Goal: Task Accomplishment & Management: Manage account settings

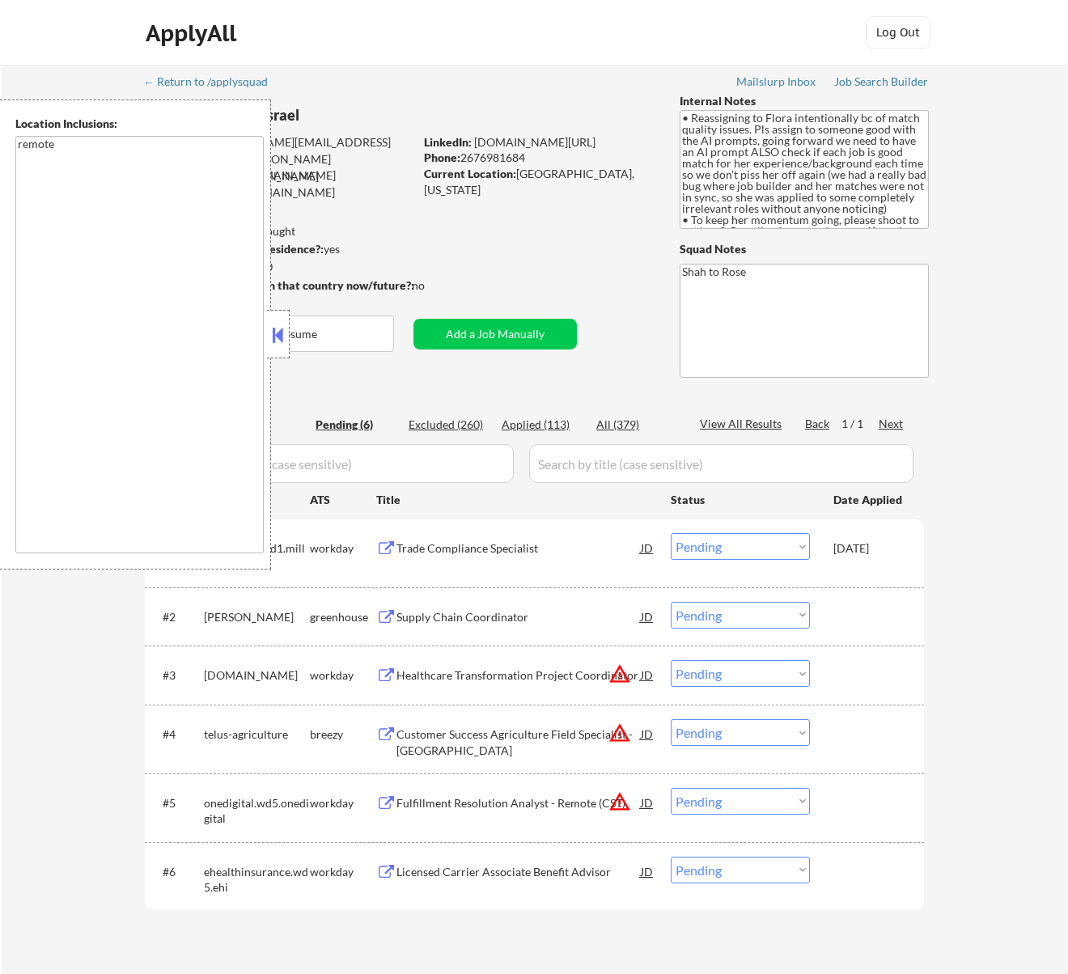
select select ""pending""
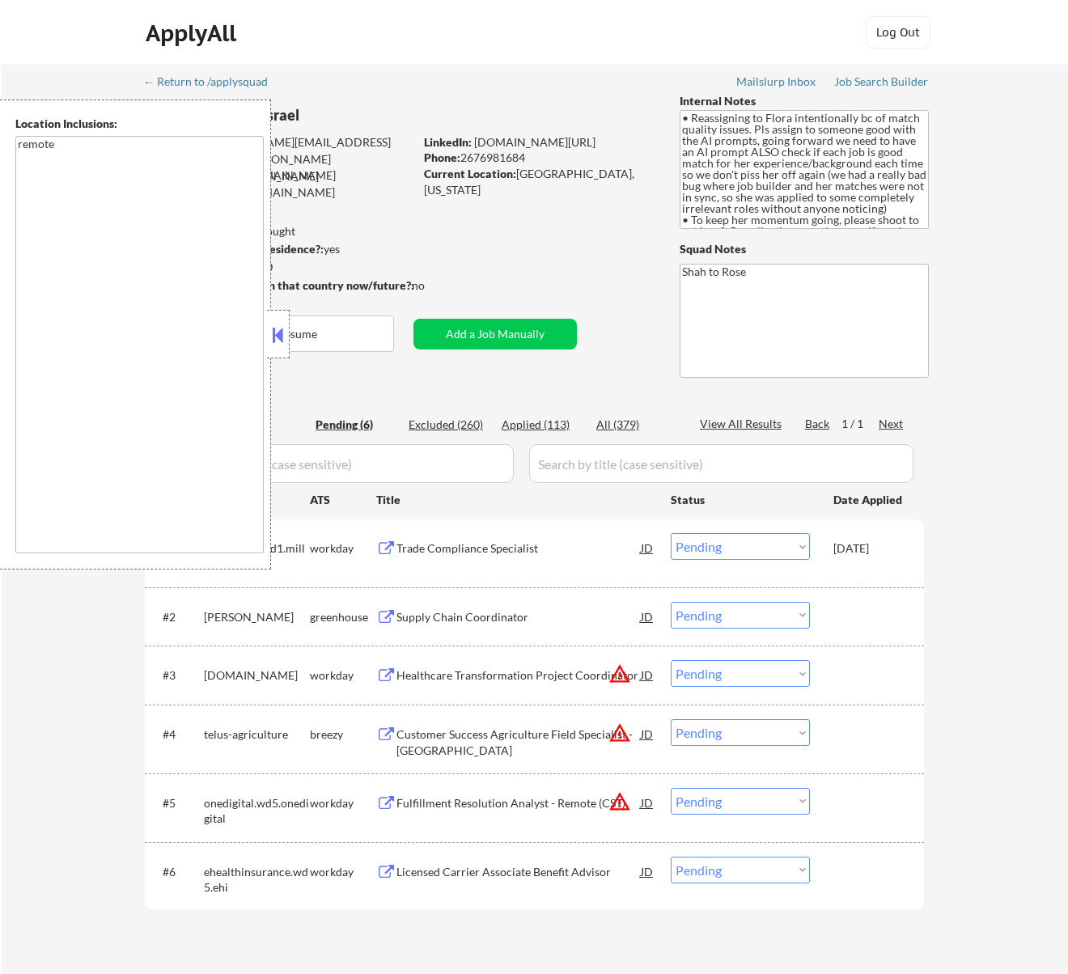
select select ""pending""
click at [280, 333] on button at bounding box center [278, 335] width 18 height 24
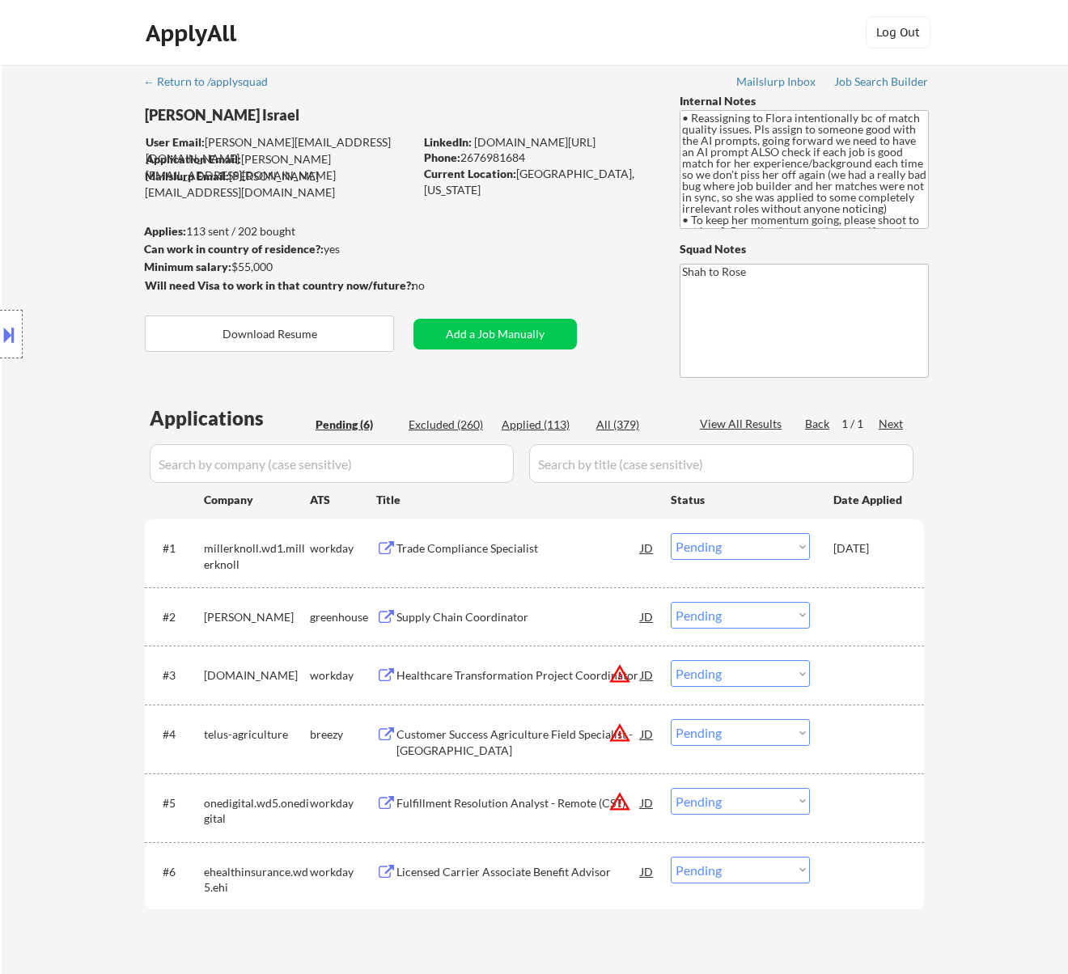
drag, startPoint x: 234, startPoint y: 115, endPoint x: 142, endPoint y: 113, distance: 91.5
click at [142, 113] on div "Location Inclusions: remote" at bounding box center [145, 335] width 290 height 470
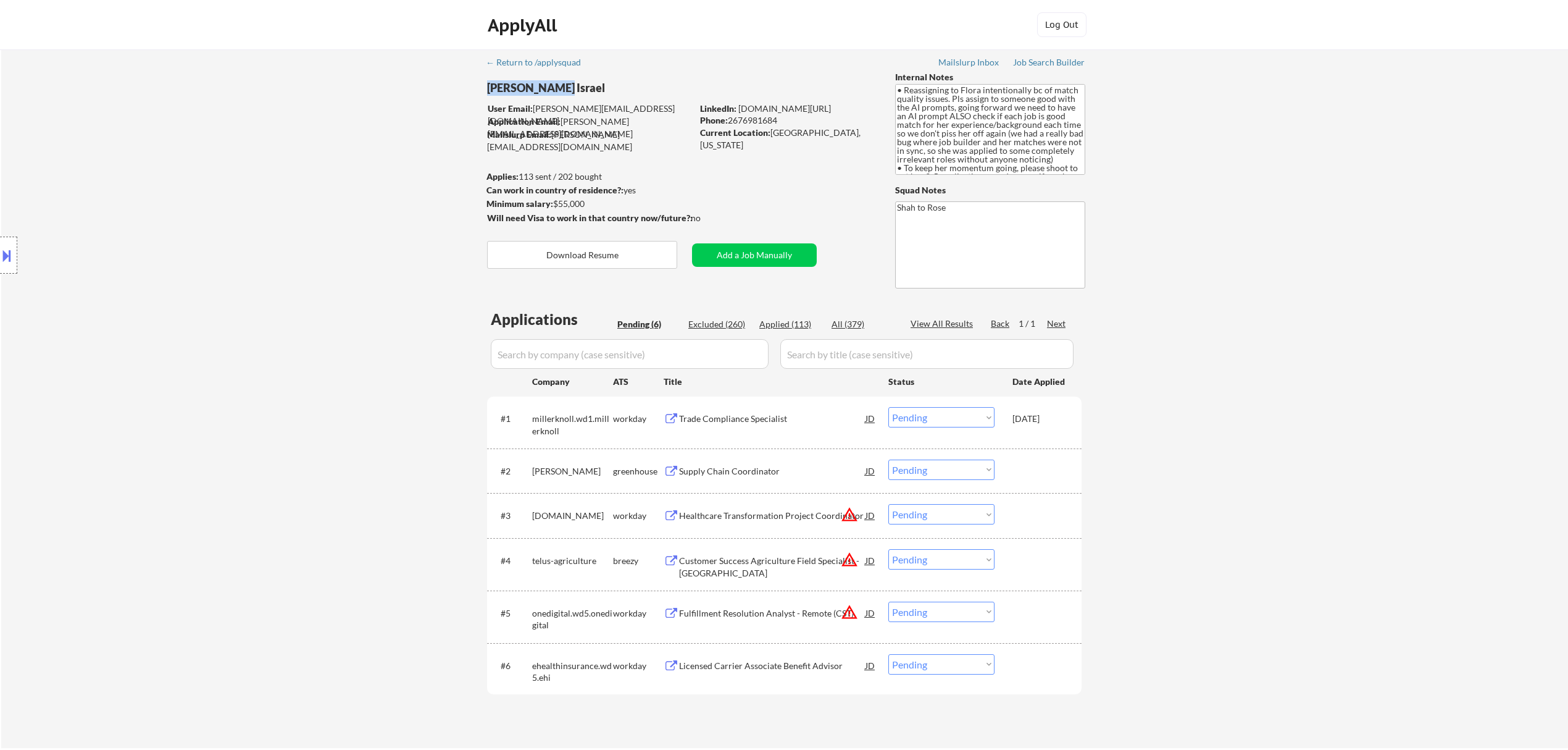
drag, startPoint x: 555, startPoint y: 88, endPoint x: 487, endPoint y: 92, distance: 68.1
click at [487, 92] on div "Nayeli Israel" at bounding box center [614, 88] width 254 height 15
copy div "Nayeli Israel"
click at [5, 250] on button at bounding box center [7, 255] width 14 height 21
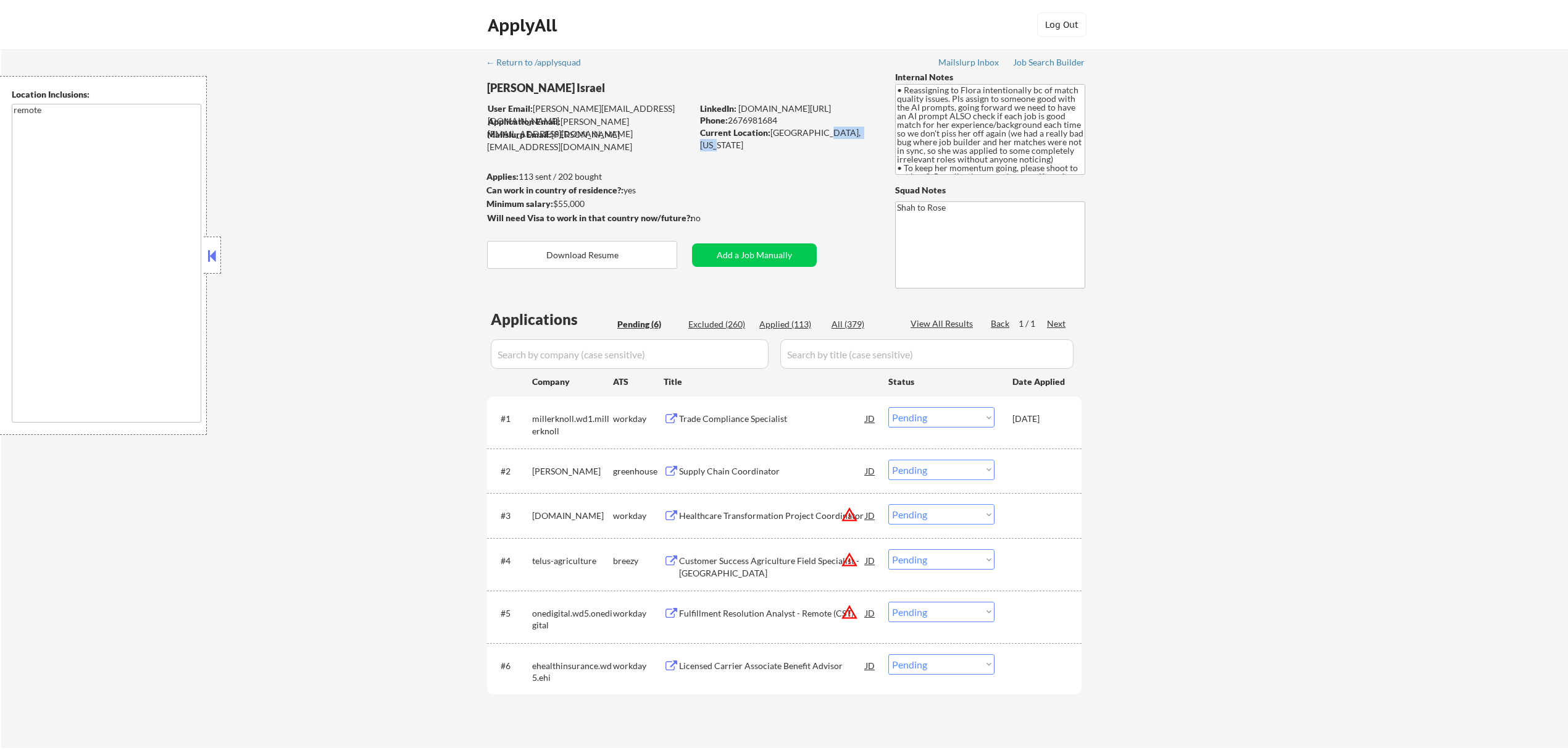
drag, startPoint x: 860, startPoint y: 131, endPoint x: 805, endPoint y: 134, distance: 55.1
click at [806, 134] on div "Current Location: Folcroft, Pennsylvania" at bounding box center [787, 139] width 175 height 24
click at [808, 132] on div "Current Location: Folcroft, Pennsylvania" at bounding box center [787, 139] width 175 height 24
copy div "Pennsylvania"
click at [783, 156] on div "← Return to /applysquad Mailslurp Inbox Job Search Builder Nayeli Israel User E…" at bounding box center [785, 394] width 616 height 688
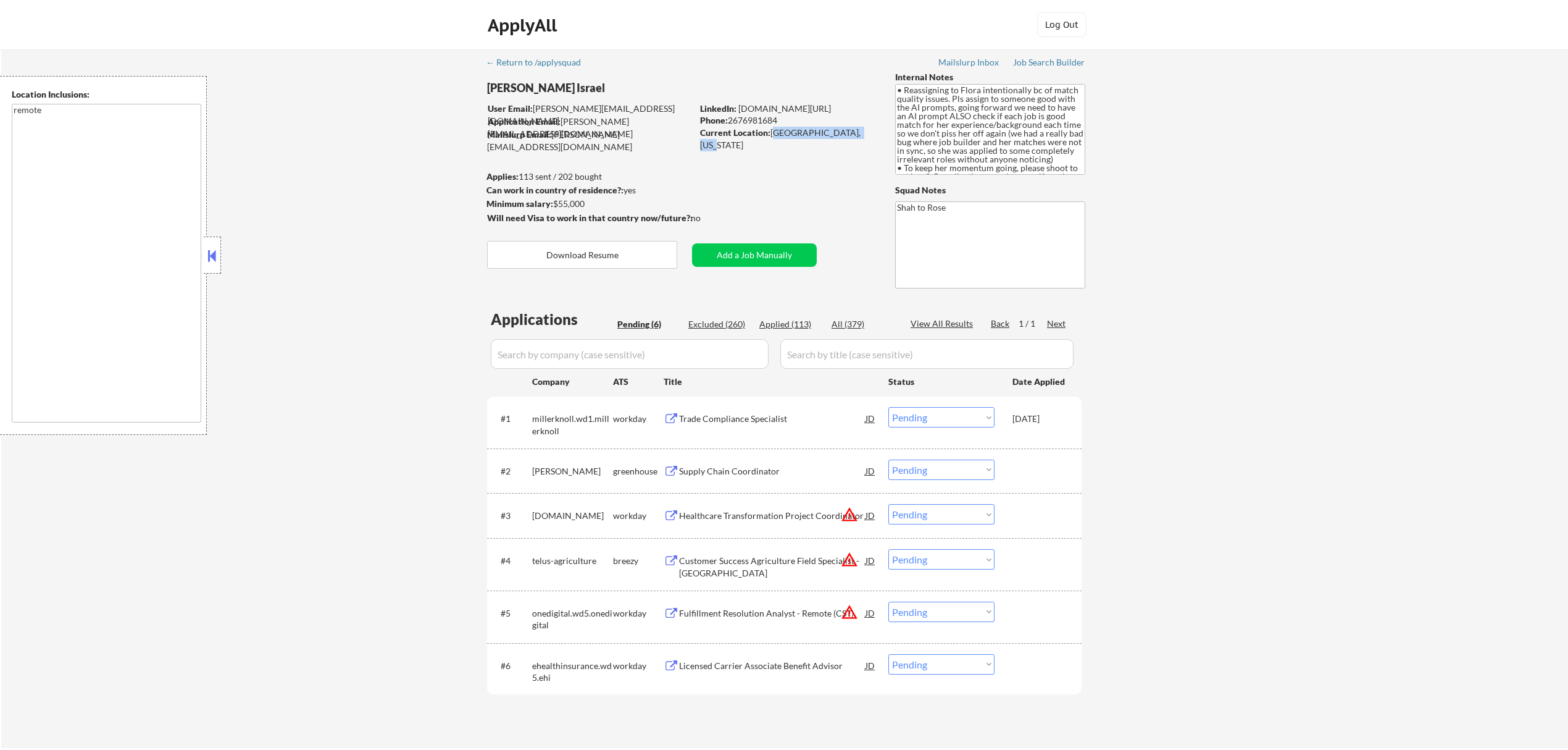
drag, startPoint x: 856, startPoint y: 132, endPoint x: 773, endPoint y: 132, distance: 83.0
click at [773, 132] on div "Current Location: Folcroft, Pennsylvania" at bounding box center [787, 139] width 175 height 24
copy div "Folcroft, Pennsylvania"
click at [798, 416] on div "Trade Compliance Specialist" at bounding box center [772, 419] width 186 height 12
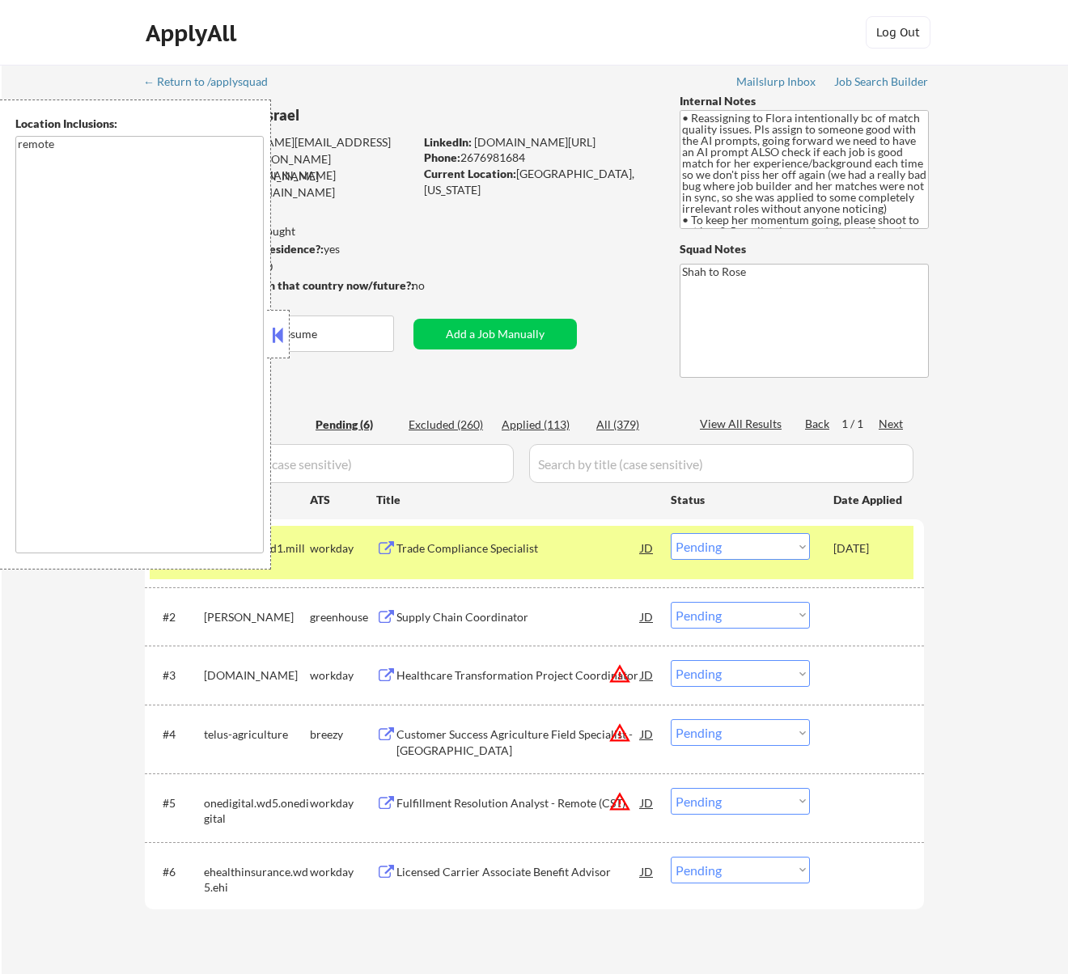
drag, startPoint x: 532, startPoint y: 154, endPoint x: 466, endPoint y: 157, distance: 65.6
click at [466, 157] on div "Phone: 2676981684" at bounding box center [538, 158] width 229 height 16
click at [465, 157] on div "Phone: 2676981684" at bounding box center [538, 158] width 229 height 16
click at [541, 155] on div "Phone: 2676981684" at bounding box center [538, 158] width 229 height 16
drag, startPoint x: 533, startPoint y: 153, endPoint x: 464, endPoint y: 160, distance: 69.2
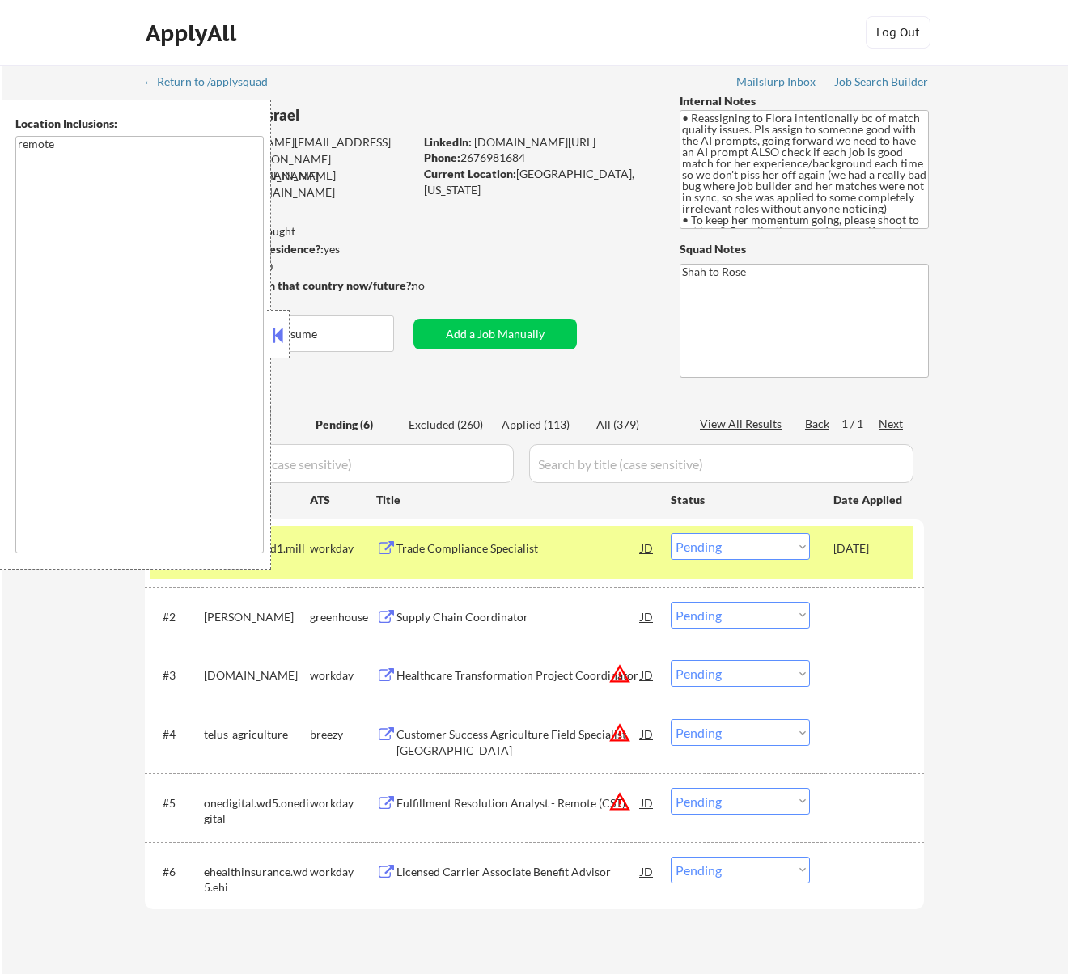
click at [464, 160] on div "Phone: 2676981684" at bounding box center [538, 158] width 229 height 16
copy div "2676981684"
click at [790, 537] on select "Choose an option... Pending Applied Excluded (Questions) Excluded (Expired) Exc…" at bounding box center [740, 546] width 139 height 27
click at [671, 533] on select "Choose an option... Pending Applied Excluded (Questions) Excluded (Expired) Exc…" at bounding box center [740, 546] width 139 height 27
click at [282, 337] on button at bounding box center [278, 335] width 18 height 24
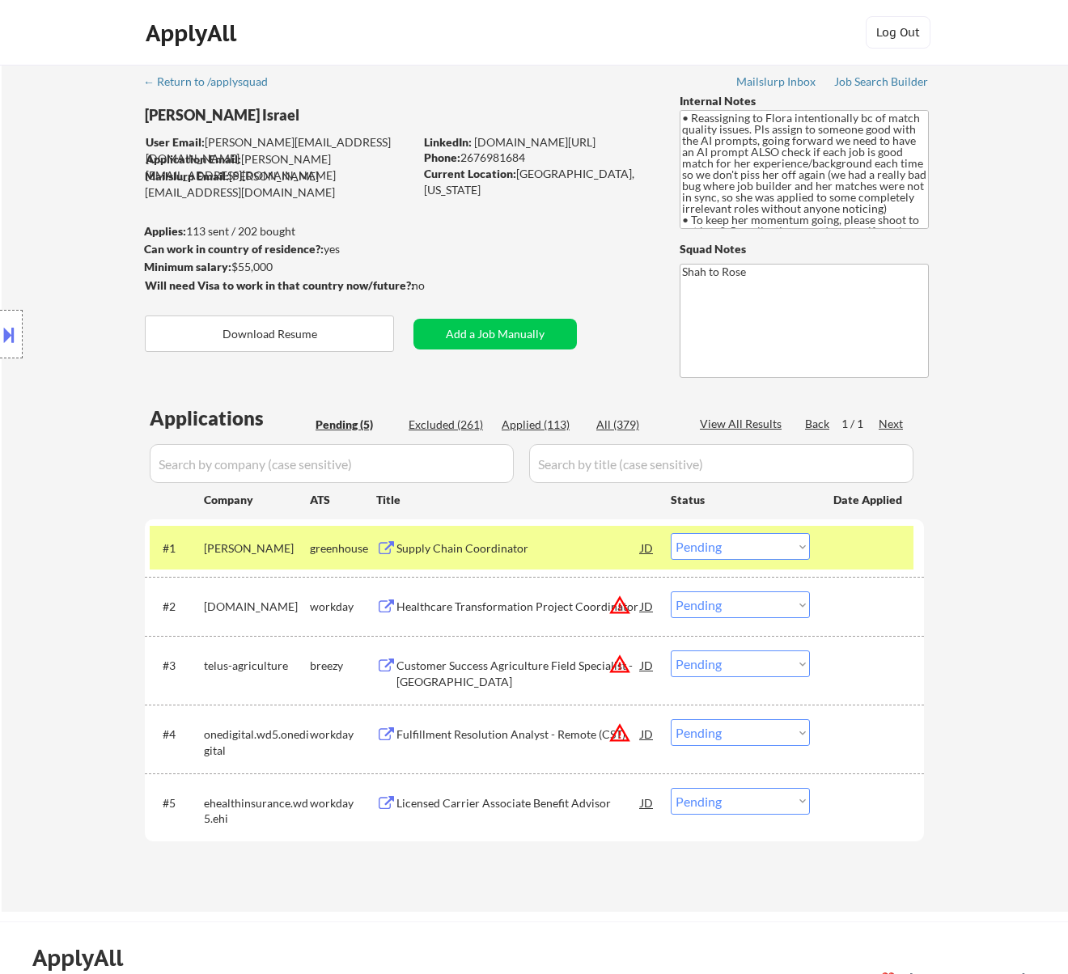
click at [554, 551] on div "Supply Chain Coordinator" at bounding box center [519, 549] width 244 height 16
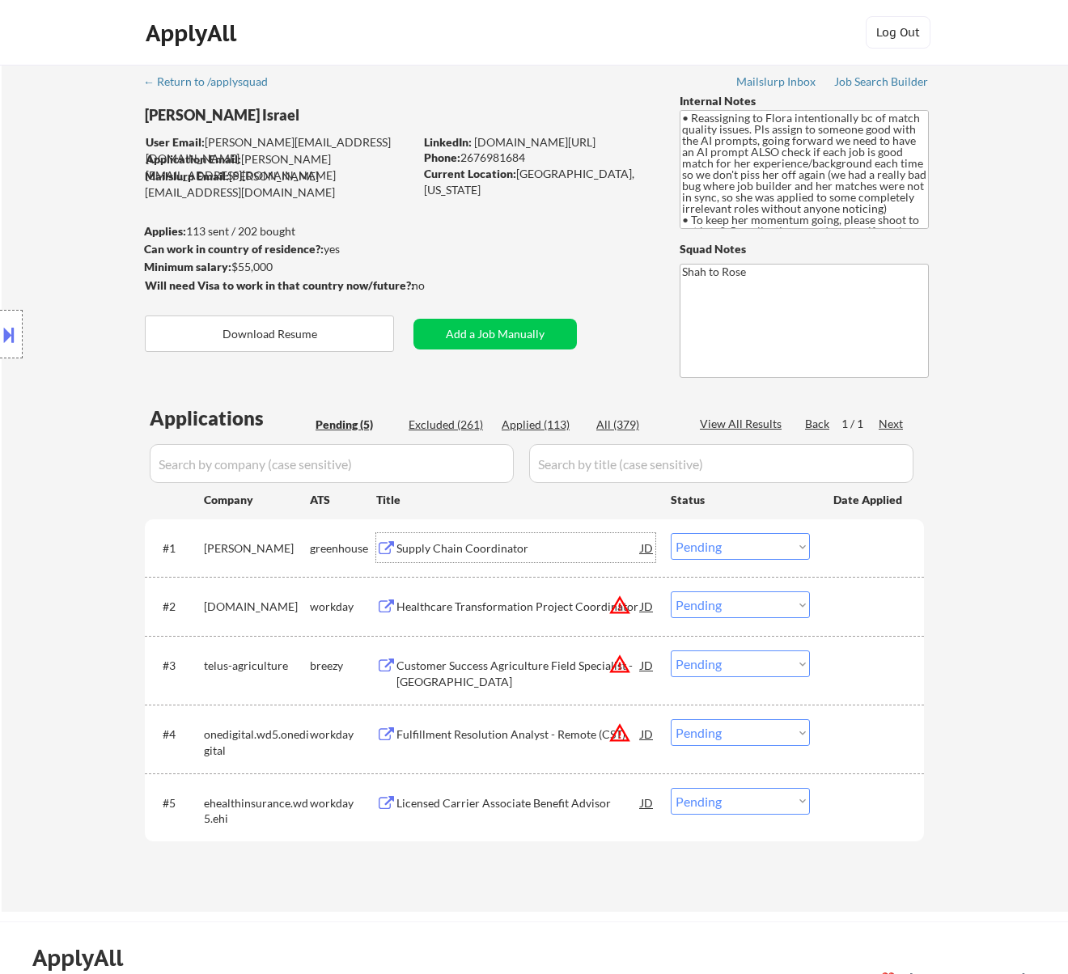
click at [785, 546] on select "Choose an option... Pending Applied Excluded (Questions) Excluded (Expired) Exc…" at bounding box center [740, 546] width 139 height 27
click at [671, 533] on select "Choose an option... Pending Applied Excluded (Questions) Excluded (Expired) Exc…" at bounding box center [740, 546] width 139 height 27
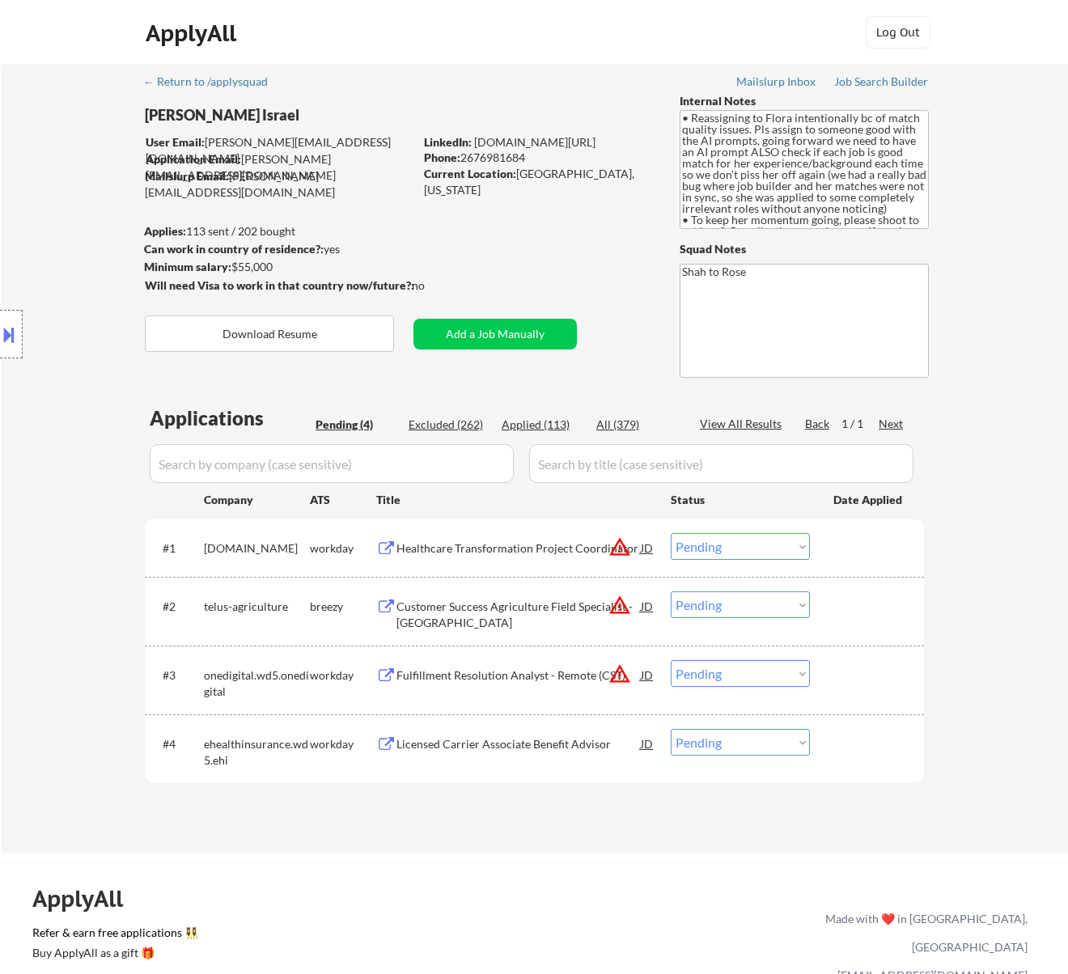
click at [571, 542] on div "Healthcare Transformation Project Coordinator" at bounding box center [519, 549] width 244 height 16
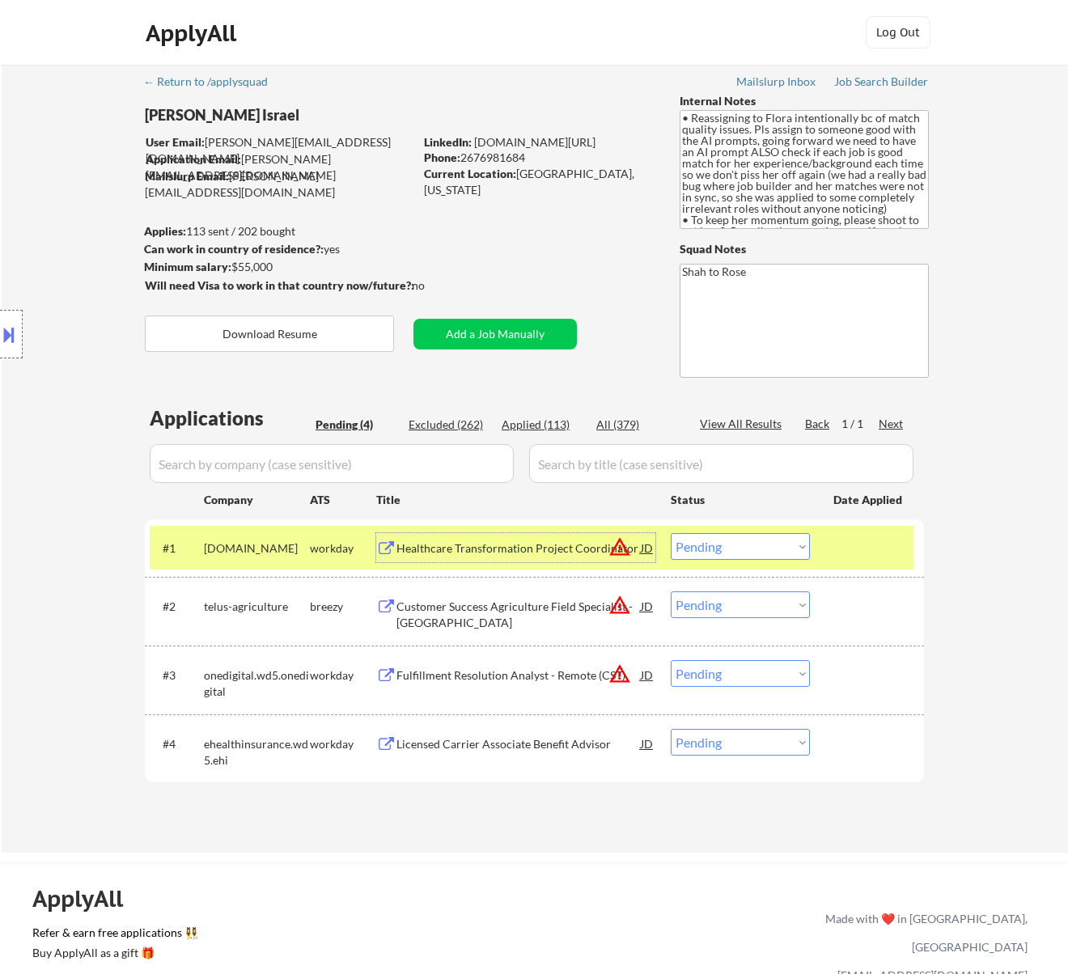
click at [753, 539] on select "Choose an option... Pending Applied Excluded (Questions) Excluded (Expired) Exc…" at bounding box center [740, 546] width 139 height 27
click at [671, 533] on select "Choose an option... Pending Applied Excluded (Questions) Excluded (Expired) Exc…" at bounding box center [740, 546] width 139 height 27
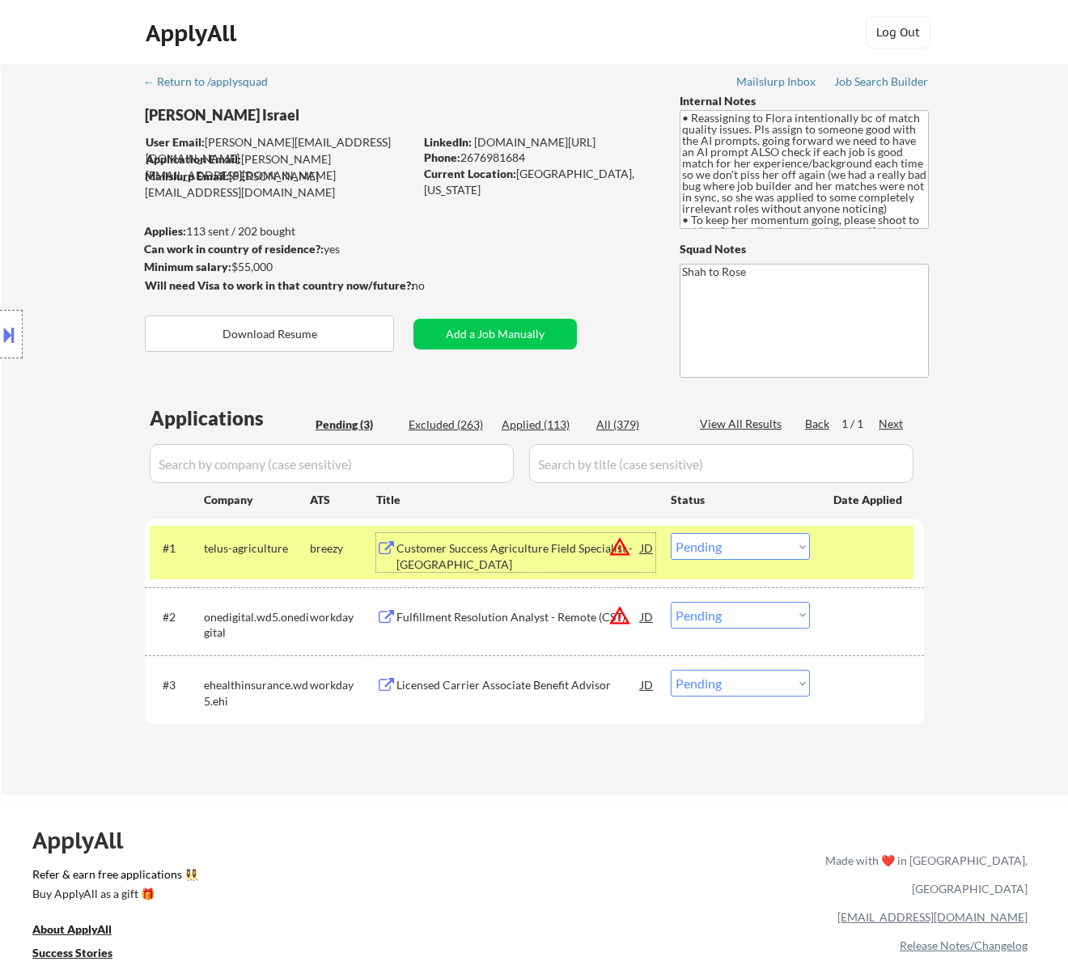
click at [529, 554] on div "Customer Success Agriculture Field Specialist - South Cornbelt" at bounding box center [519, 557] width 244 height 32
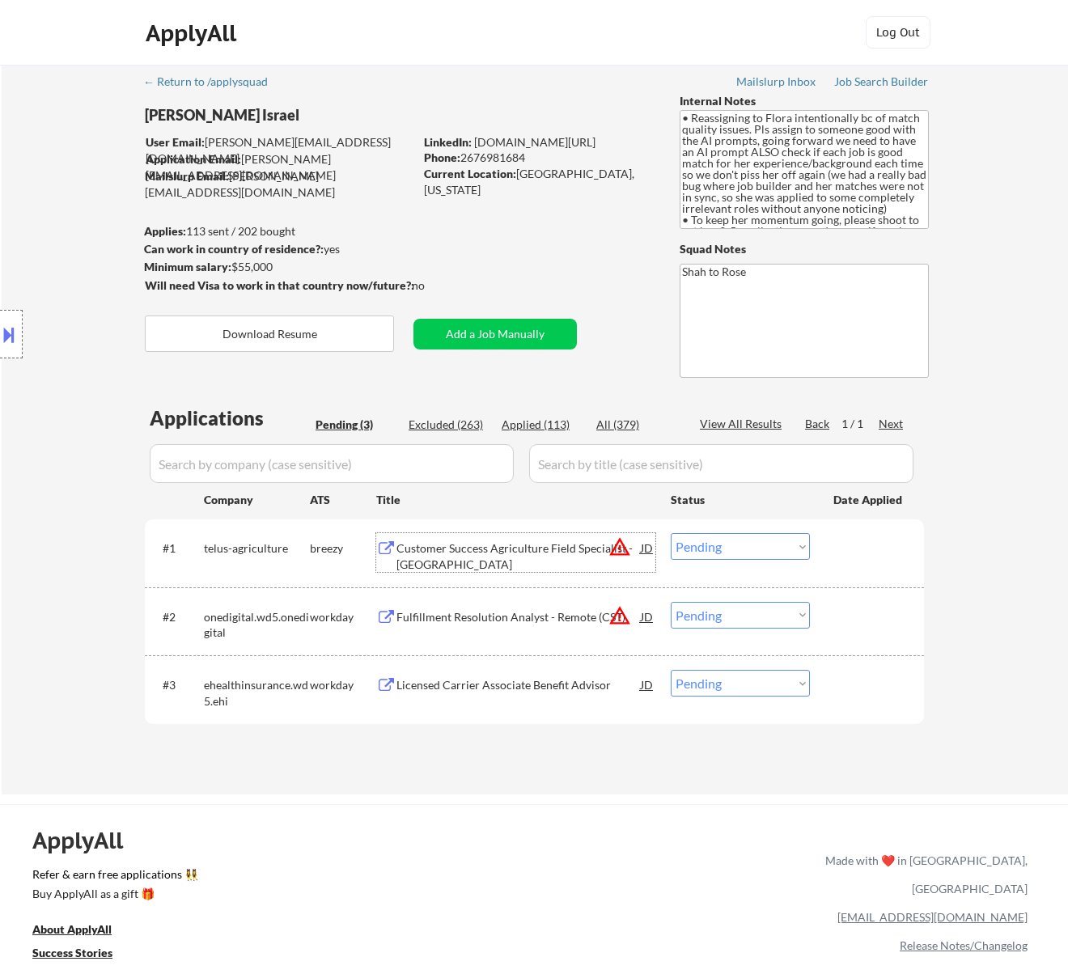
click at [736, 548] on select "Choose an option... Pending Applied Excluded (Questions) Excluded (Expired) Exc…" at bounding box center [740, 546] width 139 height 27
click at [671, 533] on select "Choose an option... Pending Applied Excluded (Questions) Excluded (Expired) Exc…" at bounding box center [740, 546] width 139 height 27
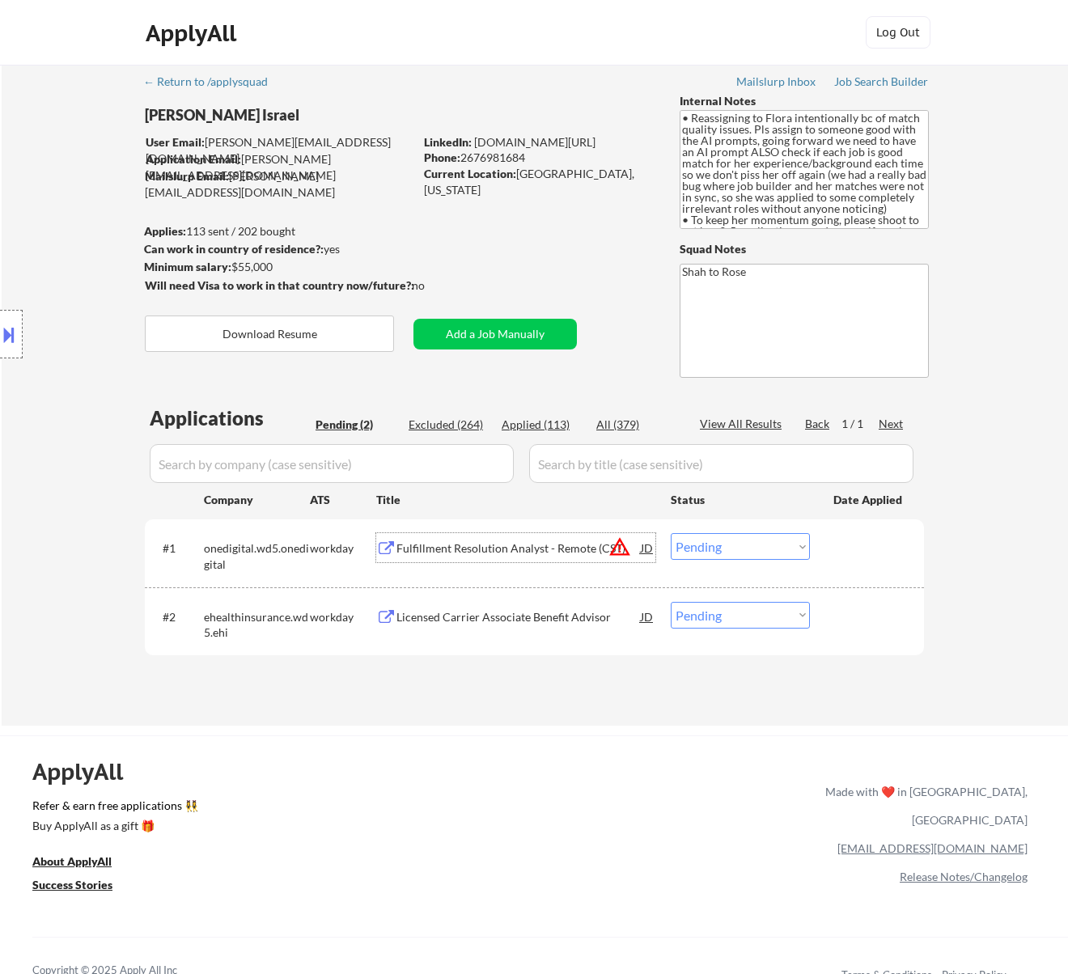
click at [567, 547] on div "Fulfillment Resolution Analyst - Remote (CST)" at bounding box center [519, 549] width 244 height 16
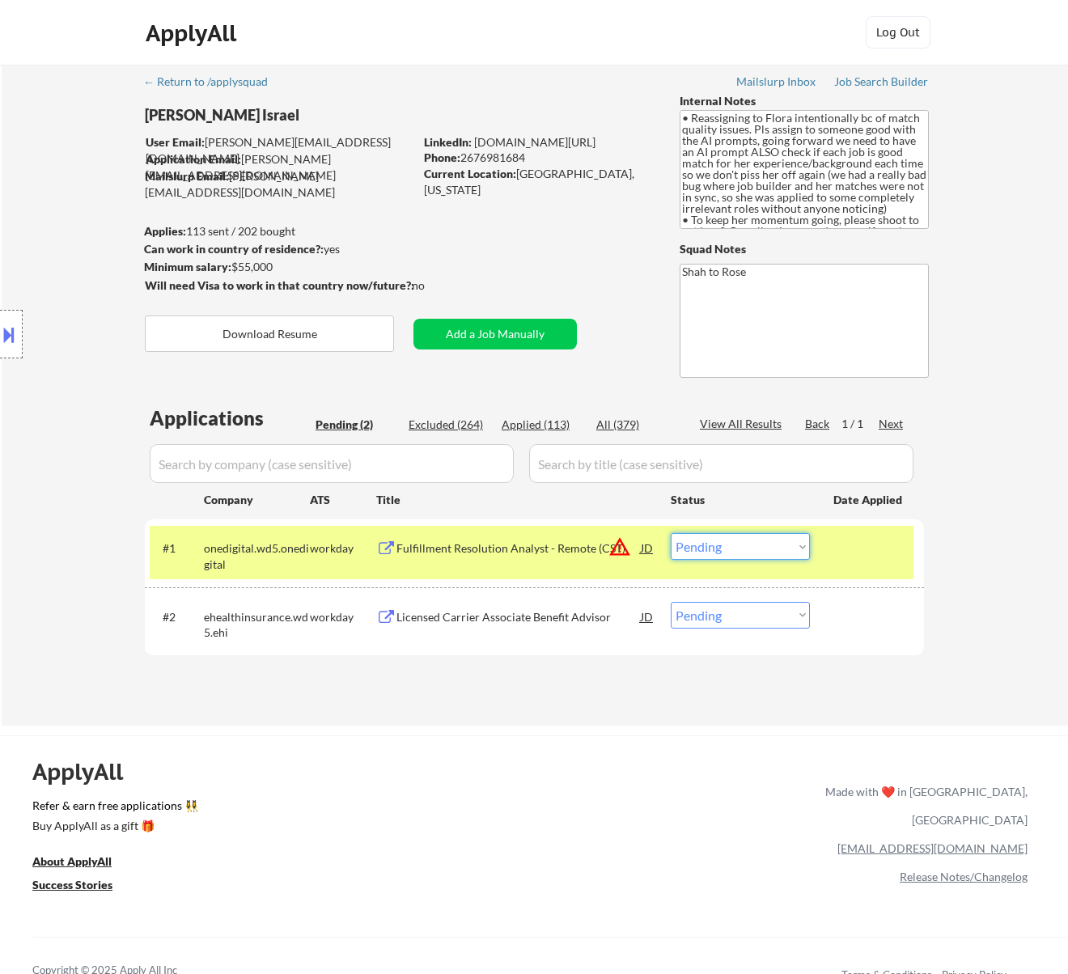
click at [758, 545] on select "Choose an option... Pending Applied Excluded (Questions) Excluded (Expired) Exc…" at bounding box center [740, 546] width 139 height 27
click at [671, 533] on select "Choose an option... Pending Applied Excluded (Questions) Excluded (Expired) Exc…" at bounding box center [740, 546] width 139 height 27
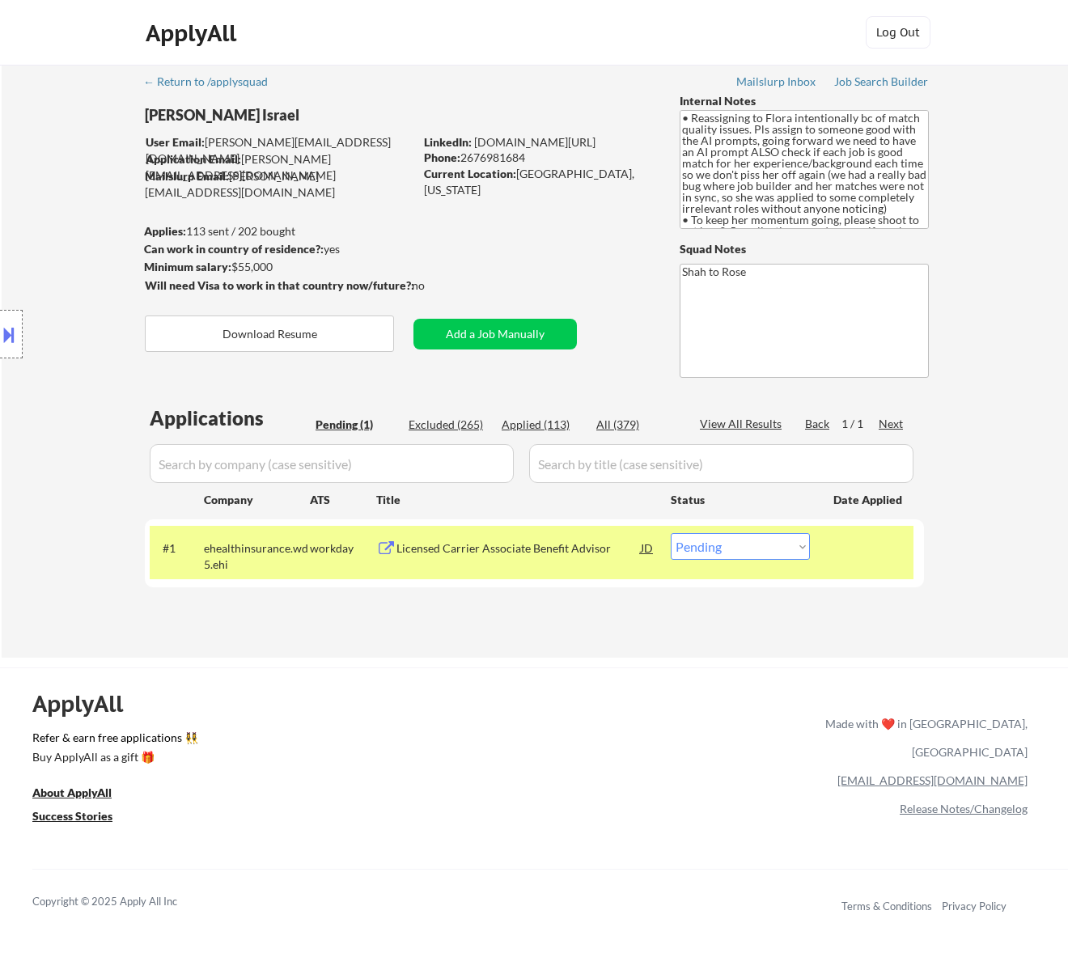
click at [584, 551] on div "Licensed Carrier Associate Benefit Advisor" at bounding box center [519, 549] width 244 height 16
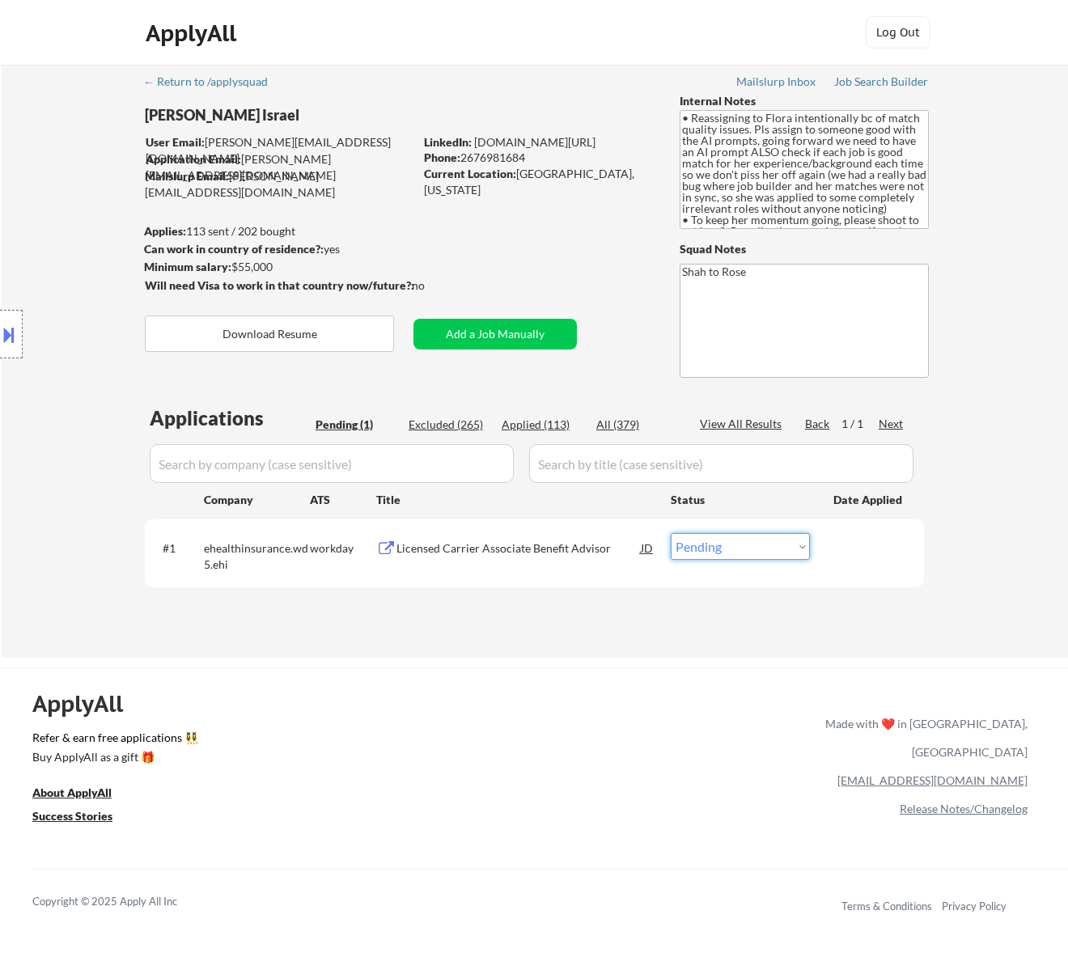
click at [740, 547] on select "Choose an option... Pending Applied Excluded (Questions) Excluded (Expired) Exc…" at bounding box center [740, 546] width 139 height 27
select select ""excluded__bad_match_""
click at [671, 533] on select "Choose an option... Pending Applied Excluded (Questions) Excluded (Expired) Exc…" at bounding box center [740, 546] width 139 height 27
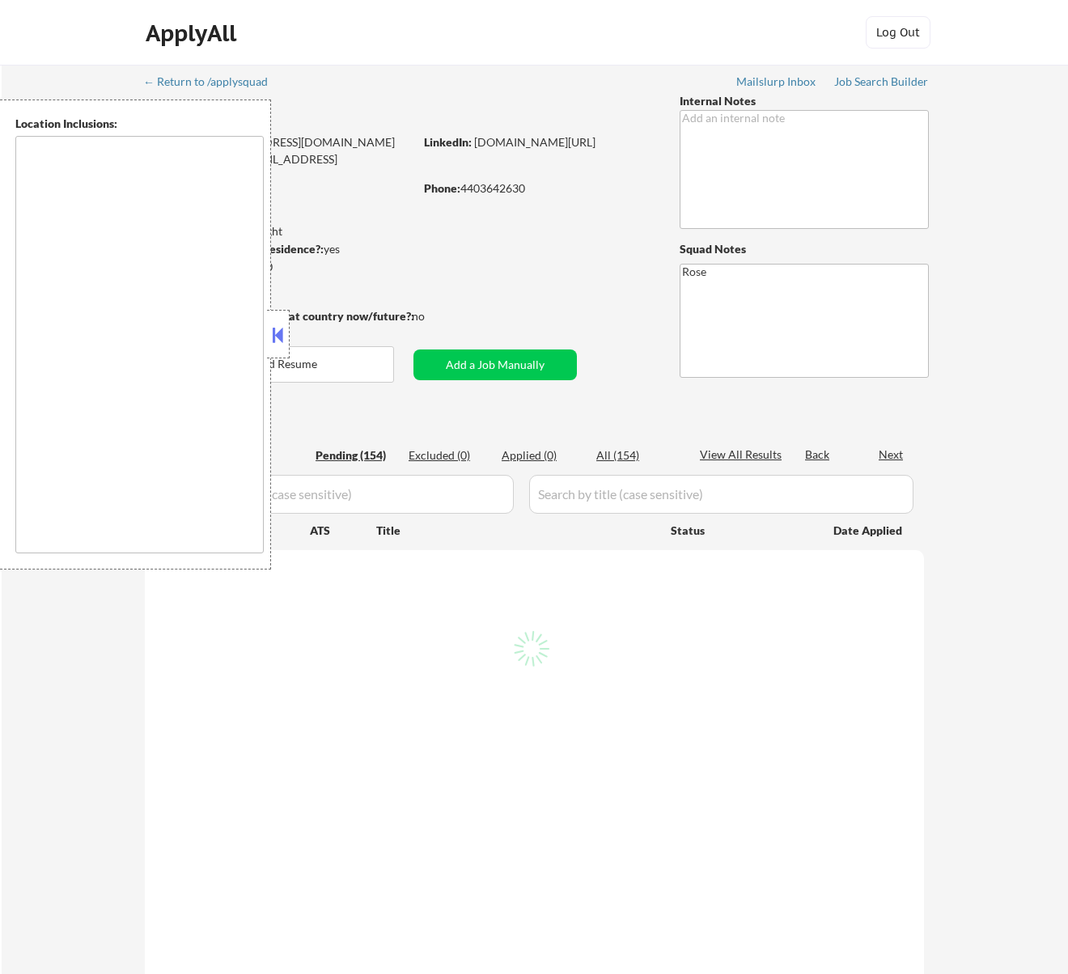
type textarea "[GEOGRAPHIC_DATA], [GEOGRAPHIC_DATA] [GEOGRAPHIC_DATA], [GEOGRAPHIC_DATA] [GEOG…"
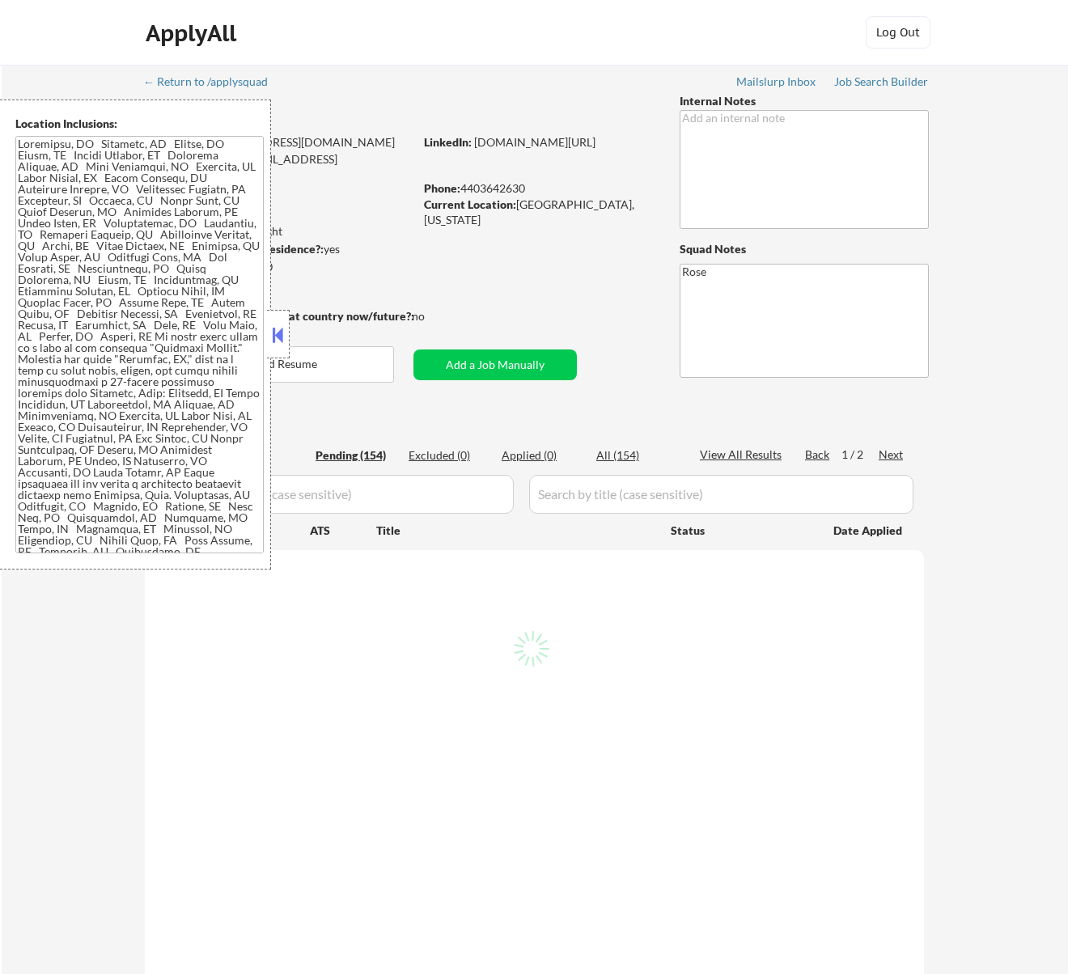
select select ""pending""
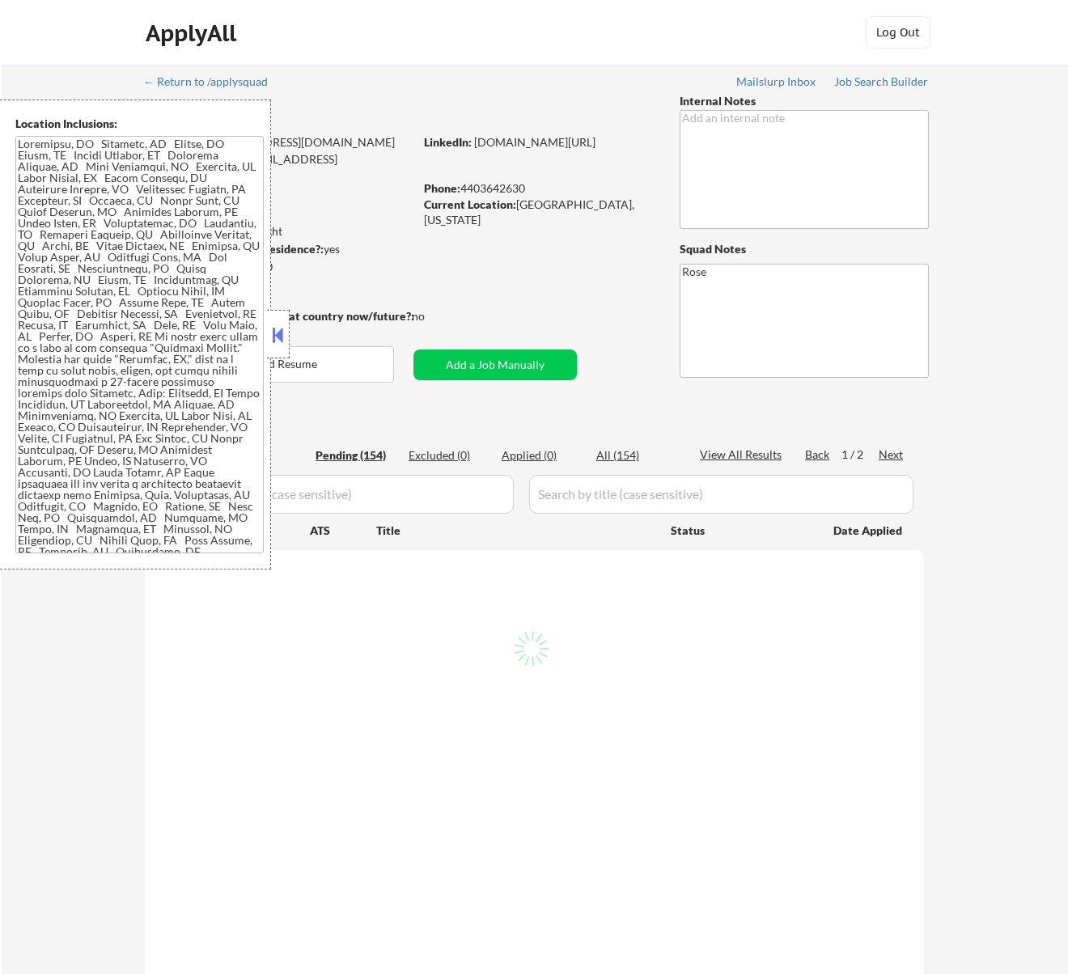
select select ""pending""
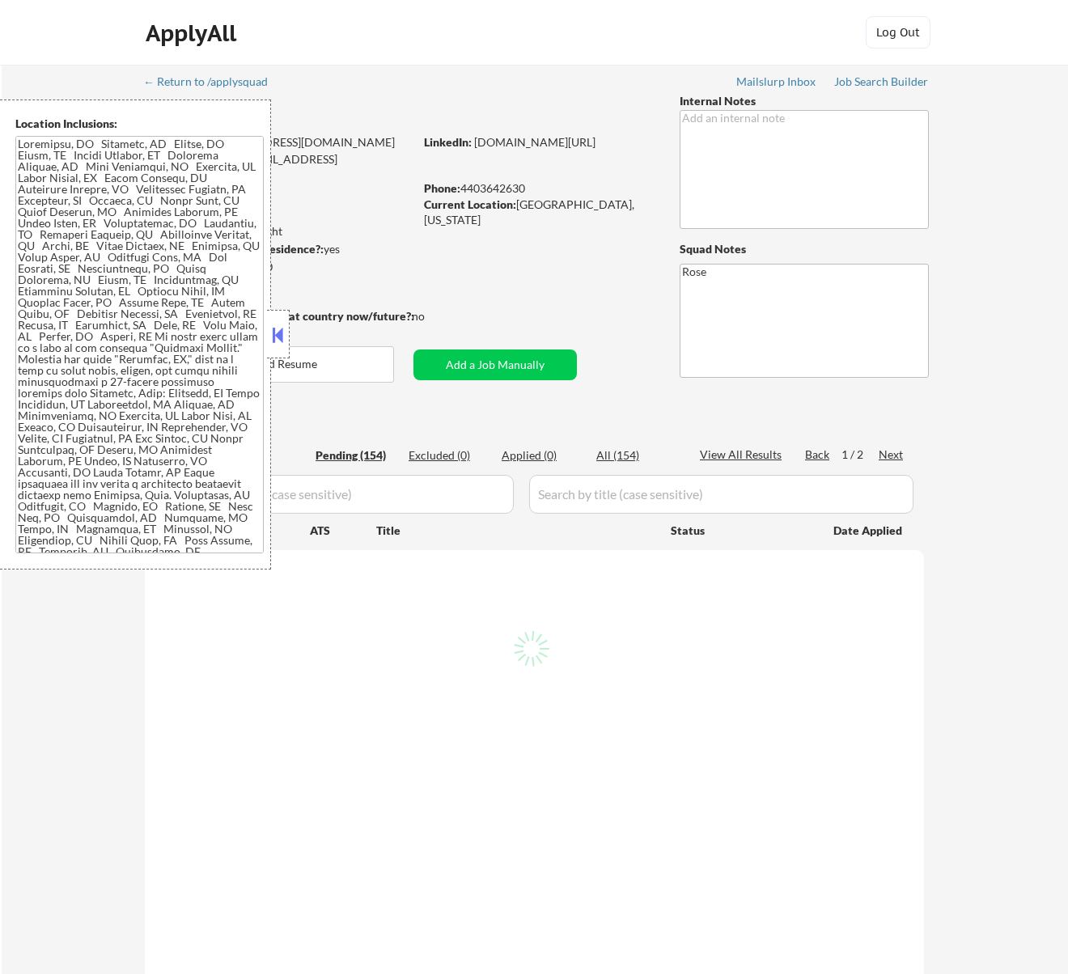
select select ""pending""
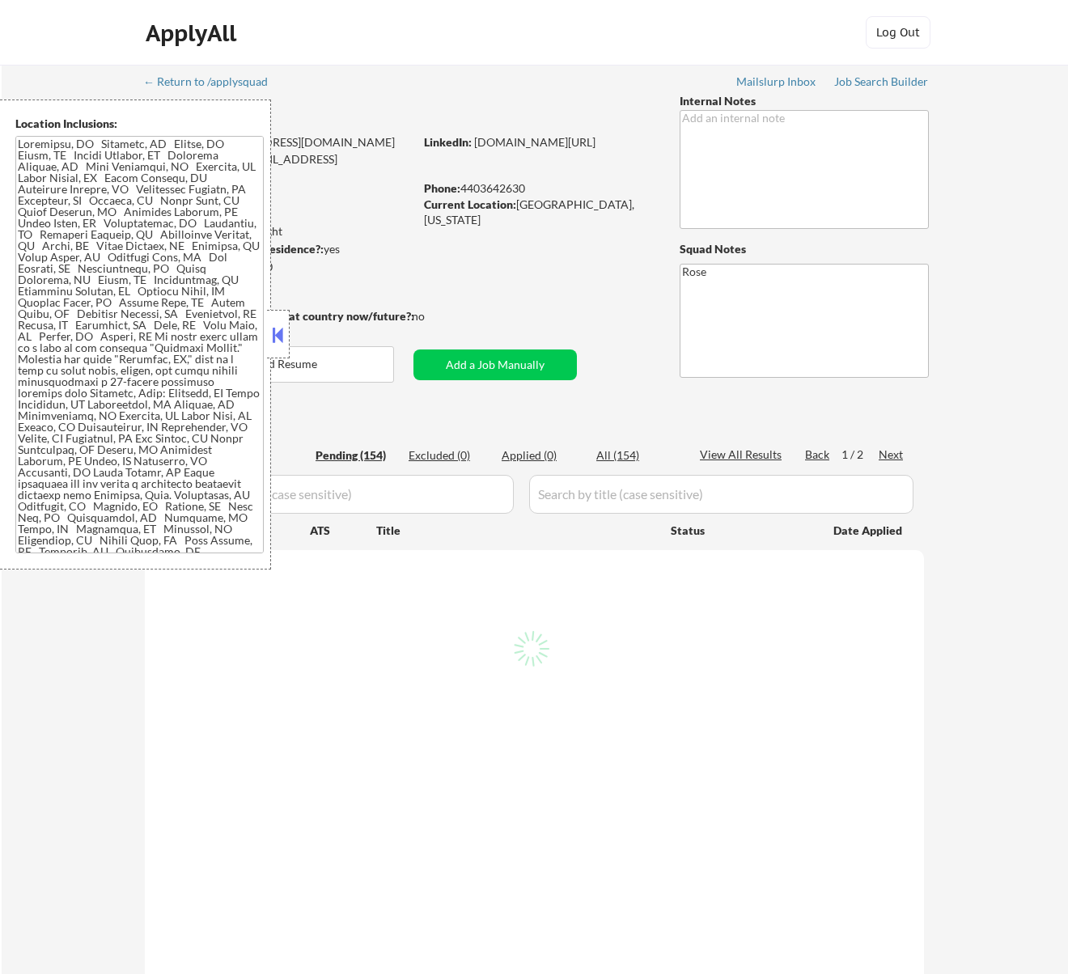
select select ""pending""
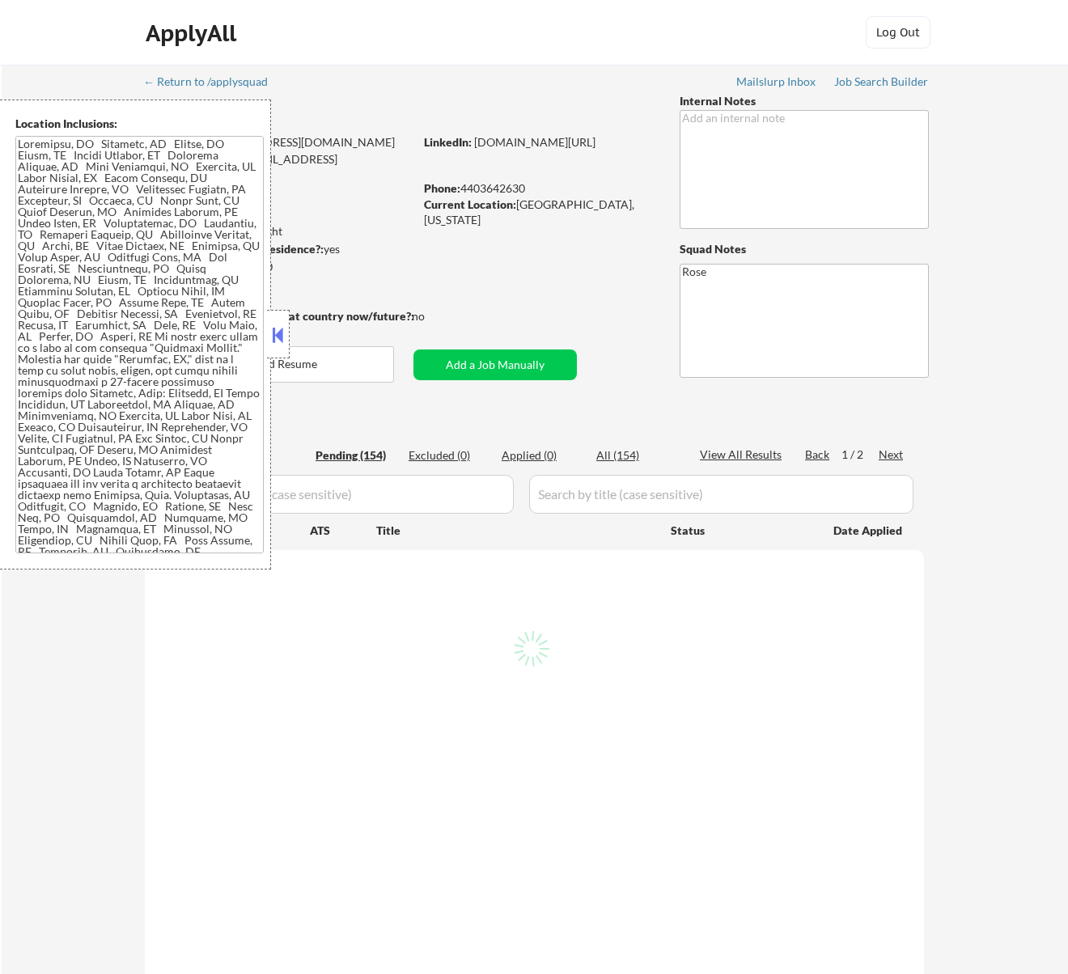
select select ""pending""
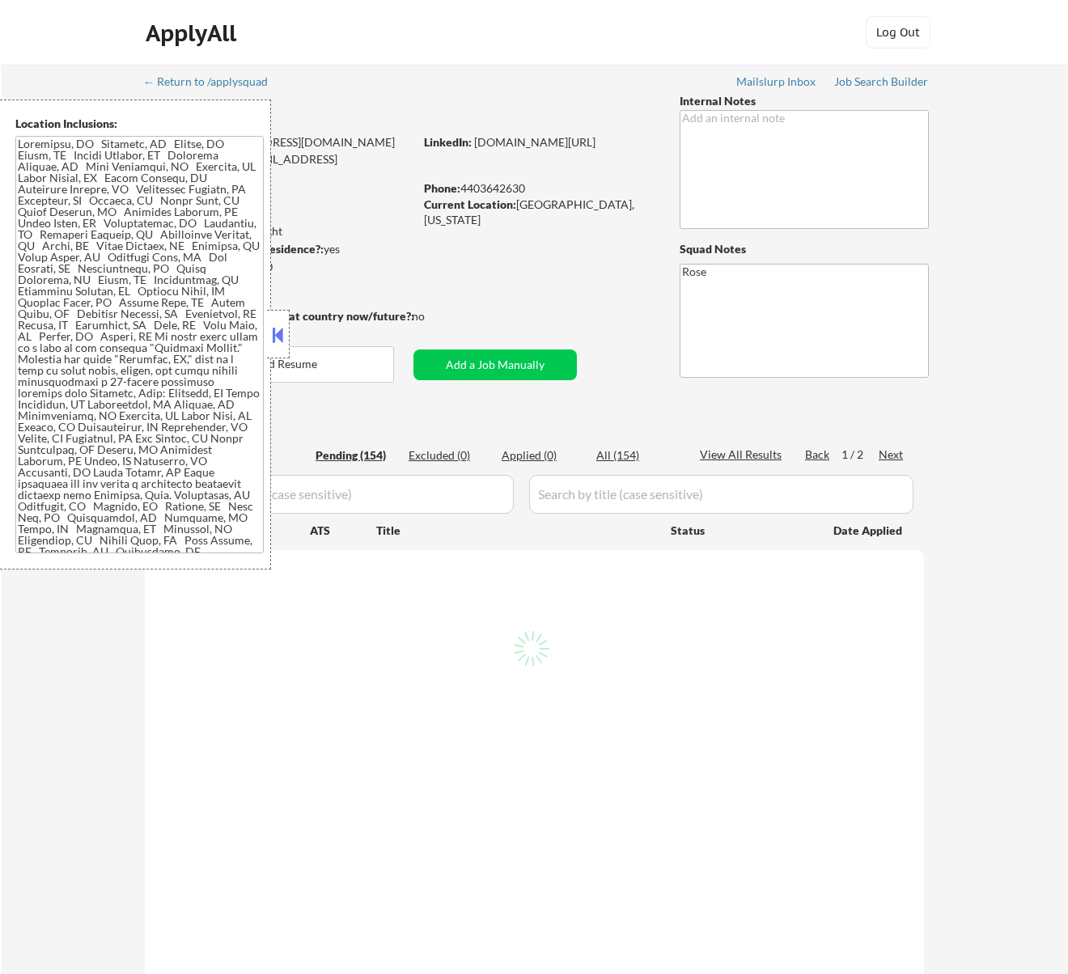
select select ""pending""
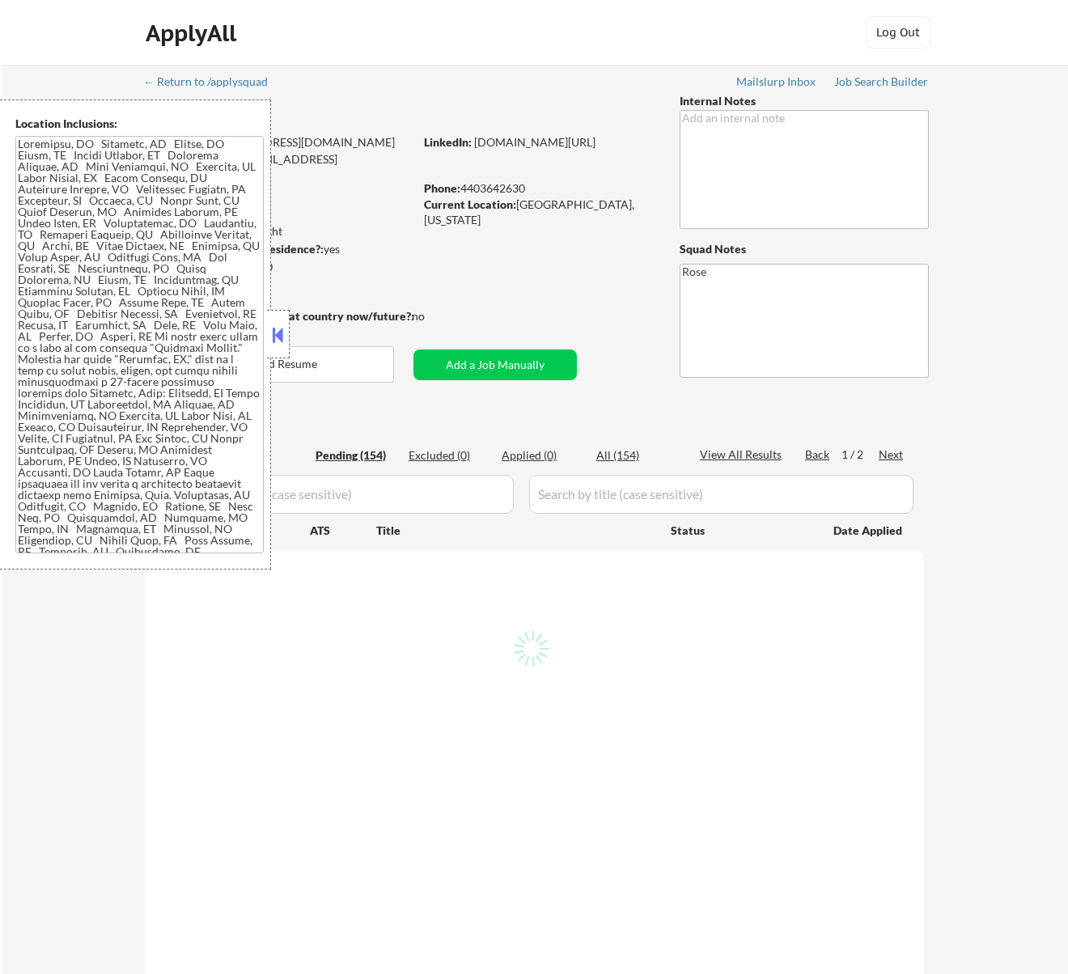
select select ""pending""
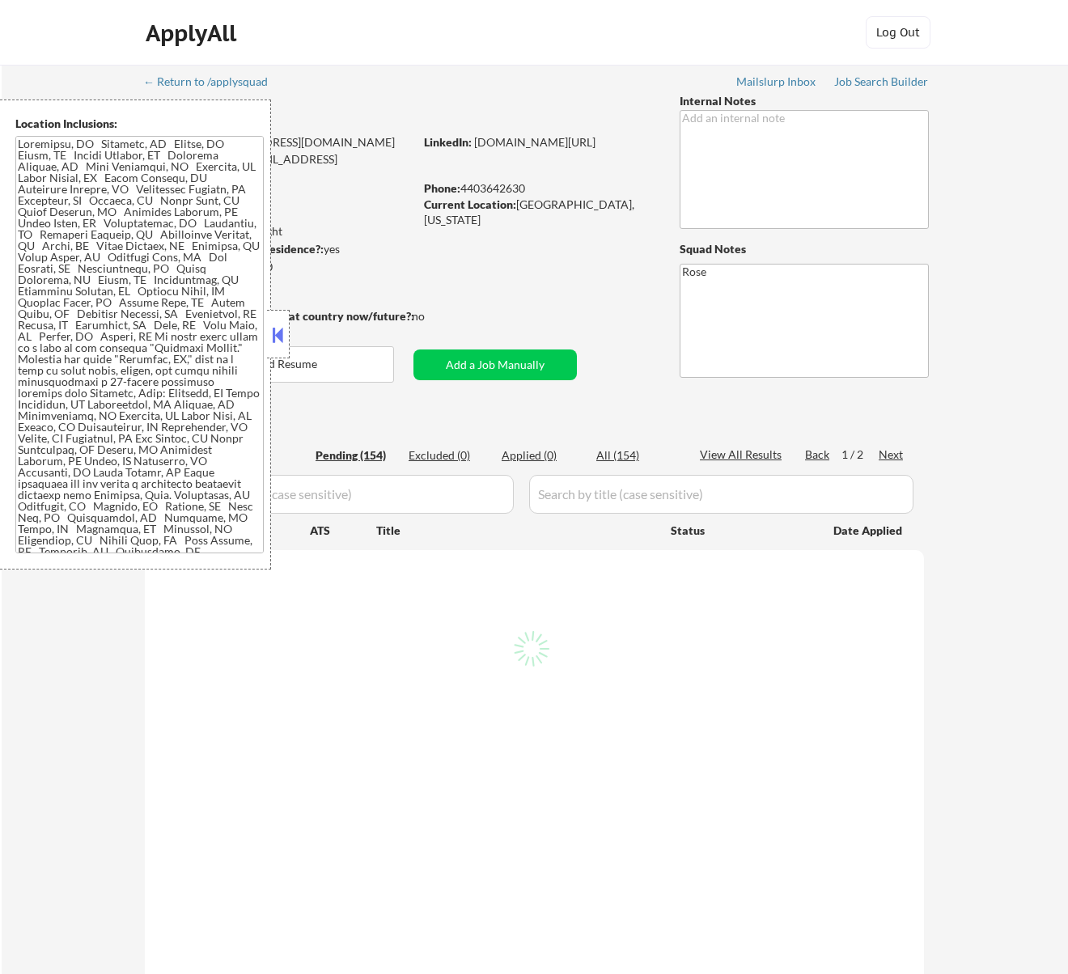
select select ""pending""
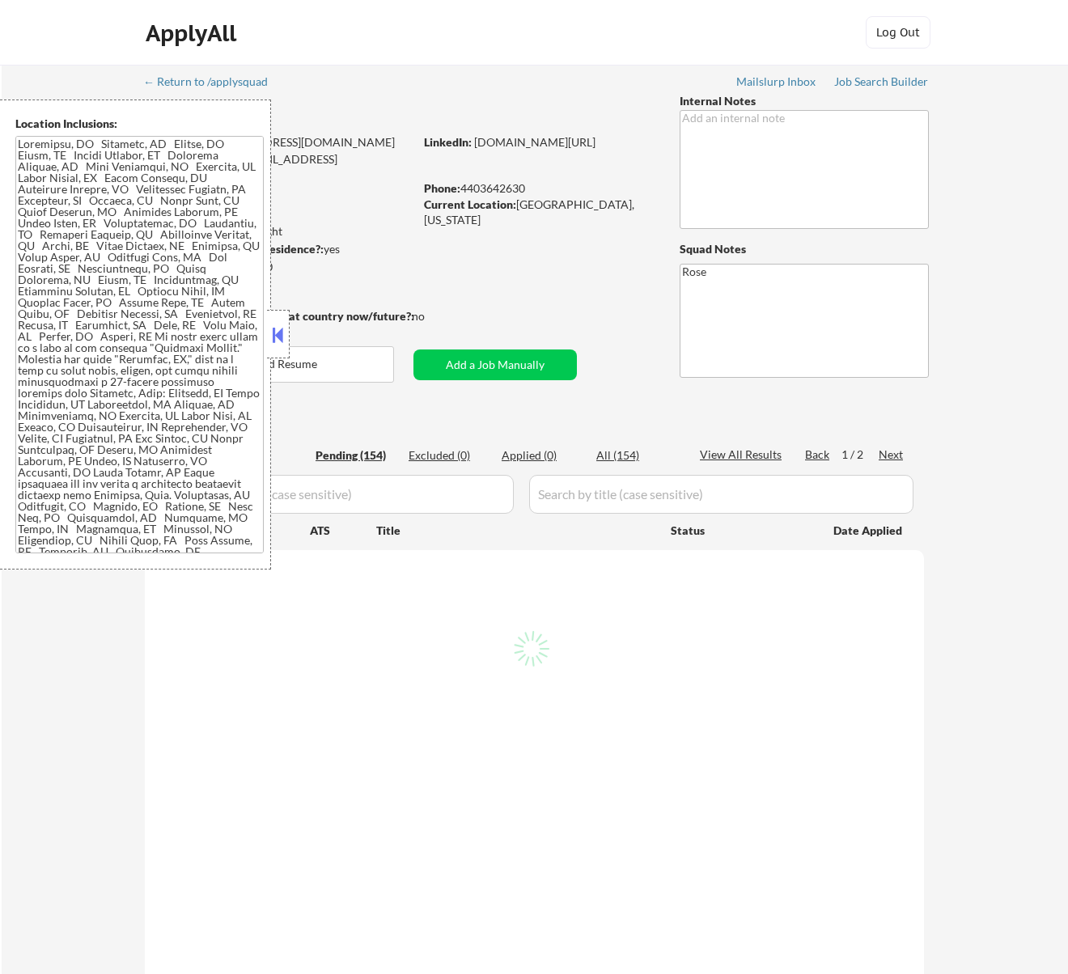
select select ""pending""
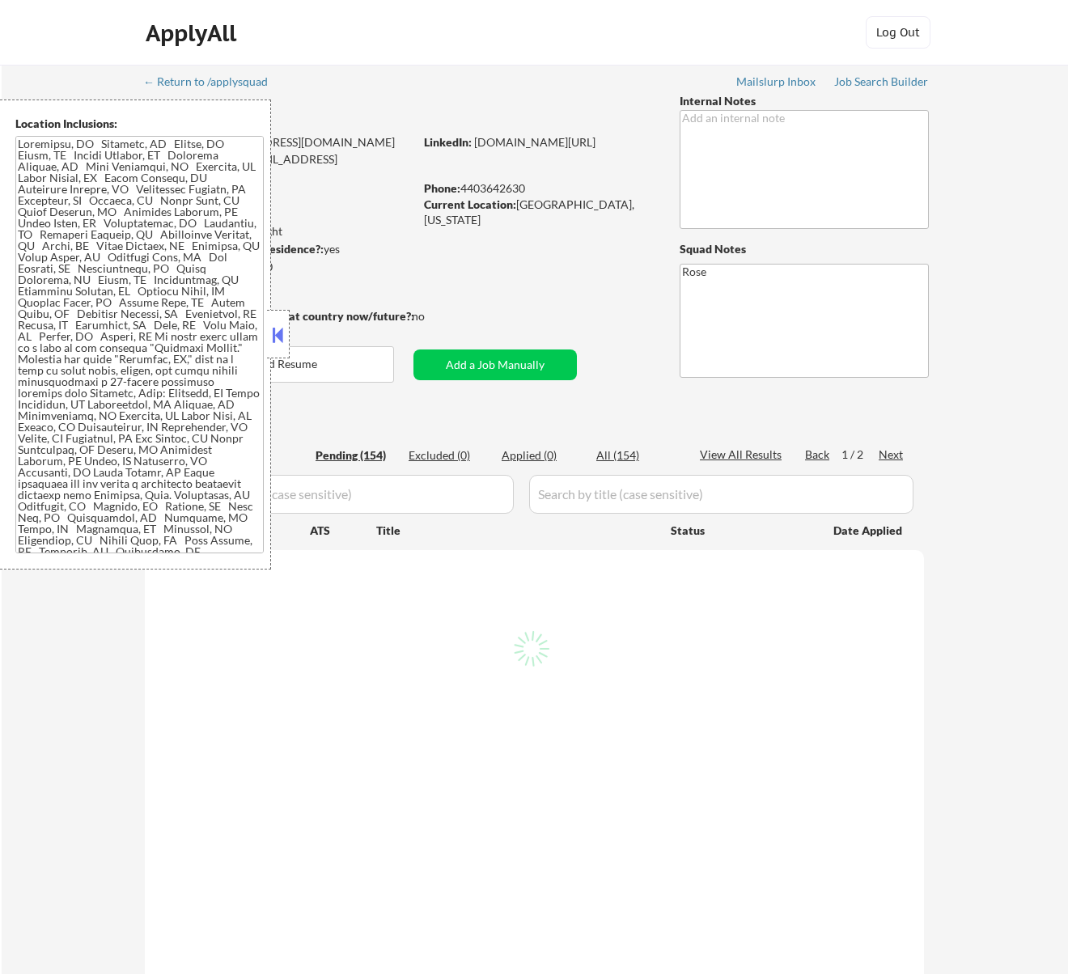
select select ""pending""
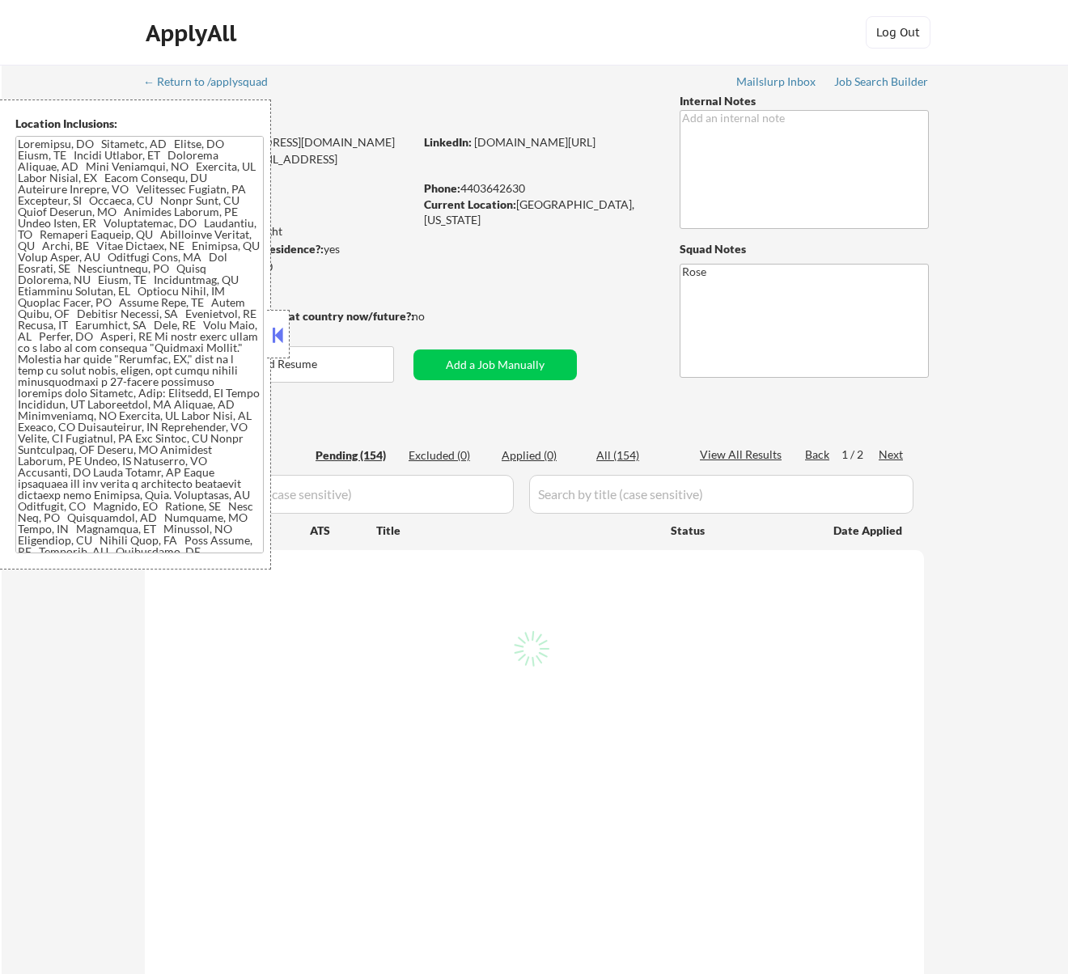
select select ""pending""
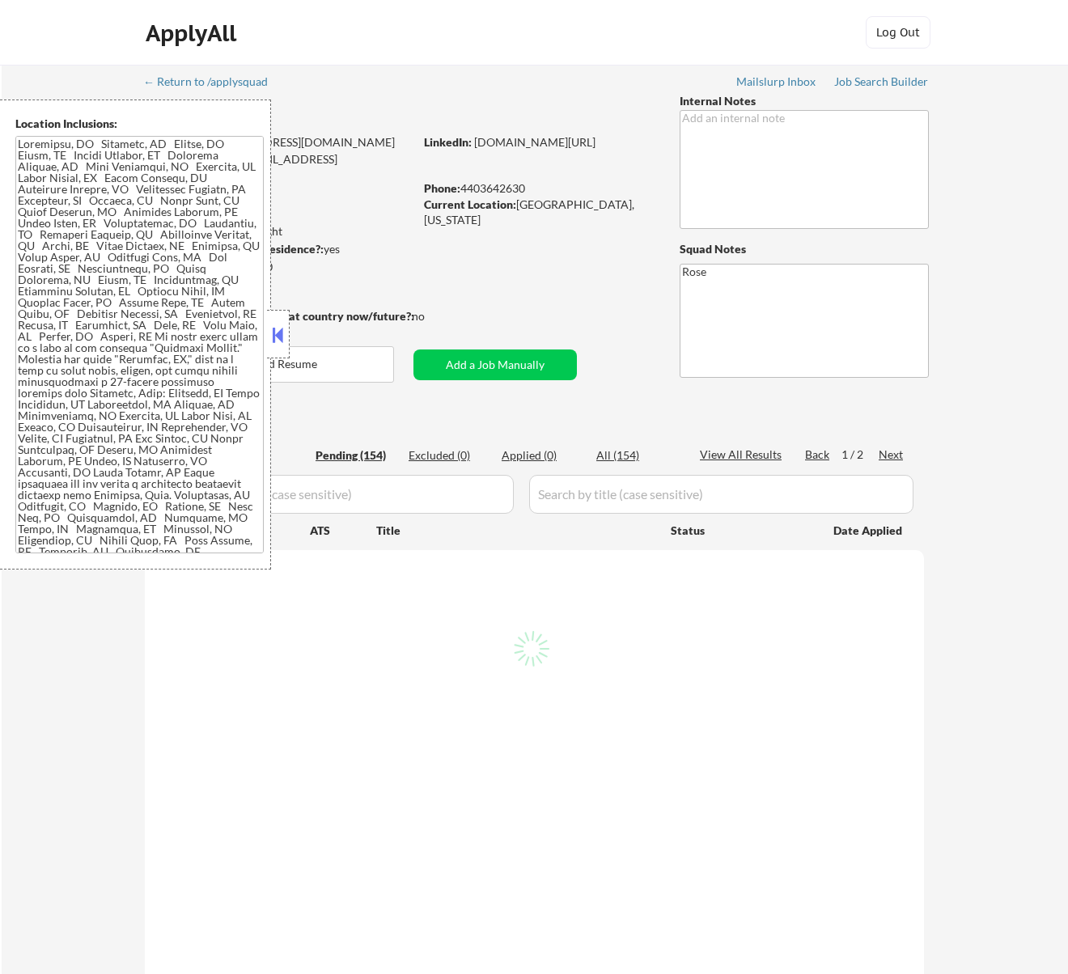
select select ""pending""
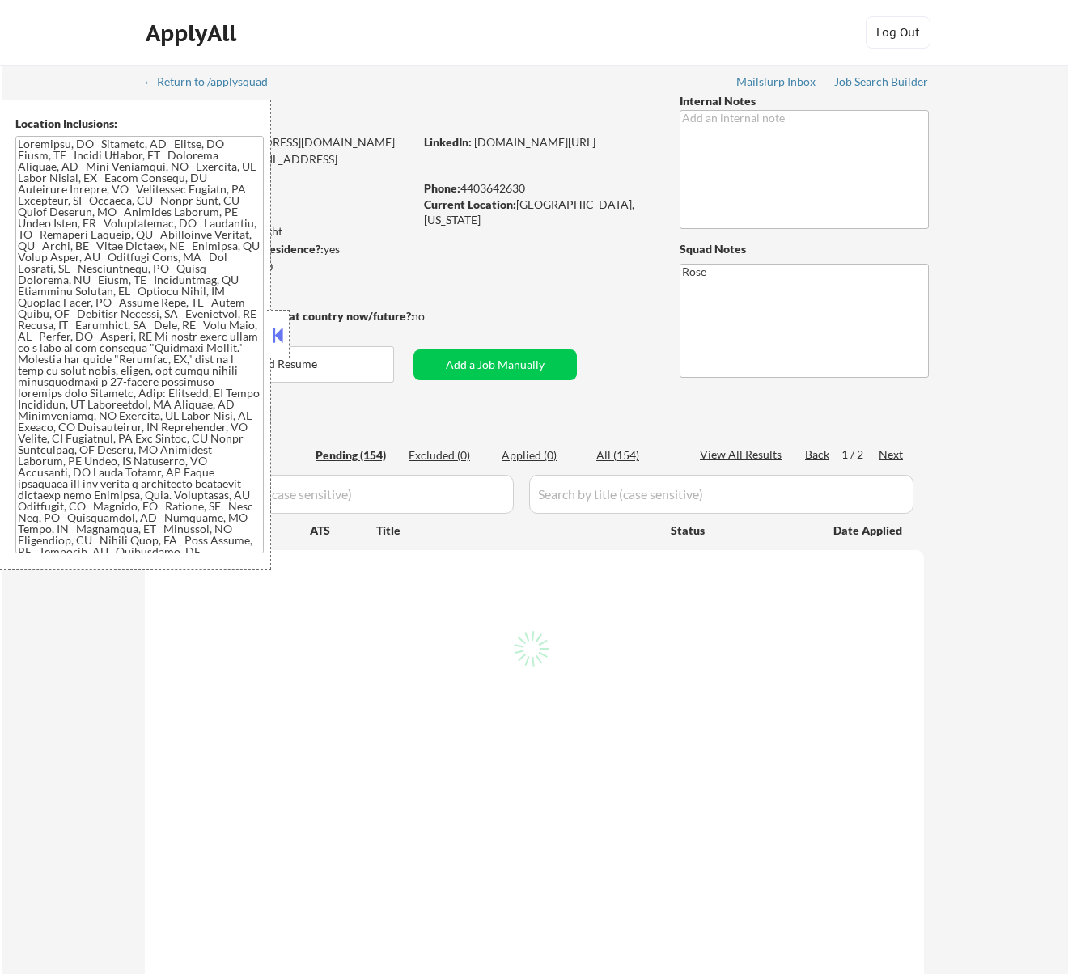
select select ""pending""
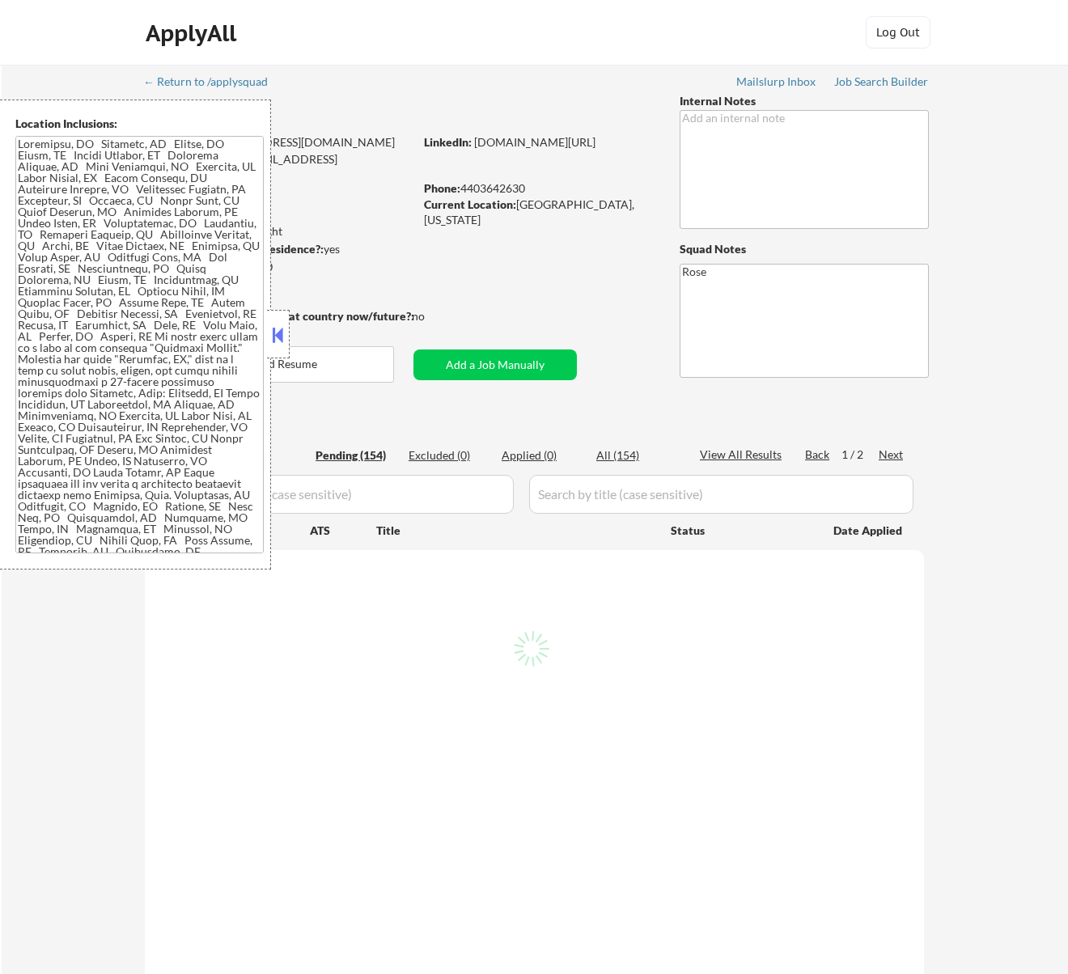
select select ""pending""
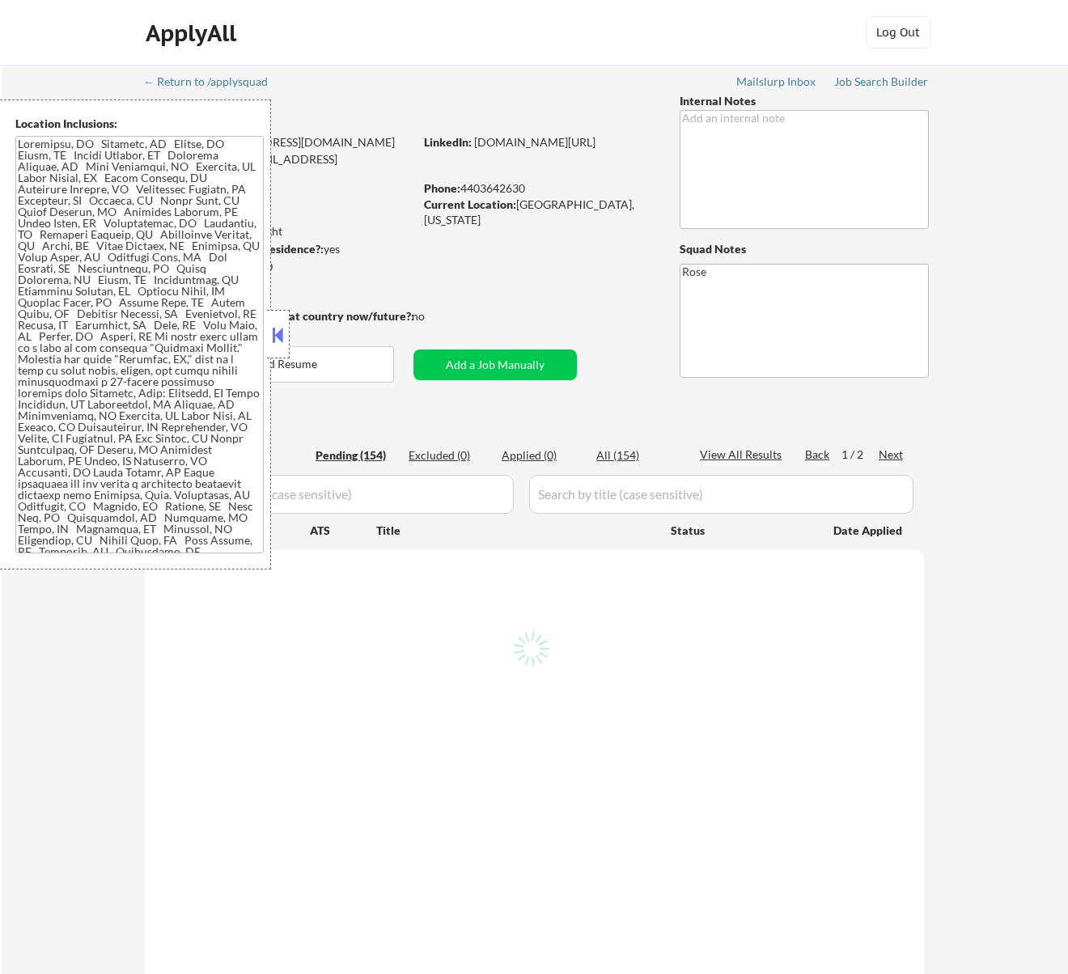
select select ""pending""
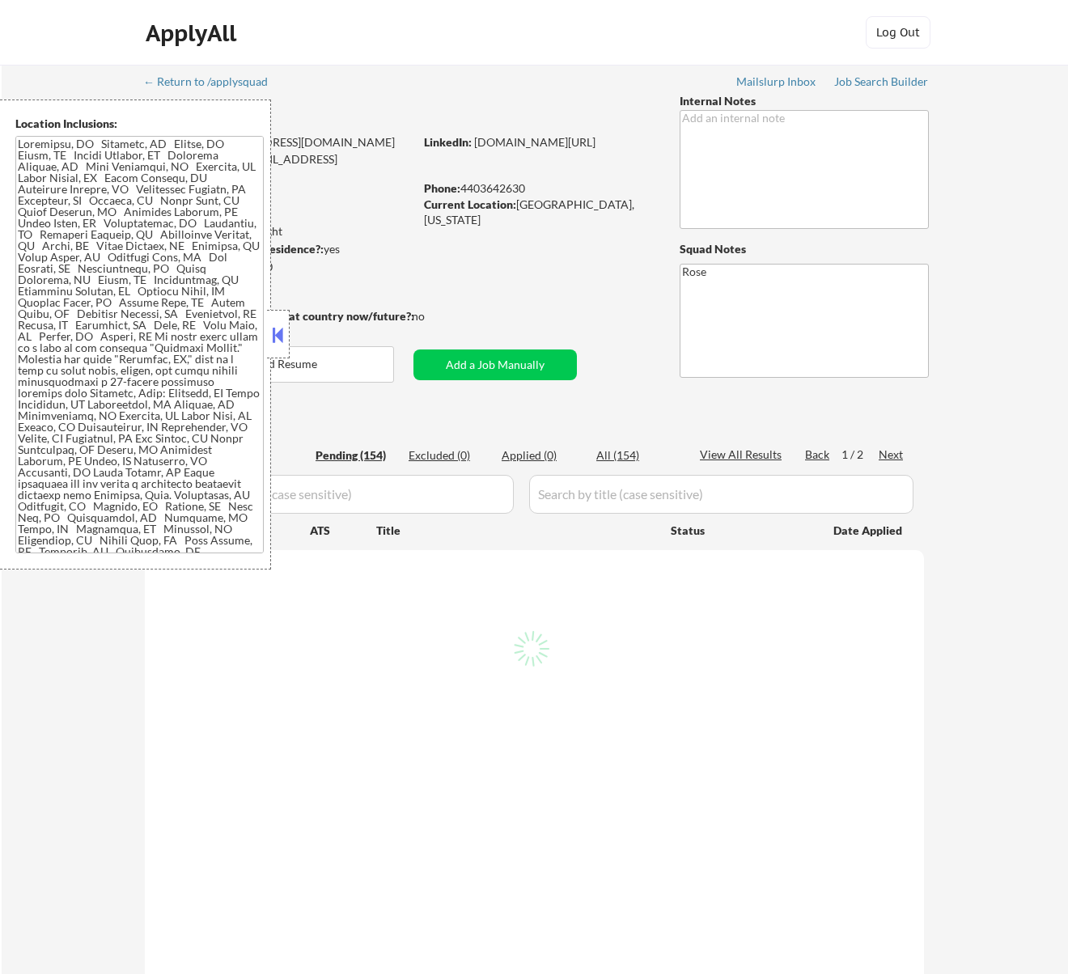
select select ""pending""
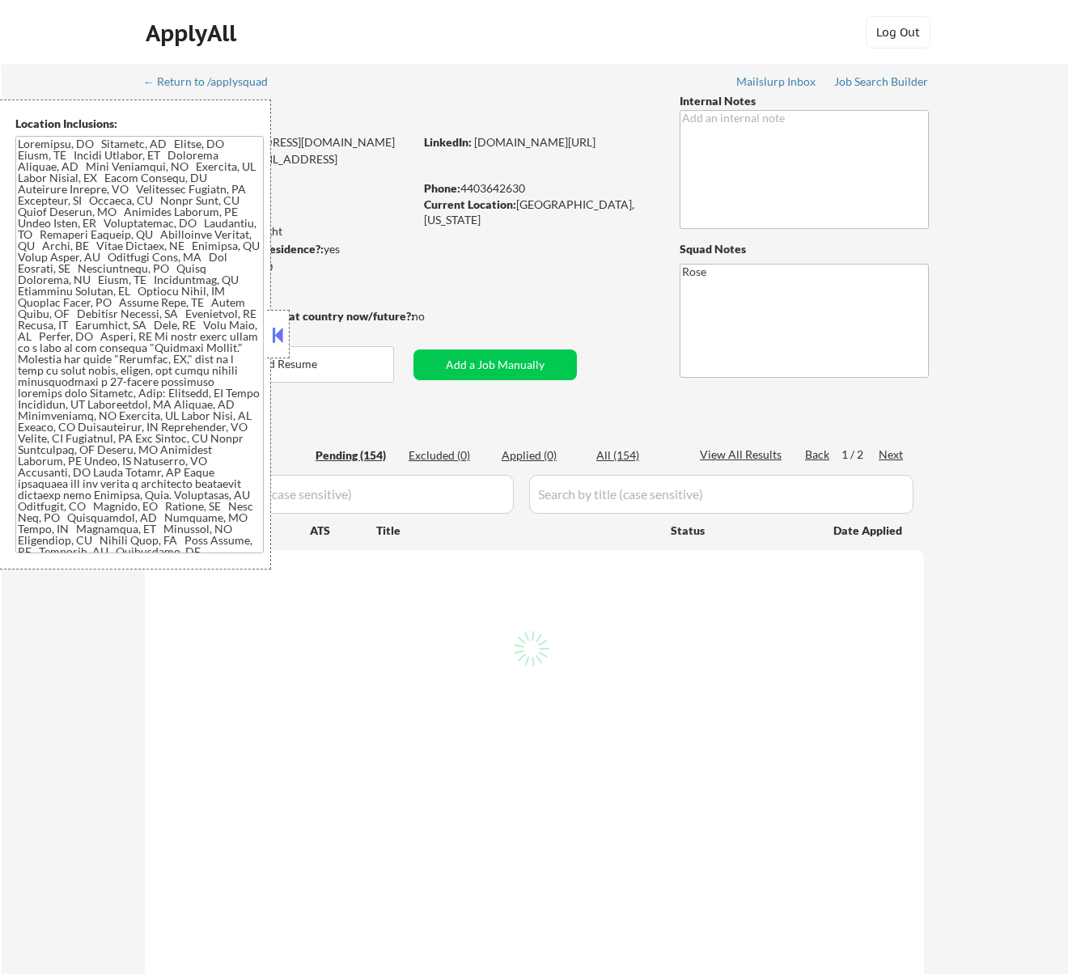
select select ""pending""
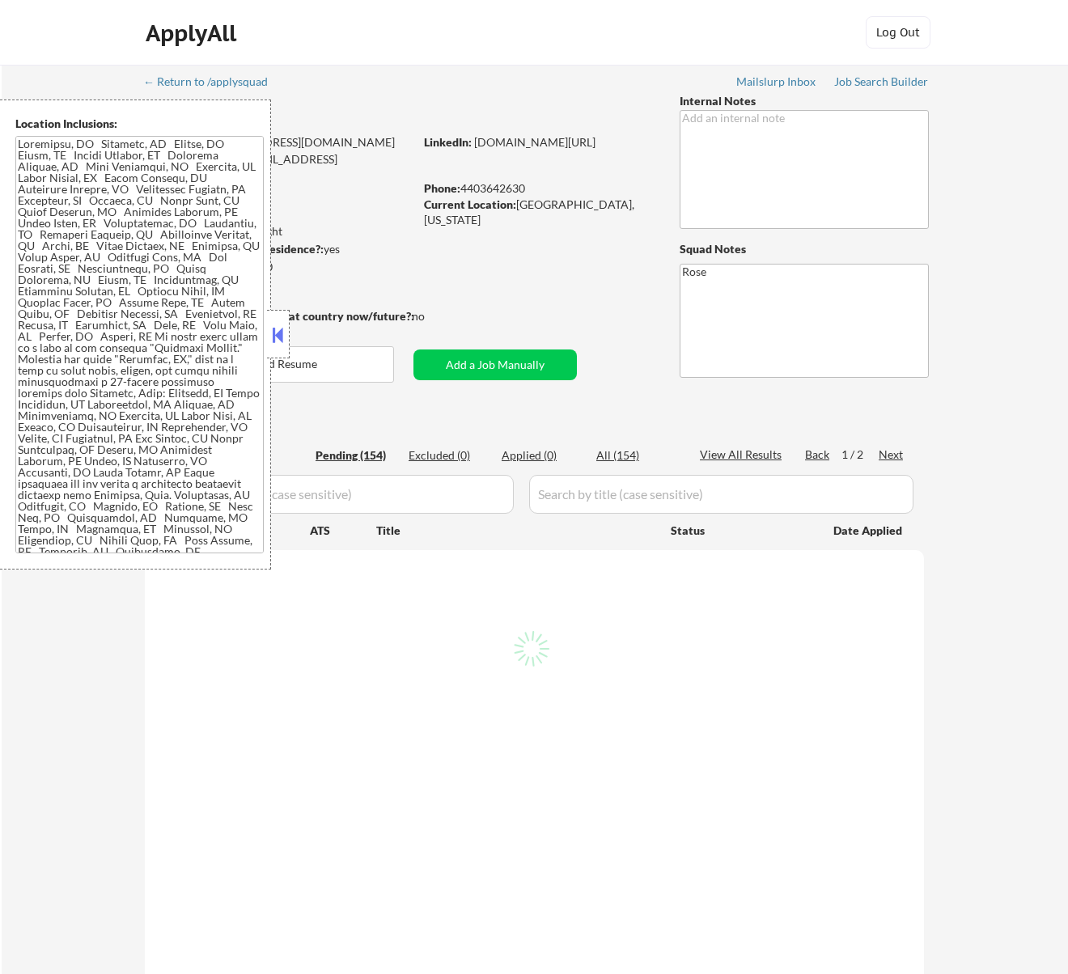
select select ""pending""
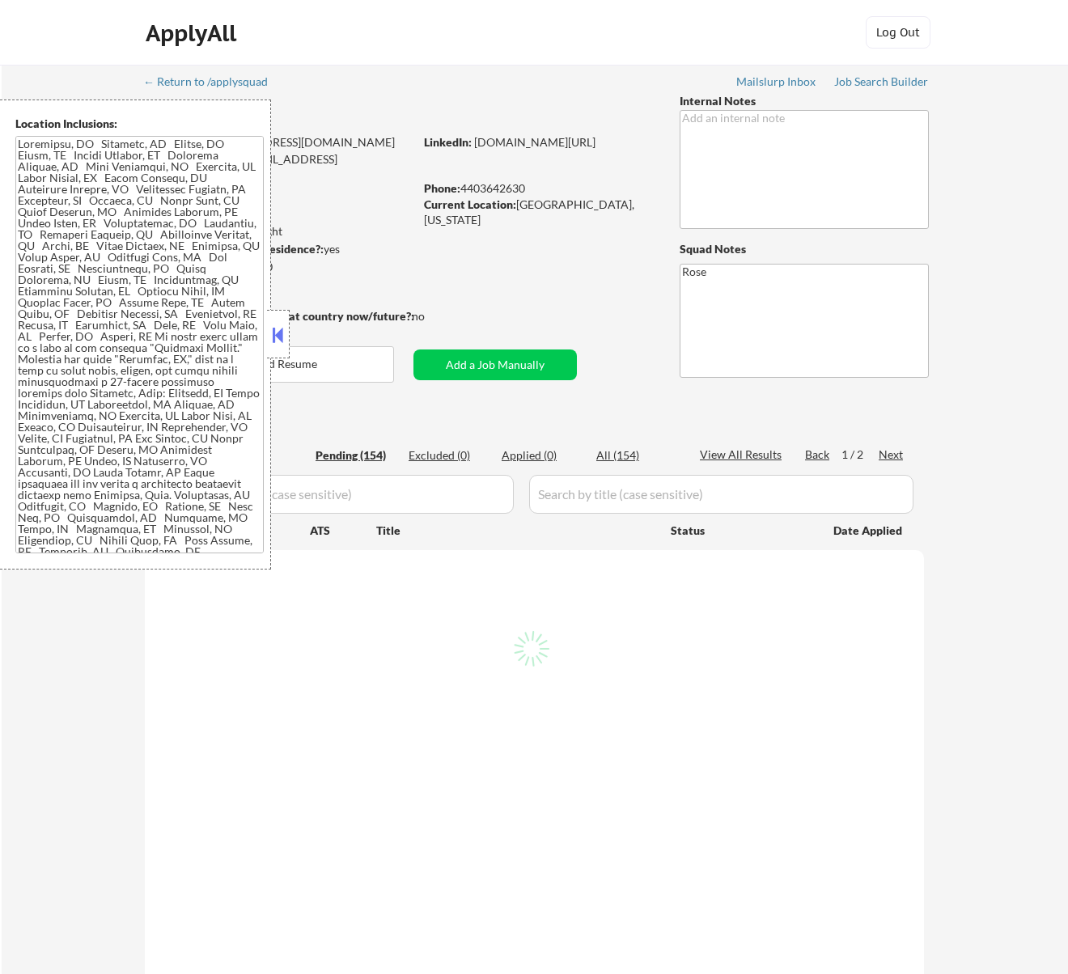
select select ""pending""
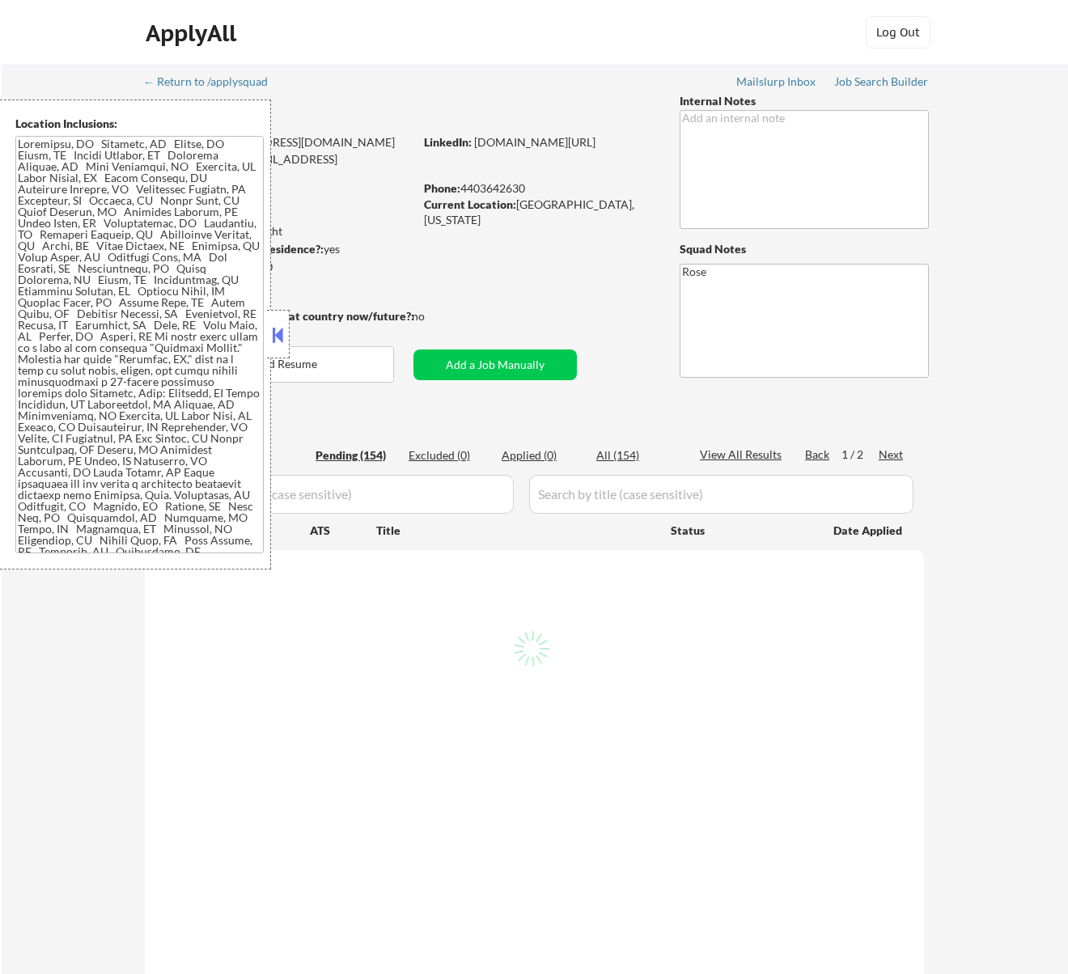
select select ""pending""
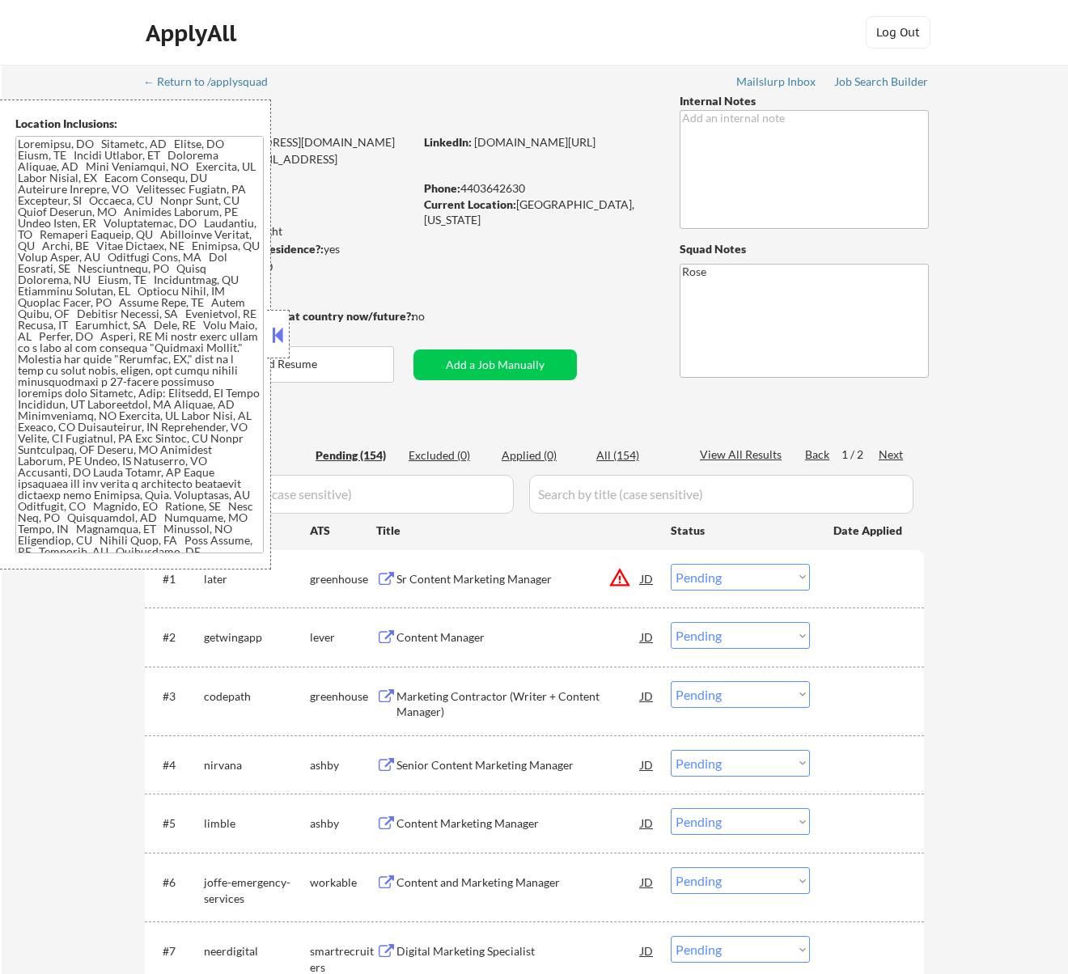
click at [282, 338] on button at bounding box center [278, 335] width 18 height 24
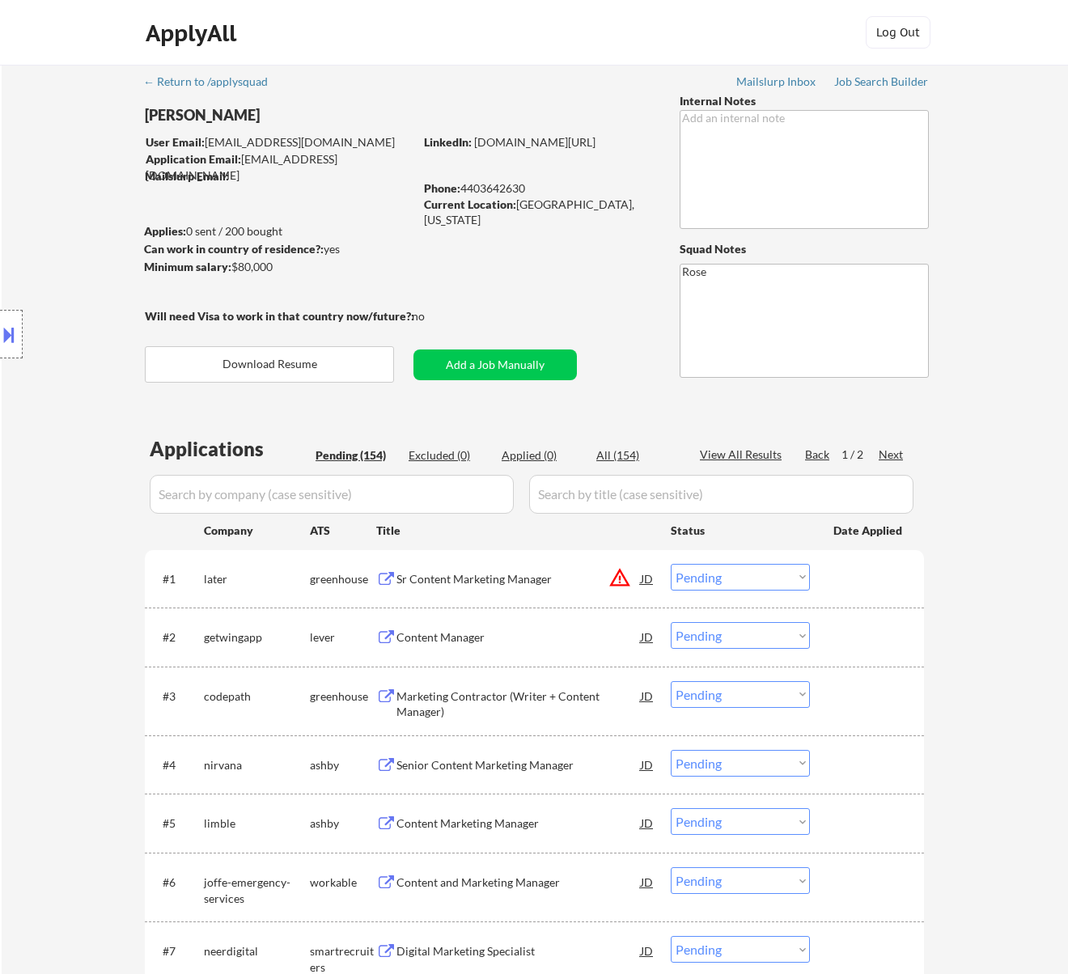
click at [6, 334] on button at bounding box center [9, 334] width 18 height 27
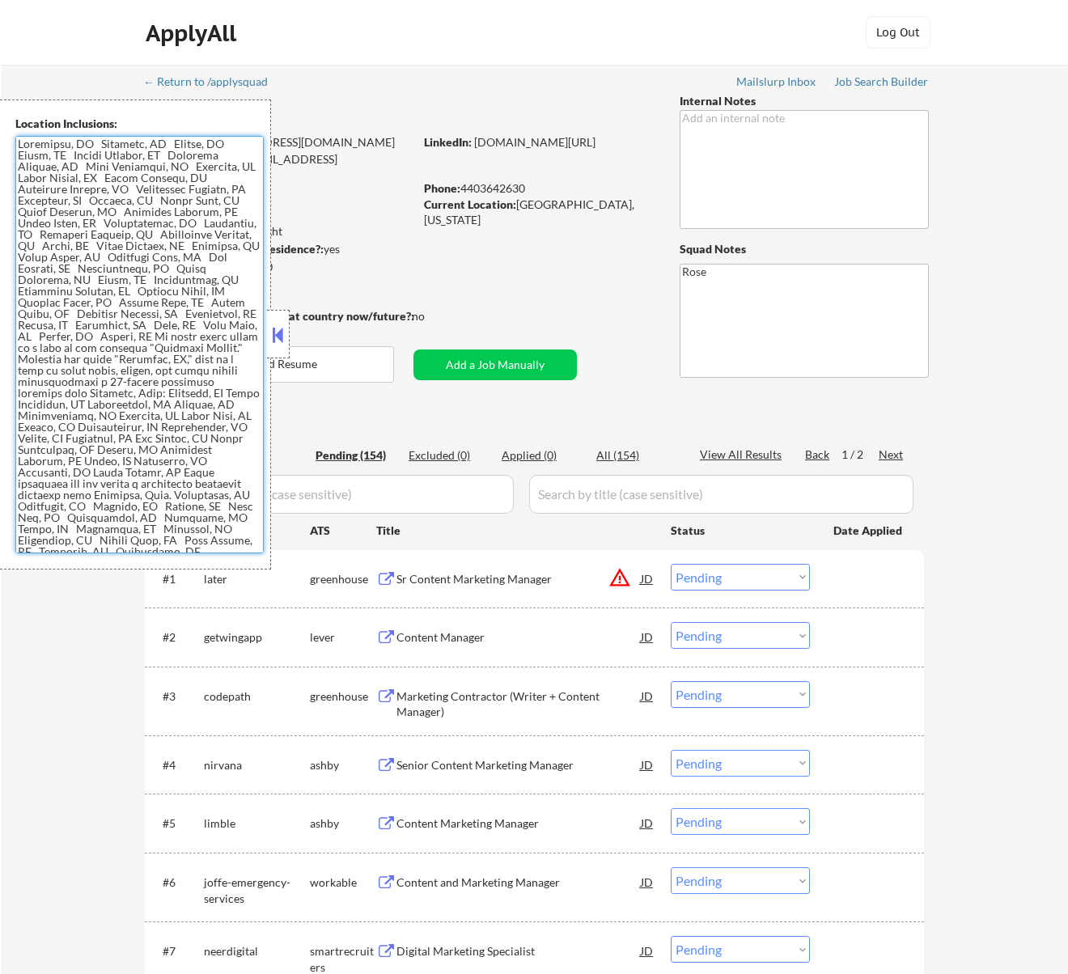
drag, startPoint x: 97, startPoint y: 308, endPoint x: 113, endPoint y: 317, distance: 18.5
click at [113, 317] on textarea at bounding box center [139, 345] width 248 height 418
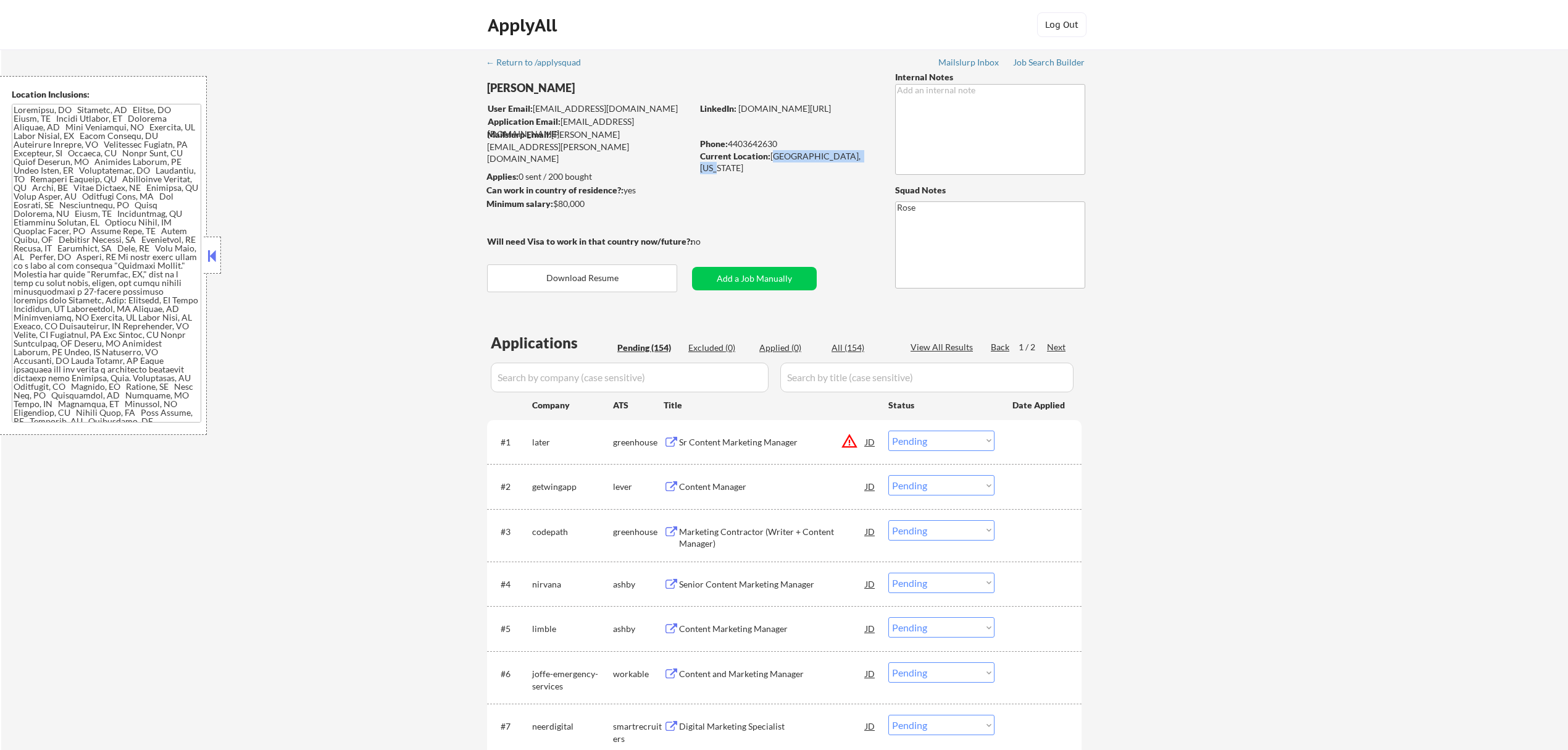
drag, startPoint x: 856, startPoint y: 154, endPoint x: 773, endPoint y: 154, distance: 83.0
click at [773, 154] on div "Current Location: [GEOGRAPHIC_DATA], [US_STATE]" at bounding box center [787, 163] width 175 height 24
copy div "[GEOGRAPHIC_DATA], [US_STATE]"
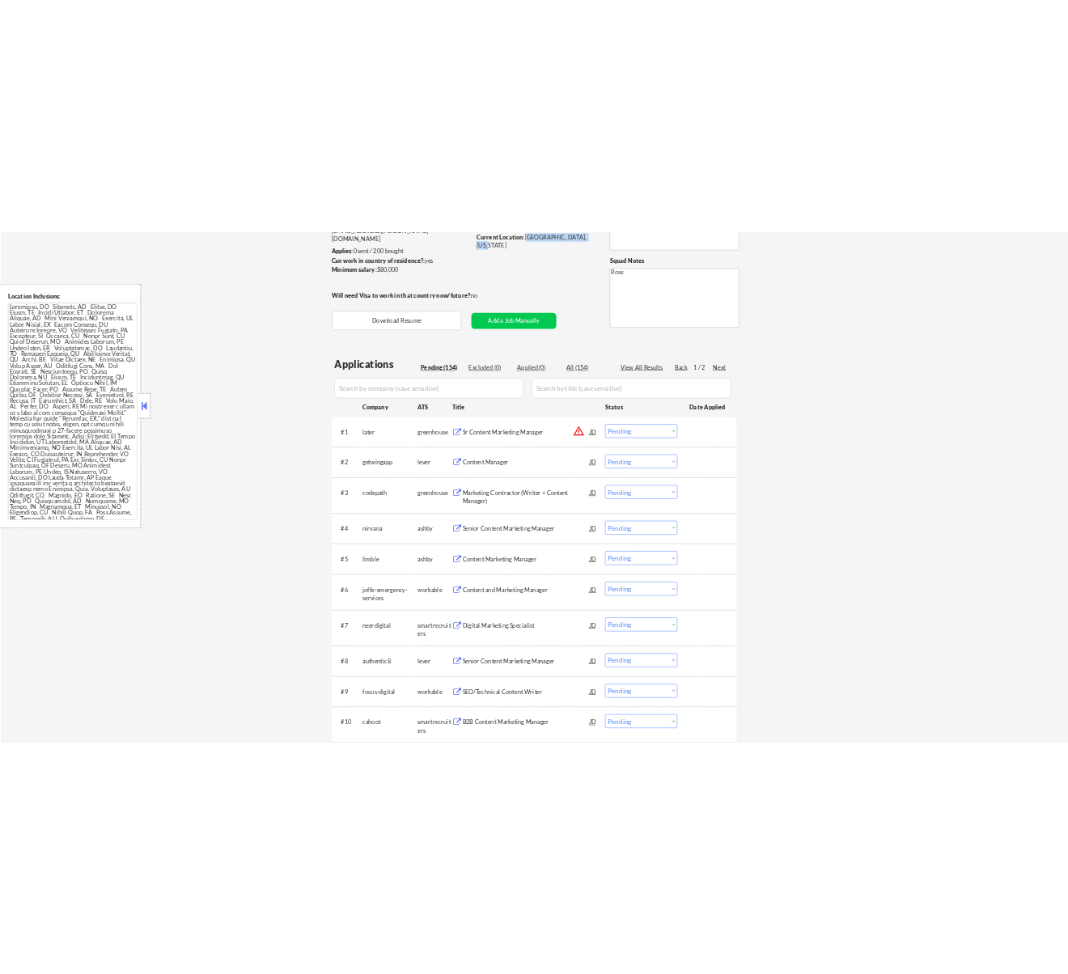
scroll to position [215, 0]
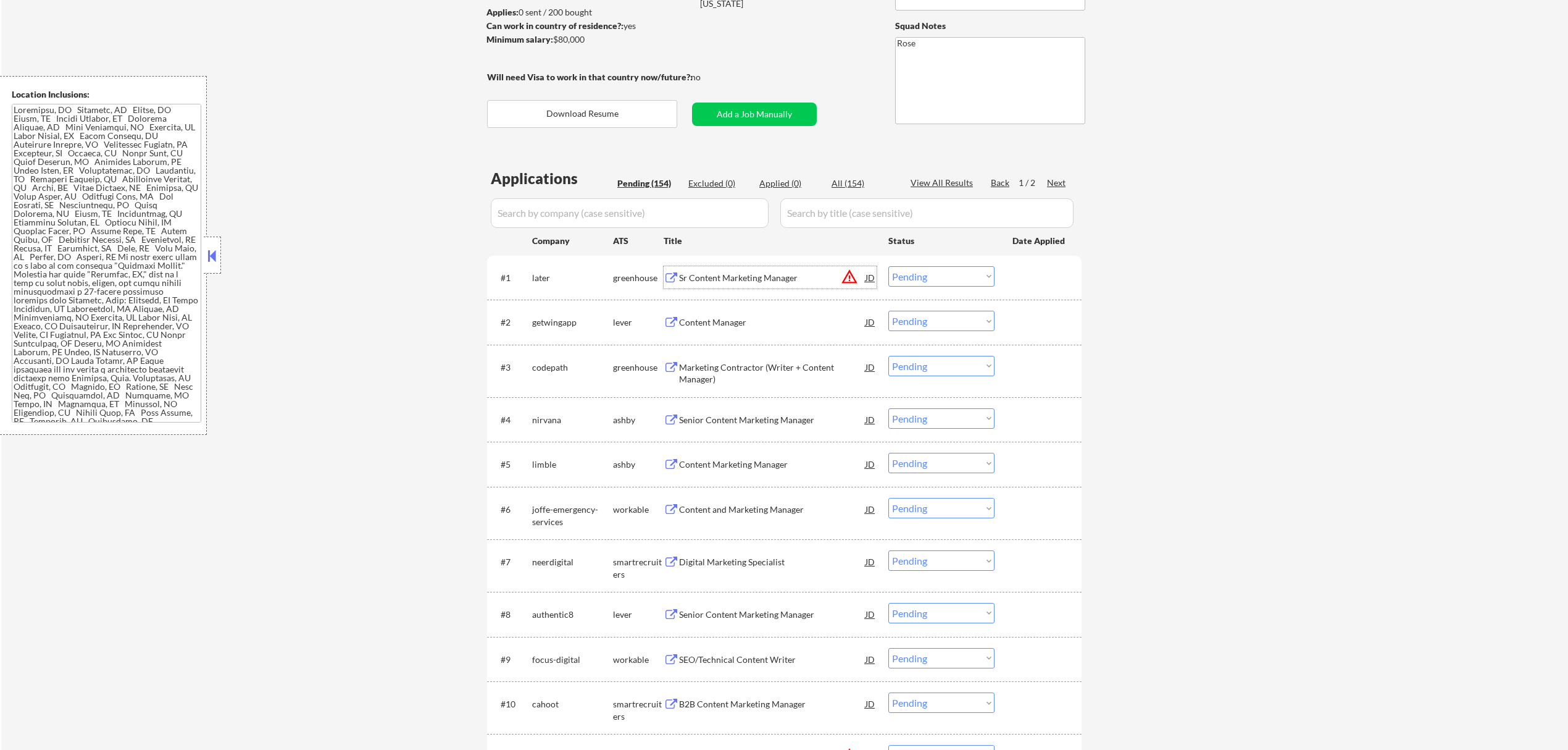
click at [790, 277] on div "Sr Content Marketing Manager" at bounding box center [772, 278] width 186 height 12
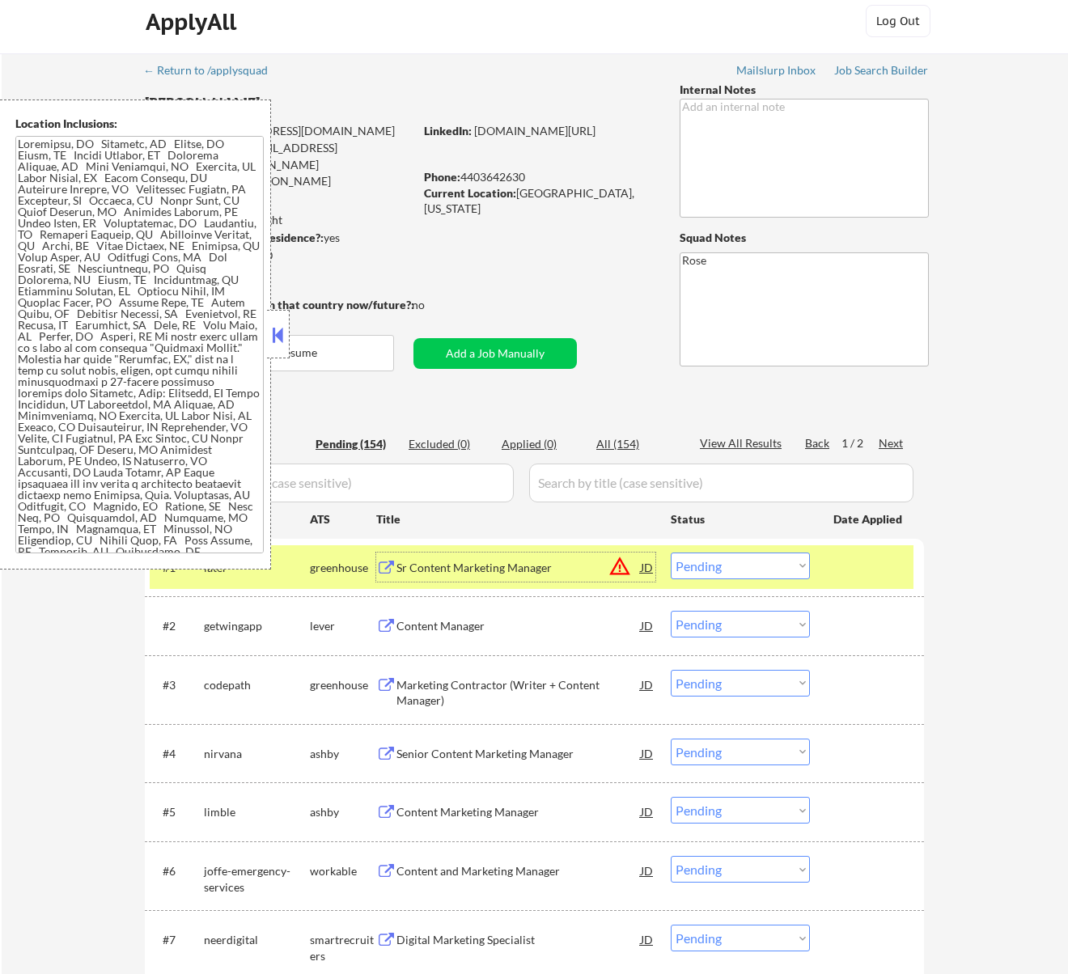
scroll to position [0, 0]
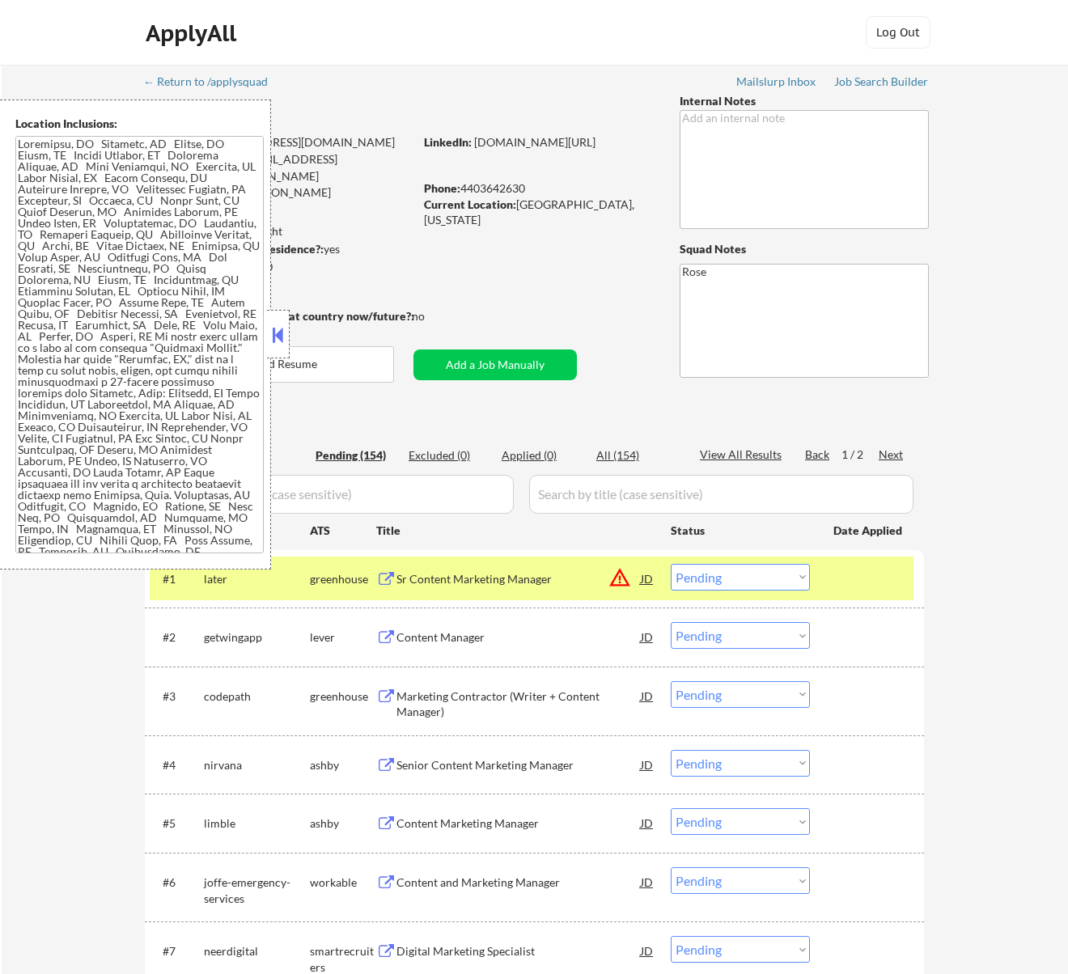
drag, startPoint x: 528, startPoint y: 180, endPoint x: 464, endPoint y: 185, distance: 64.2
click at [464, 185] on div "Phone: [PHONE_NUMBER]" at bounding box center [538, 188] width 229 height 16
copy div "4403642630"
drag, startPoint x: 745, startPoint y: 575, endPoint x: 745, endPoint y: 584, distance: 8.9
click at [745, 575] on select "Choose an option... Pending Applied Excluded (Questions) Excluded (Expired) Exc…" at bounding box center [740, 577] width 139 height 27
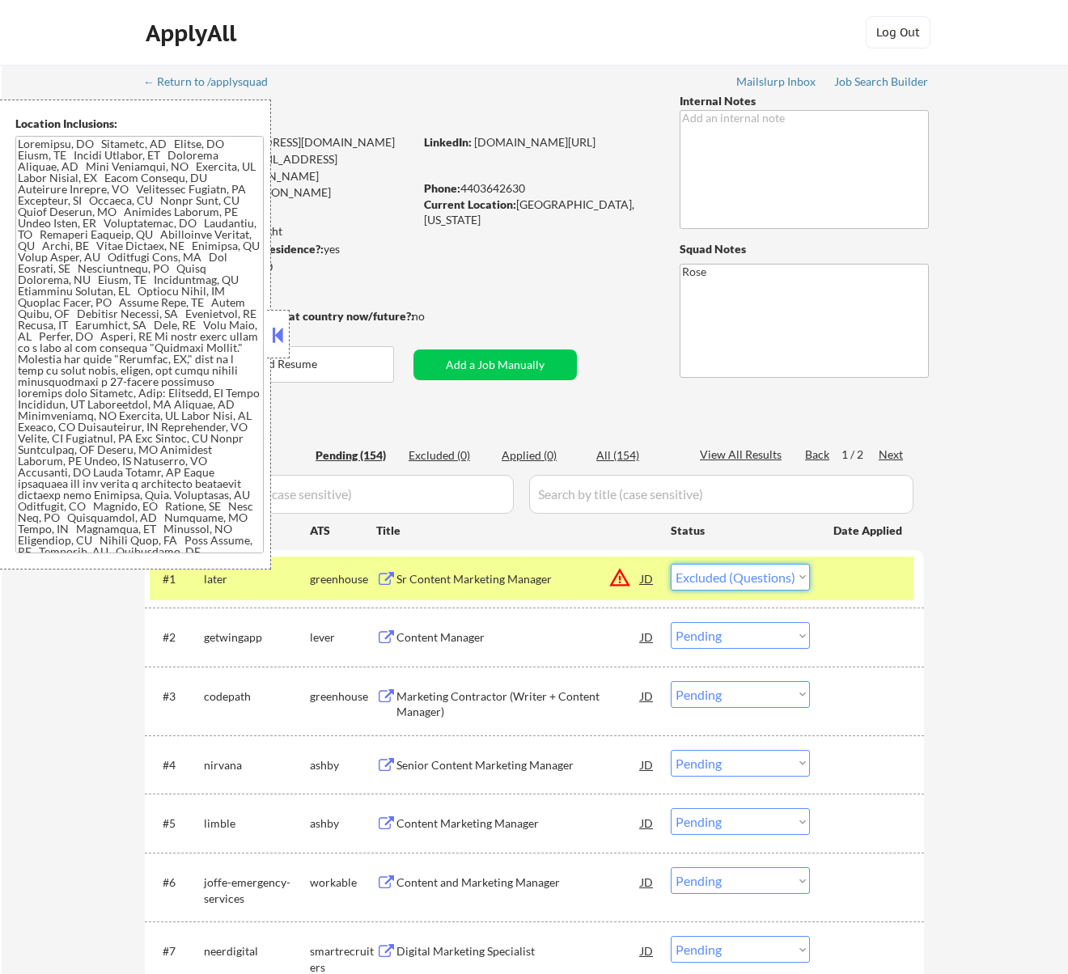
click at [671, 564] on select "Choose an option... Pending Applied Excluded (Questions) Excluded (Expired) Exc…" at bounding box center [740, 577] width 139 height 27
click at [280, 334] on button at bounding box center [278, 335] width 18 height 24
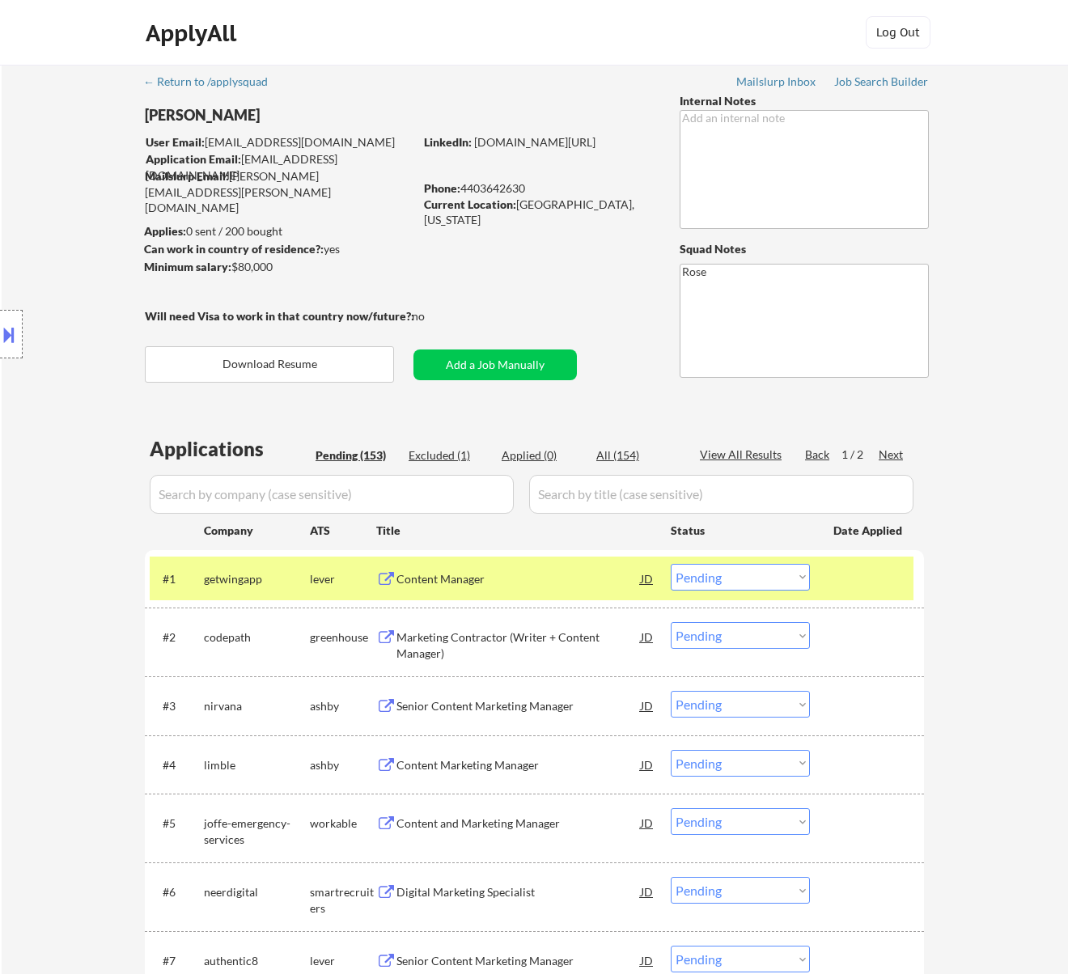
click at [567, 575] on div "Content Manager" at bounding box center [519, 579] width 244 height 16
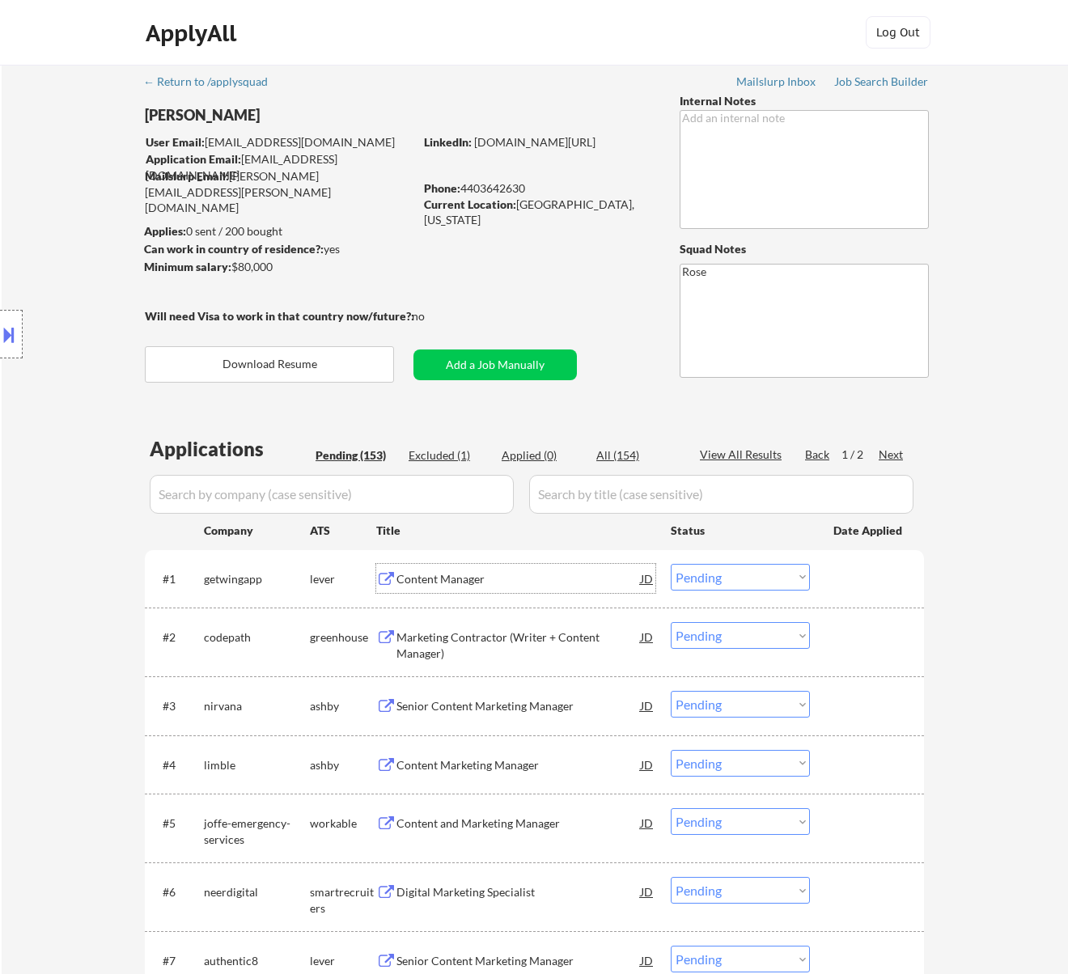
click at [737, 578] on select "Choose an option... Pending Applied Excluded (Questions) Excluded (Expired) Exc…" at bounding box center [740, 577] width 139 height 27
click at [671, 564] on select "Choose an option... Pending Applied Excluded (Questions) Excluded (Expired) Exc…" at bounding box center [740, 577] width 139 height 27
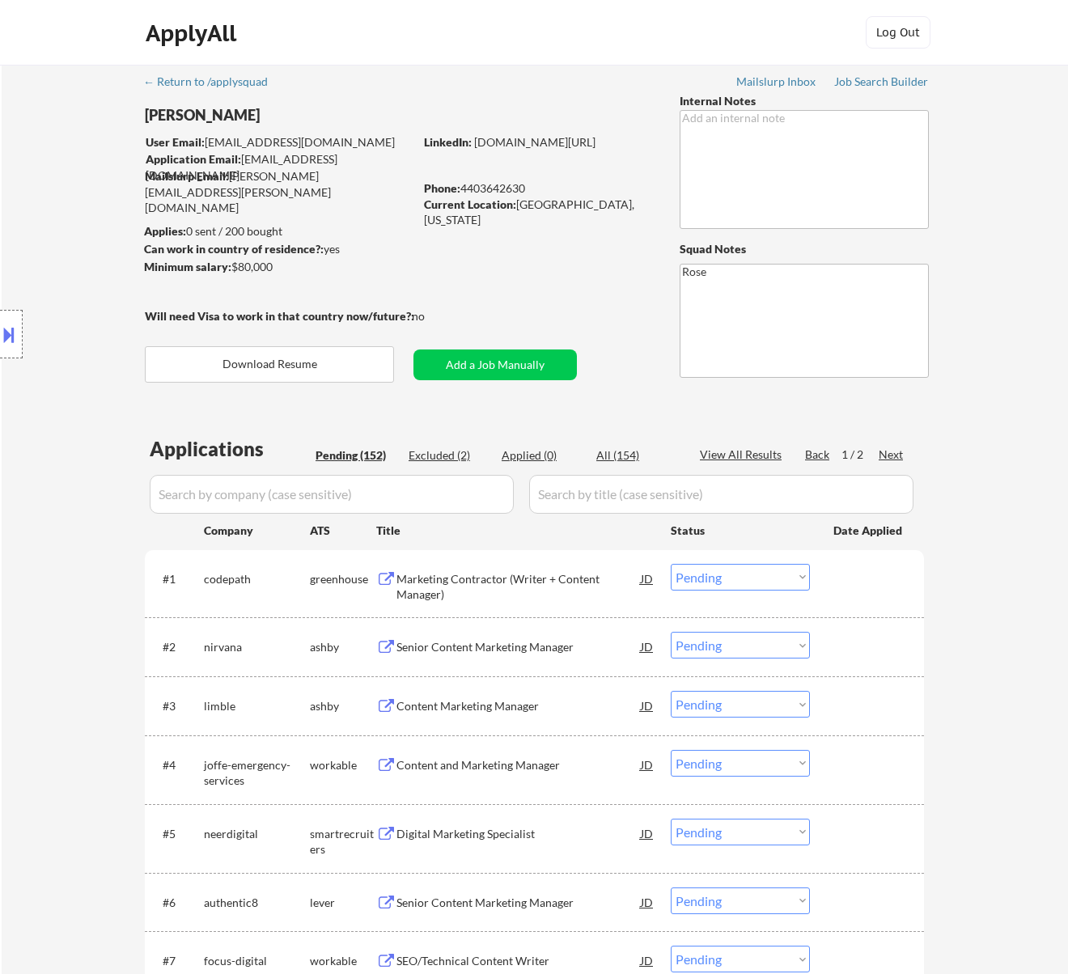
click at [596, 577] on div "Marketing Contractor (Writer + Content Manager)" at bounding box center [519, 587] width 244 height 32
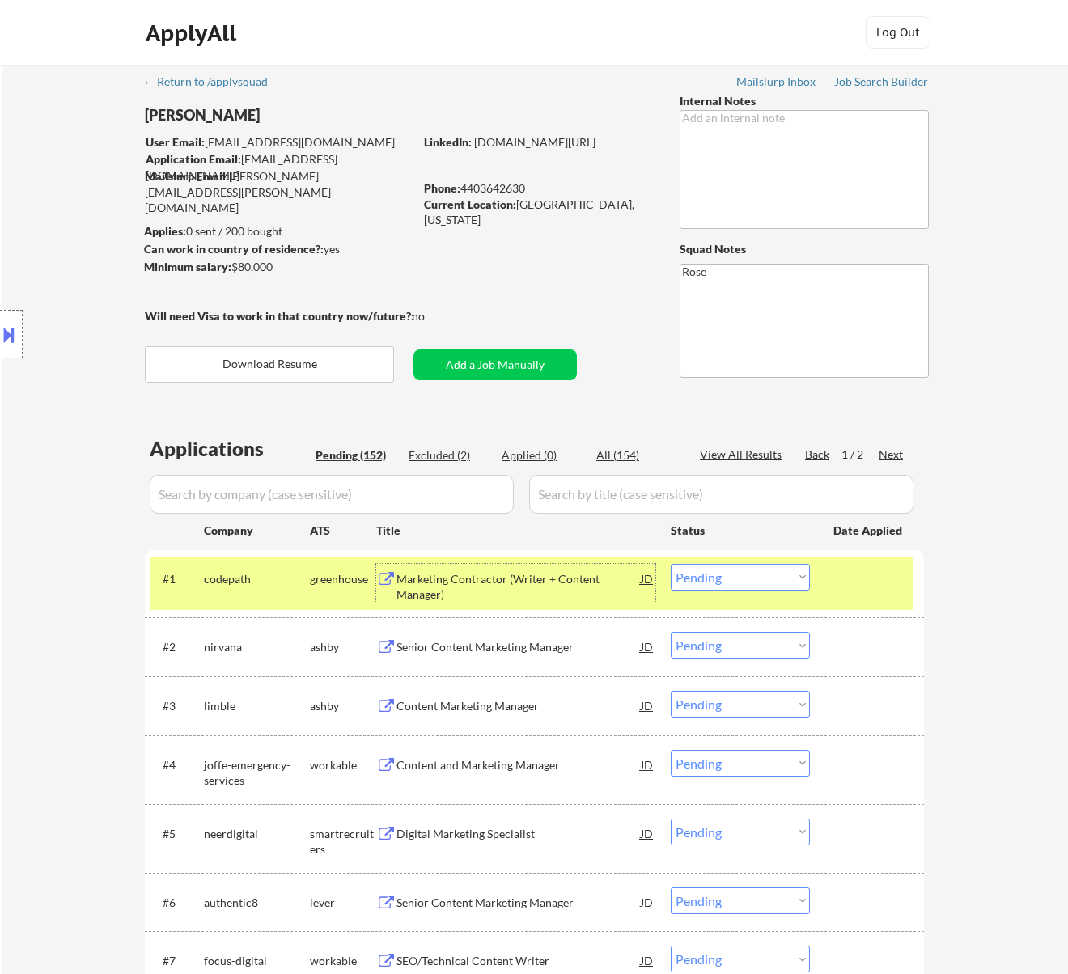
click at [733, 576] on select "Choose an option... Pending Applied Excluded (Questions) Excluded (Expired) Exc…" at bounding box center [740, 577] width 139 height 27
click at [671, 564] on select "Choose an option... Pending Applied Excluded (Questions) Excluded (Expired) Exc…" at bounding box center [740, 577] width 139 height 27
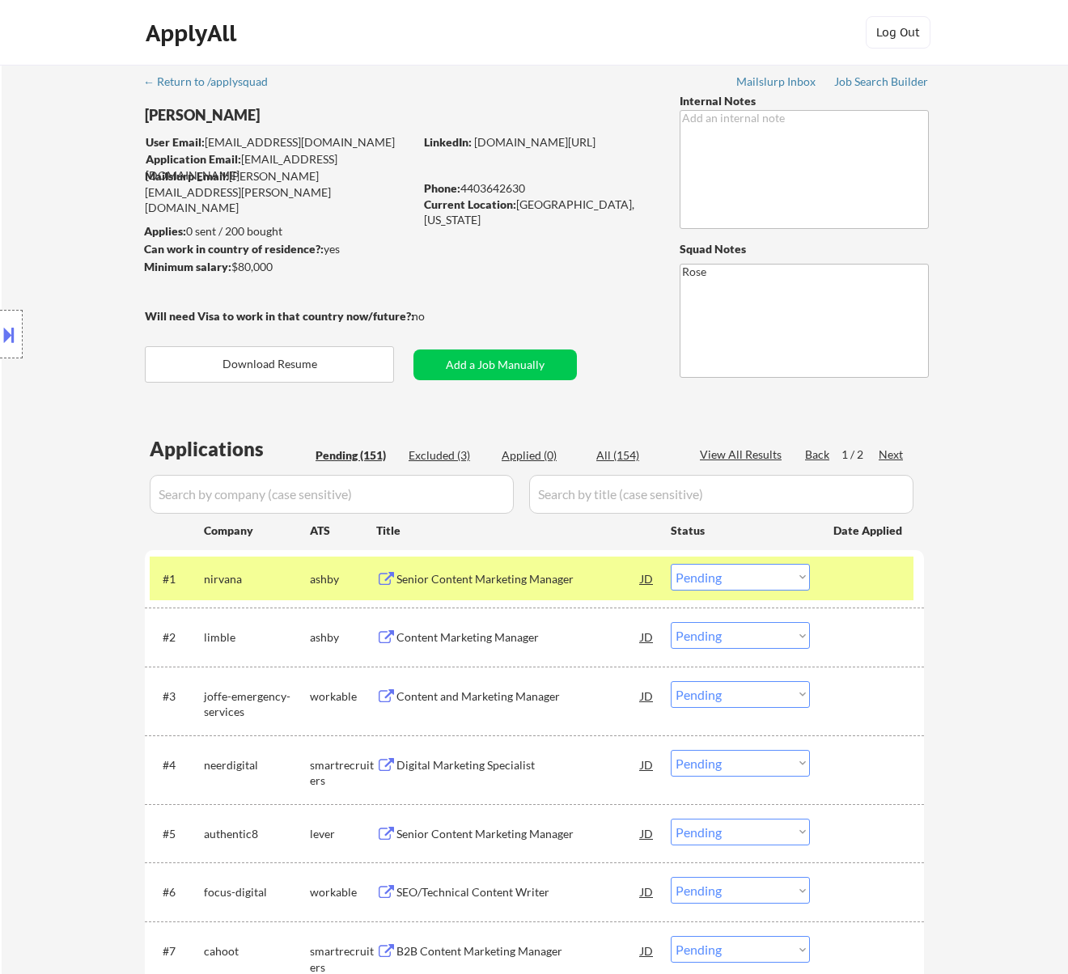
click at [495, 574] on div "Senior Content Marketing Manager" at bounding box center [519, 579] width 244 height 16
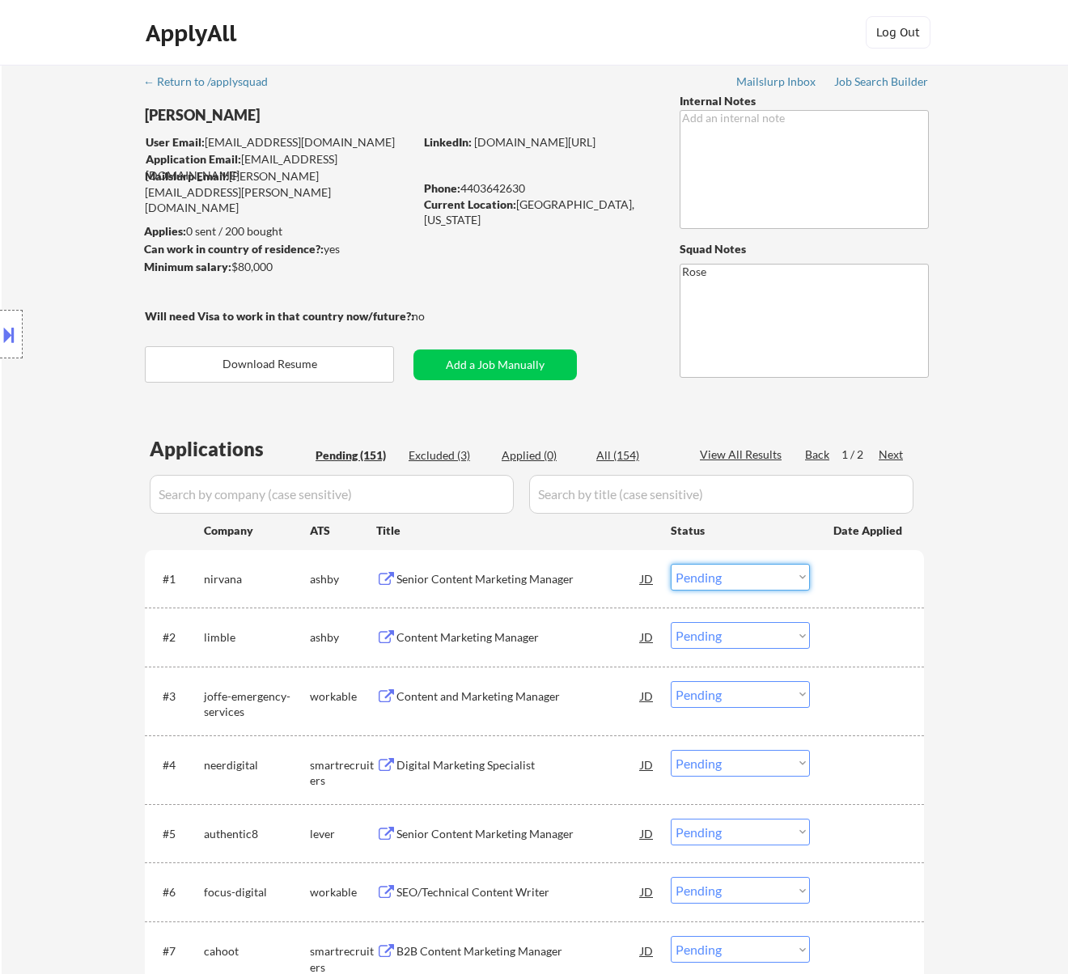
click at [710, 580] on select "Choose an option... Pending Applied Excluded (Questions) Excluded (Expired) Exc…" at bounding box center [740, 577] width 139 height 27
click at [671, 564] on select "Choose an option... Pending Applied Excluded (Questions) Excluded (Expired) Exc…" at bounding box center [740, 577] width 139 height 27
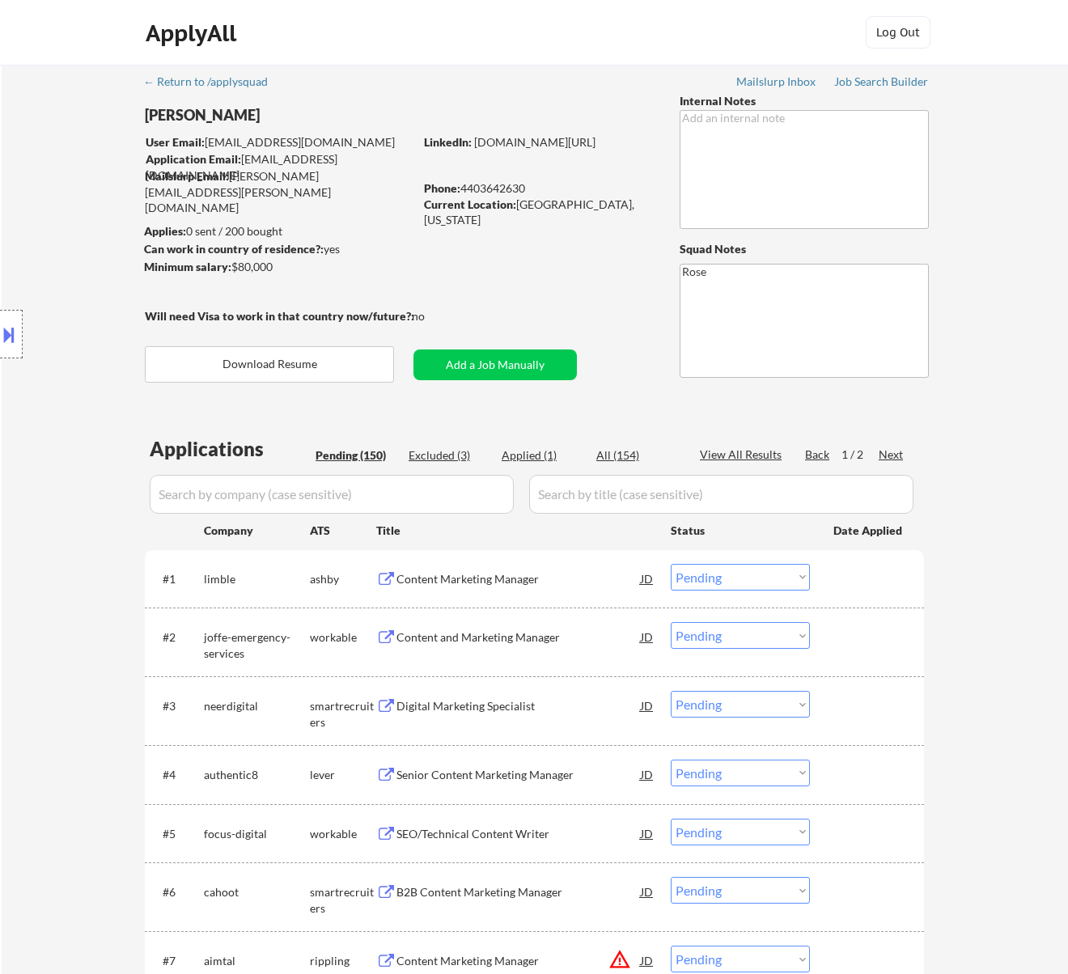
click at [499, 576] on div "Content Marketing Manager" at bounding box center [519, 579] width 244 height 16
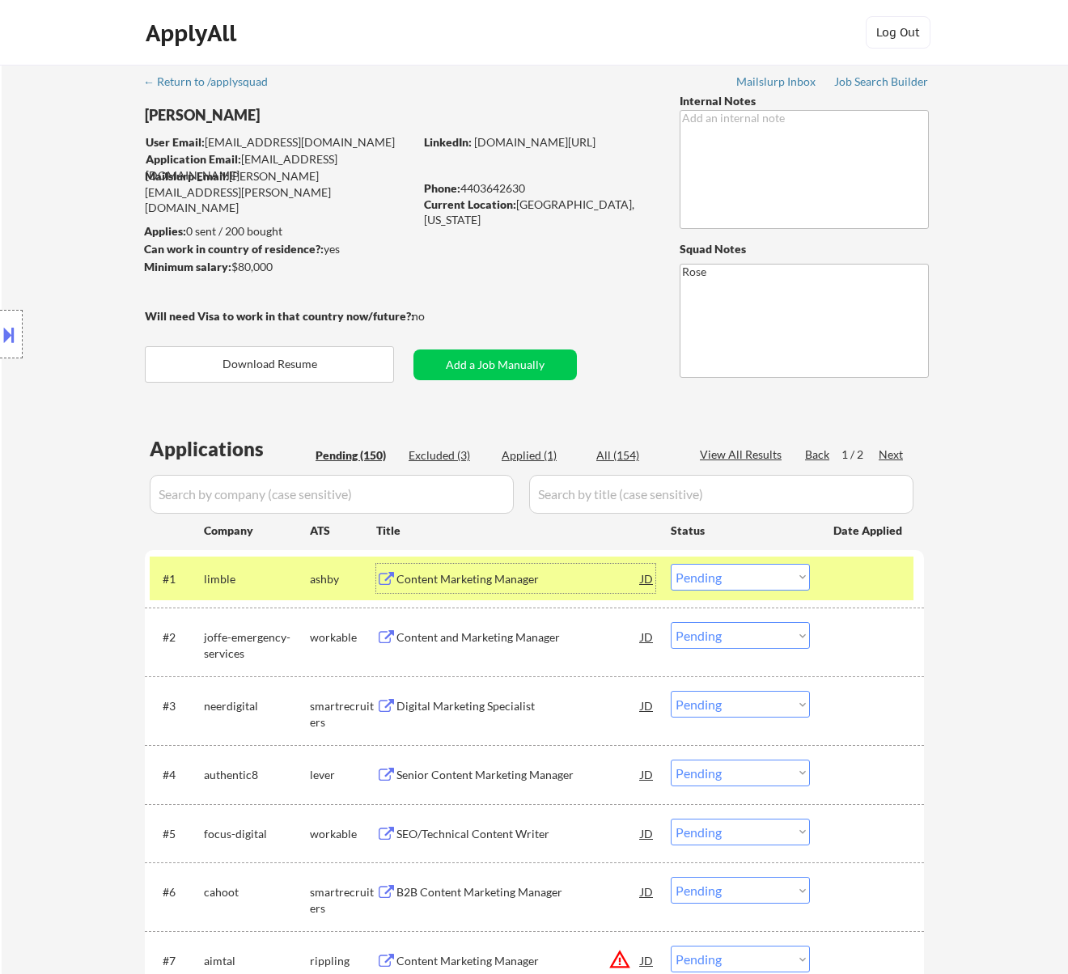
click at [759, 576] on select "Choose an option... Pending Applied Excluded (Questions) Excluded (Expired) Exc…" at bounding box center [740, 577] width 139 height 27
click at [671, 564] on select "Choose an option... Pending Applied Excluded (Questions) Excluded (Expired) Exc…" at bounding box center [740, 577] width 139 height 27
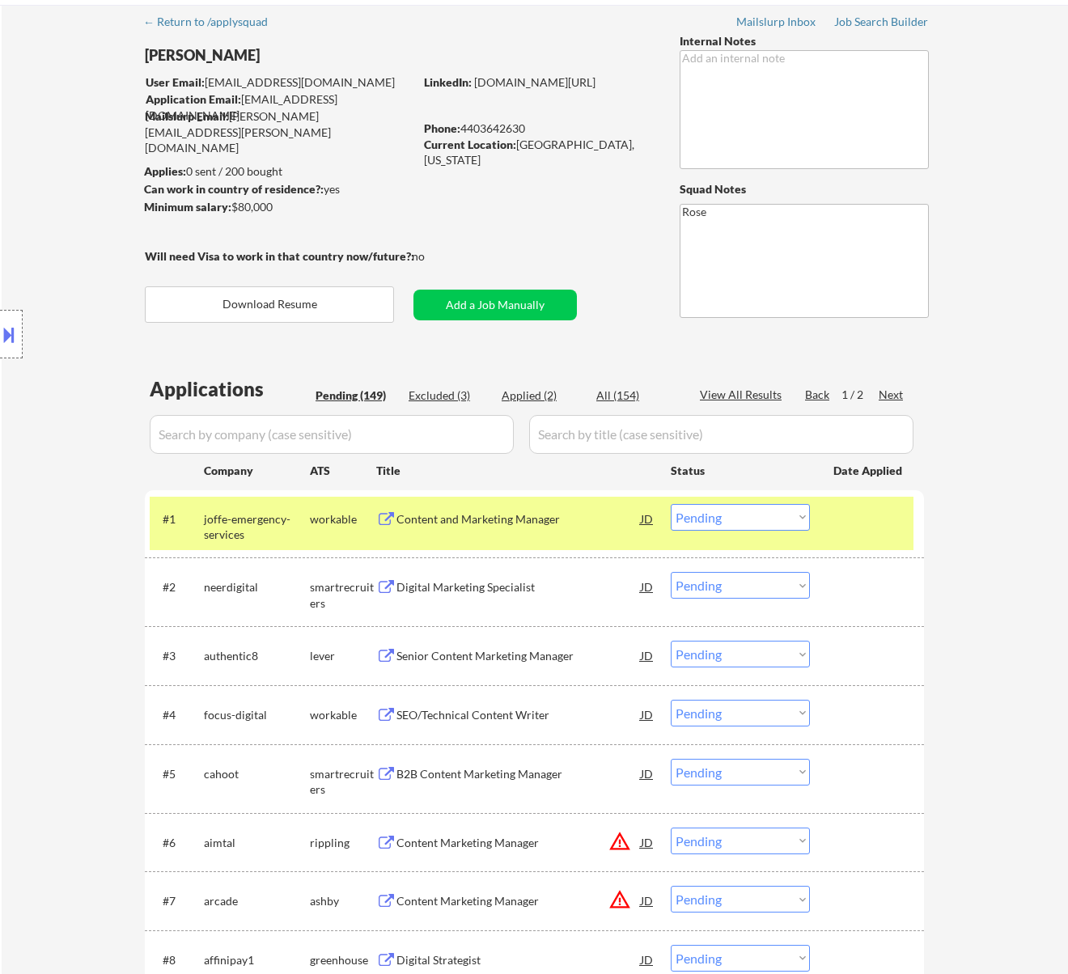
scroll to position [108, 0]
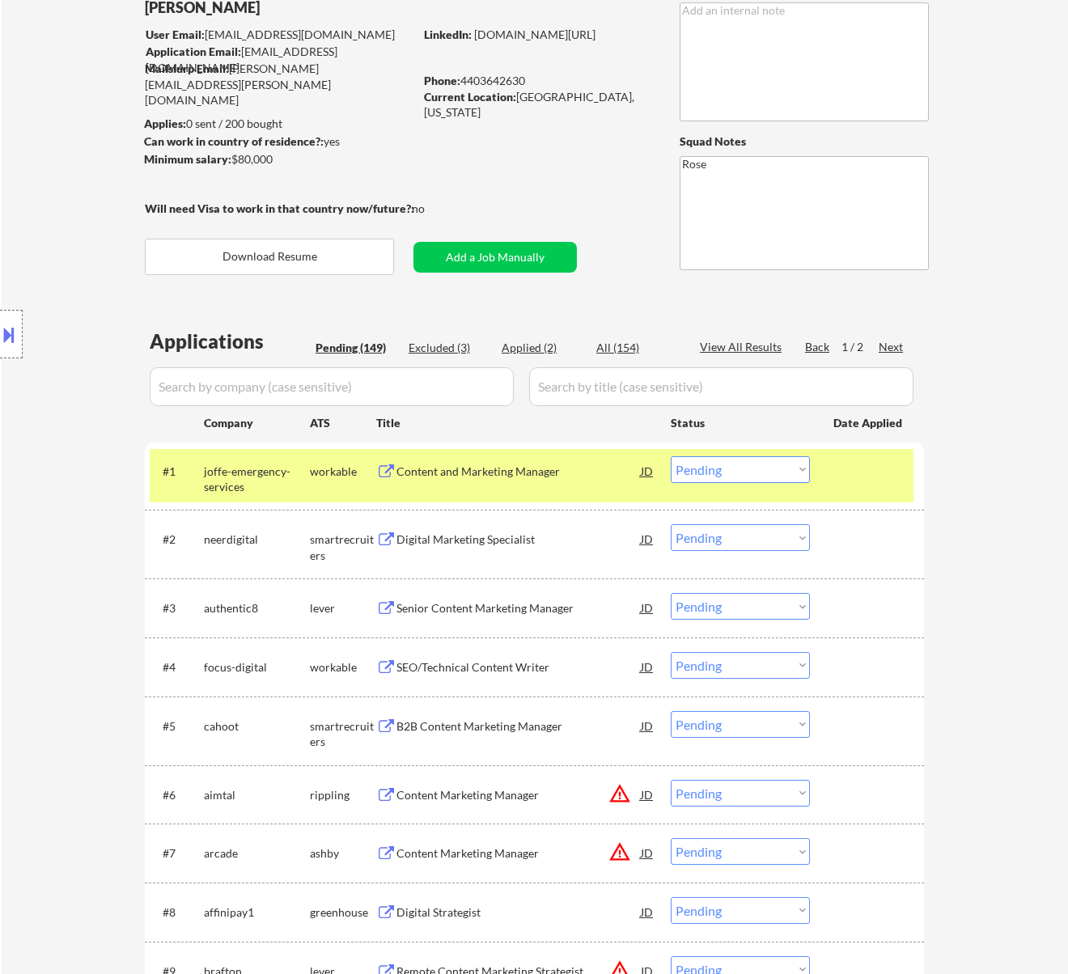
click at [550, 456] on div "Content and Marketing Manager" at bounding box center [519, 470] width 244 height 29
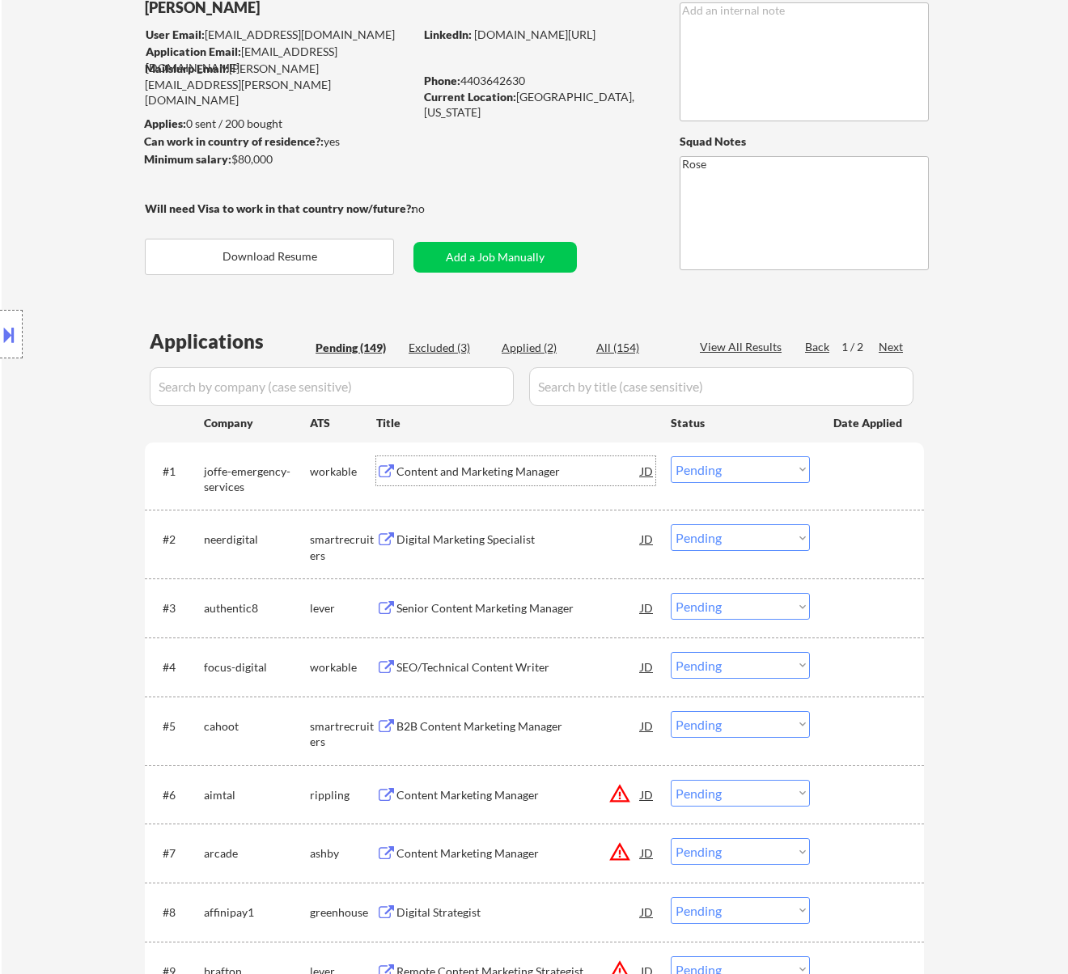
click at [743, 467] on select "Choose an option... Pending Applied Excluded (Questions) Excluded (Expired) Exc…" at bounding box center [740, 469] width 139 height 27
click at [671, 456] on select "Choose an option... Pending Applied Excluded (Questions) Excluded (Expired) Exc…" at bounding box center [740, 469] width 139 height 27
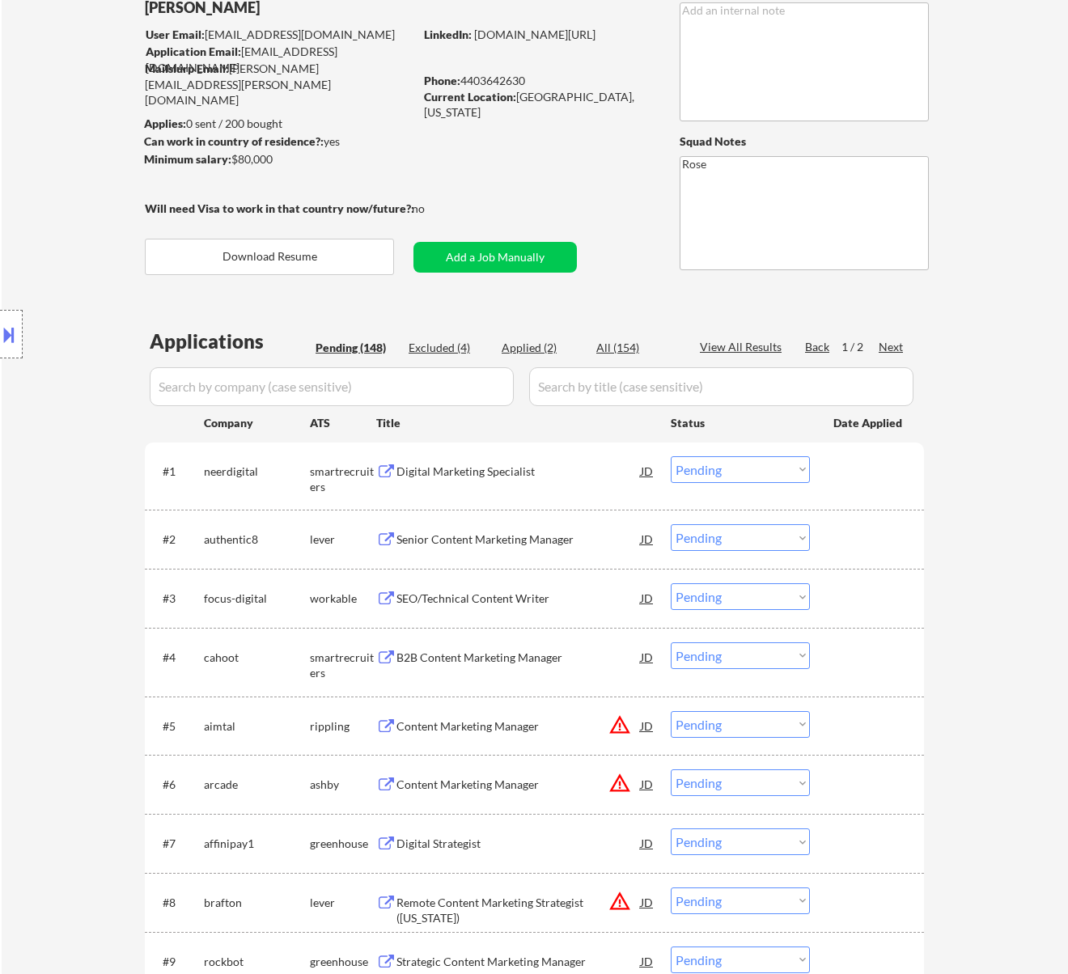
click at [524, 473] on div "Digital Marketing Specialist" at bounding box center [519, 472] width 244 height 16
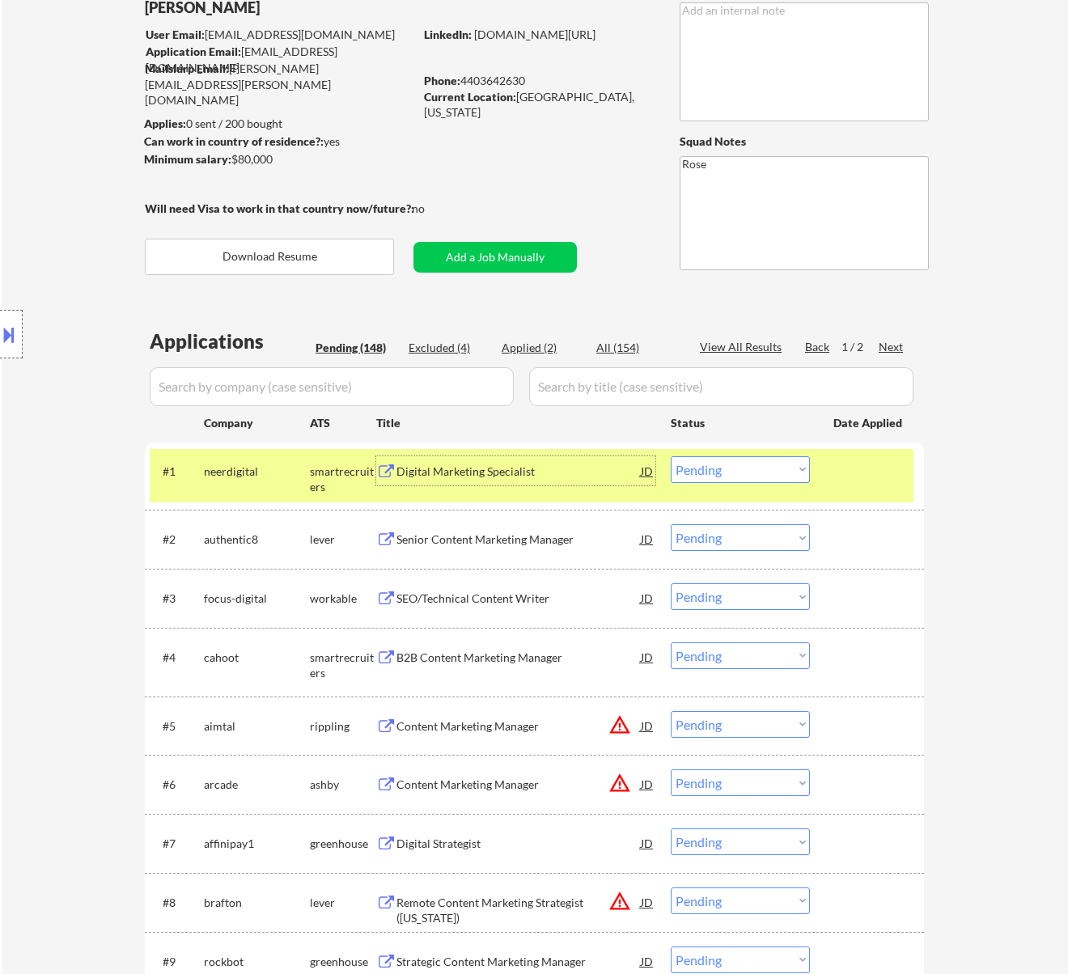
click at [733, 465] on select "Choose an option... Pending Applied Excluded (Questions) Excluded (Expired) Exc…" at bounding box center [740, 469] width 139 height 27
click at [671, 456] on select "Choose an option... Pending Applied Excluded (Questions) Excluded (Expired) Exc…" at bounding box center [740, 469] width 139 height 27
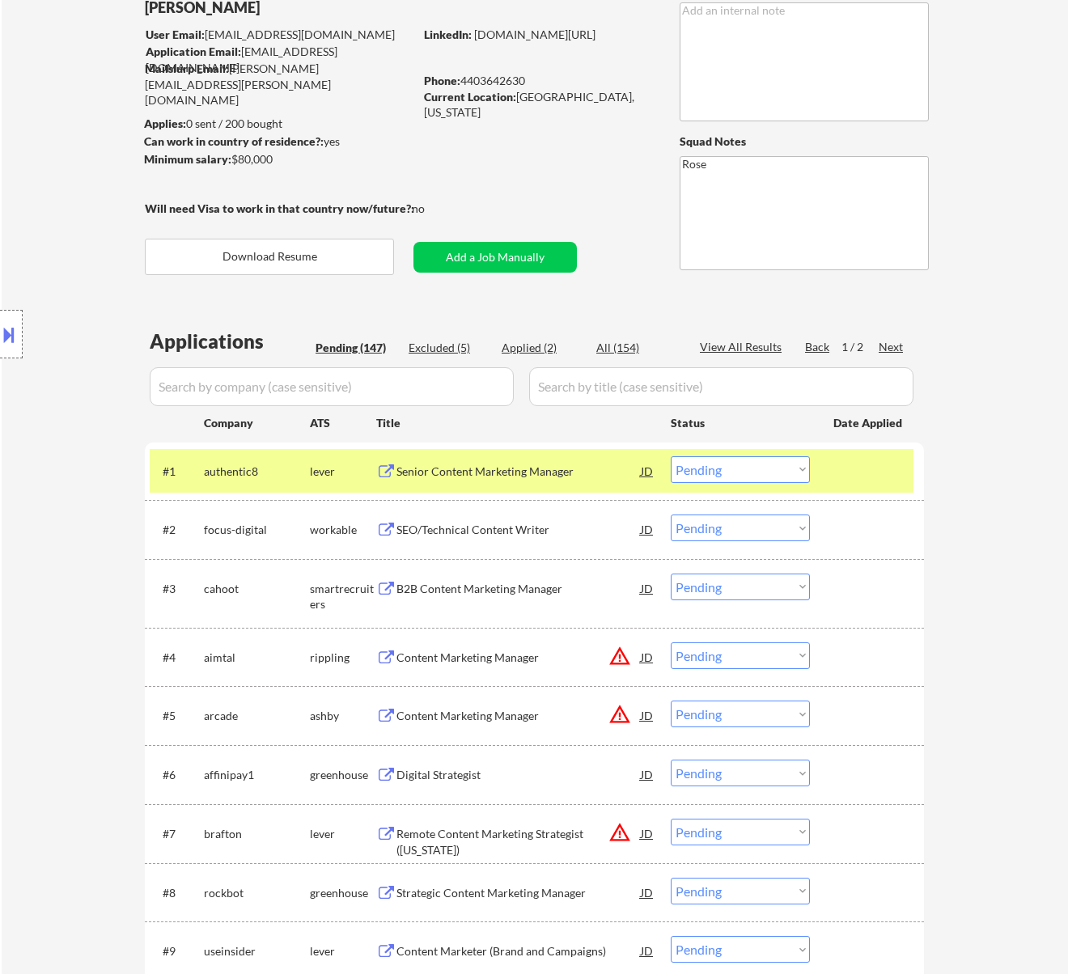
click at [561, 473] on div "Senior Content Marketing Manager" at bounding box center [519, 472] width 244 height 16
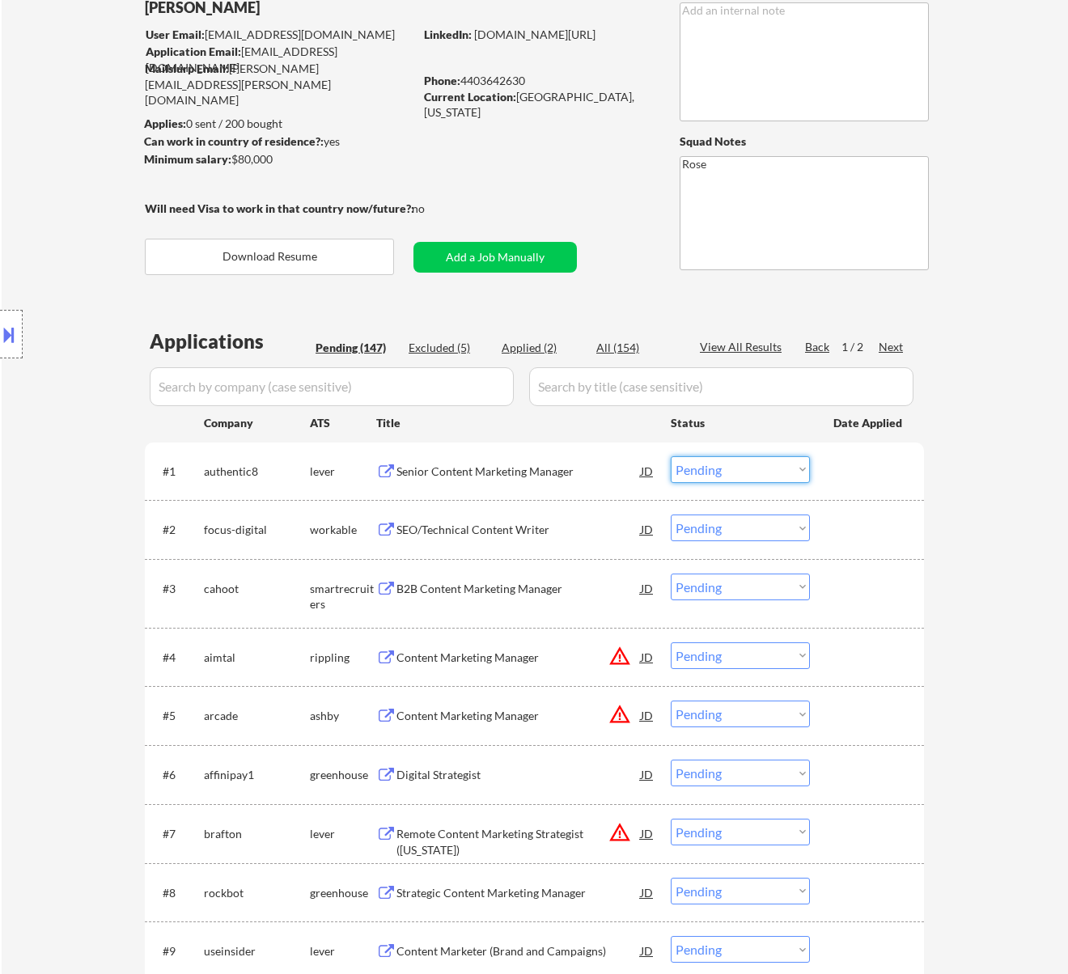
click at [733, 466] on select "Choose an option... Pending Applied Excluded (Questions) Excluded (Expired) Exc…" at bounding box center [740, 469] width 139 height 27
click at [671, 456] on select "Choose an option... Pending Applied Excluded (Questions) Excluded (Expired) Exc…" at bounding box center [740, 469] width 139 height 27
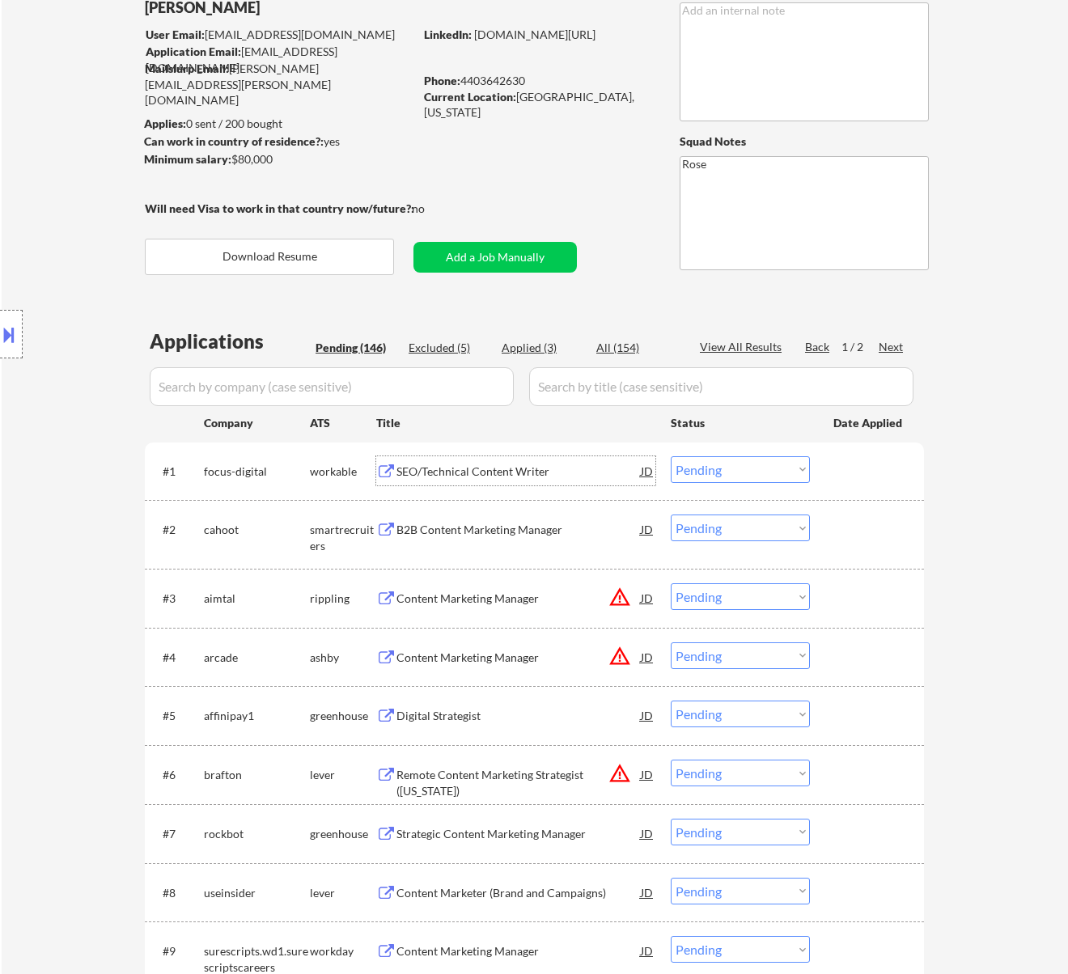
click at [570, 467] on div "SEO/Technical Content Writer" at bounding box center [519, 472] width 244 height 16
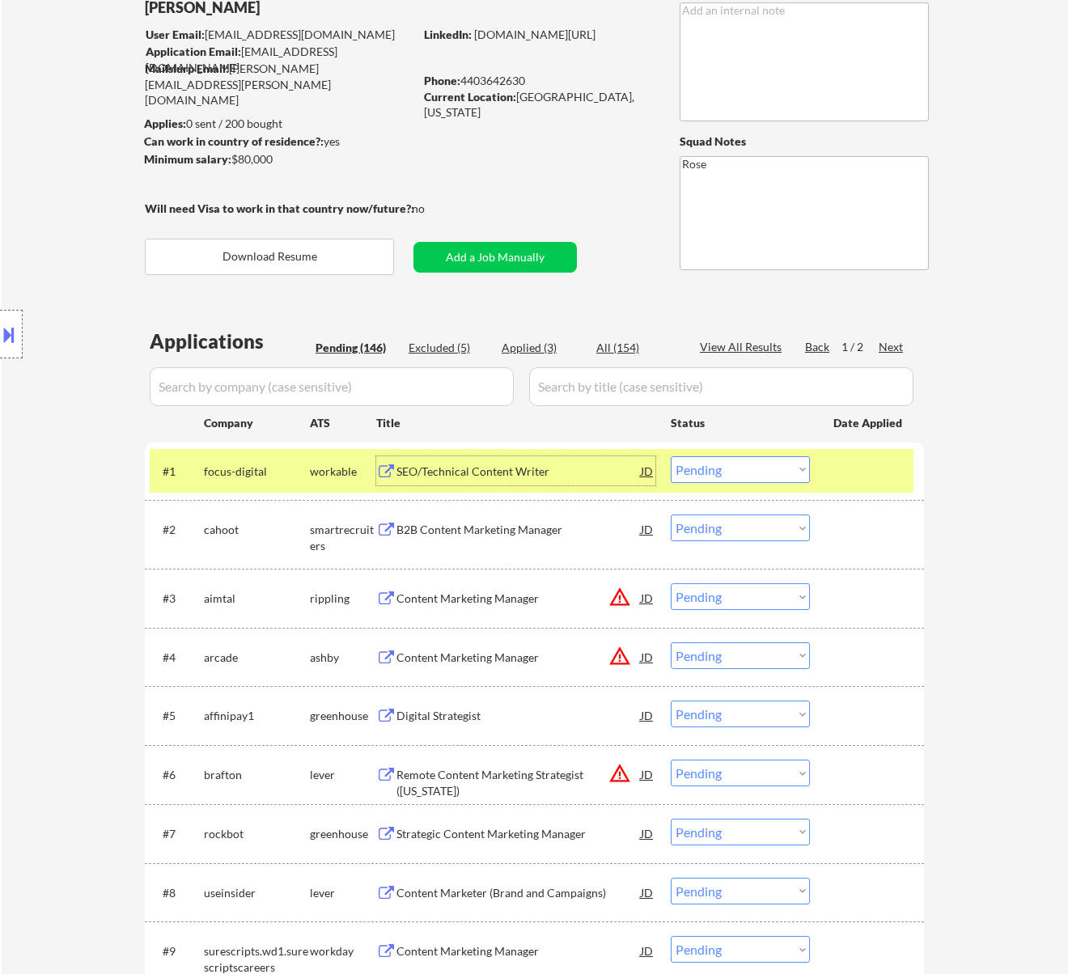
click at [733, 464] on select "Choose an option... Pending Applied Excluded (Questions) Excluded (Expired) Exc…" at bounding box center [740, 469] width 139 height 27
click at [671, 456] on select "Choose an option... Pending Applied Excluded (Questions) Excluded (Expired) Exc…" at bounding box center [740, 469] width 139 height 27
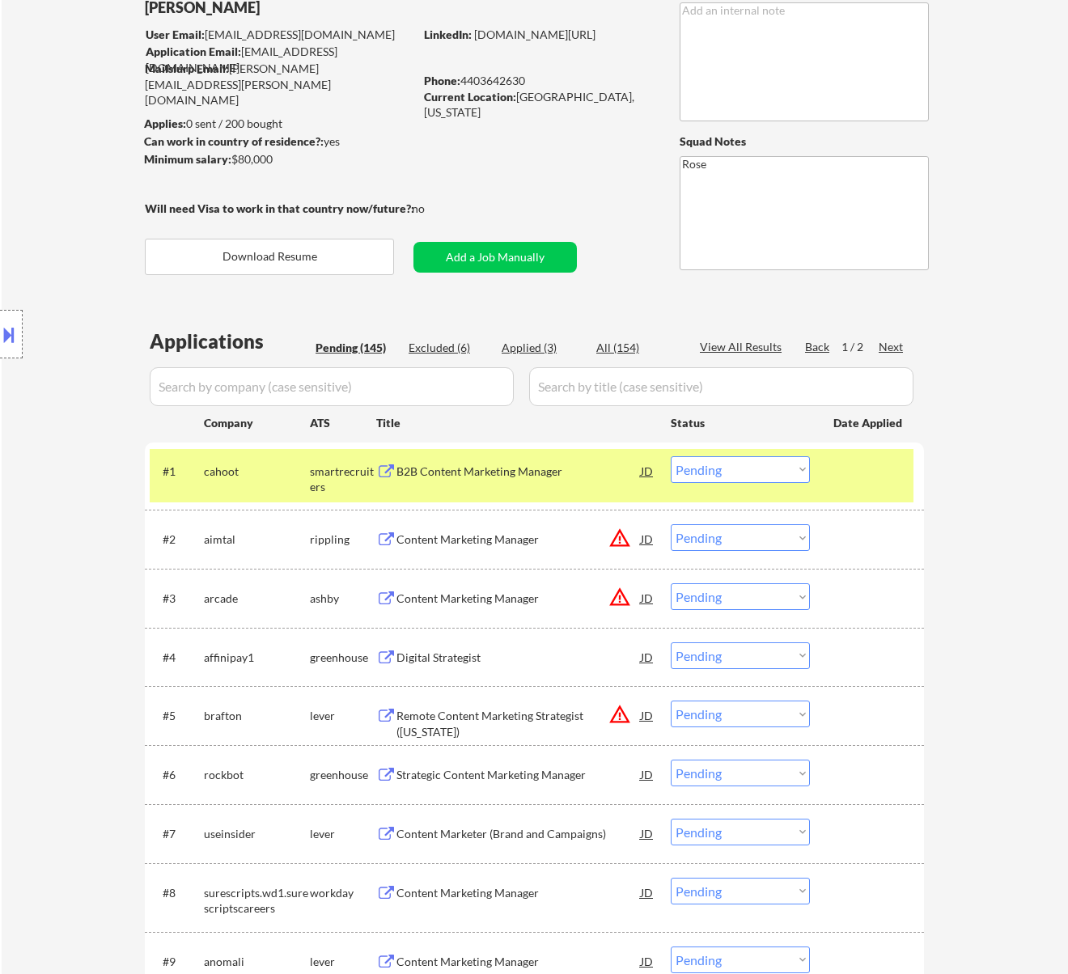
click at [467, 476] on div "B2B Content Marketing Manager" at bounding box center [519, 472] width 244 height 16
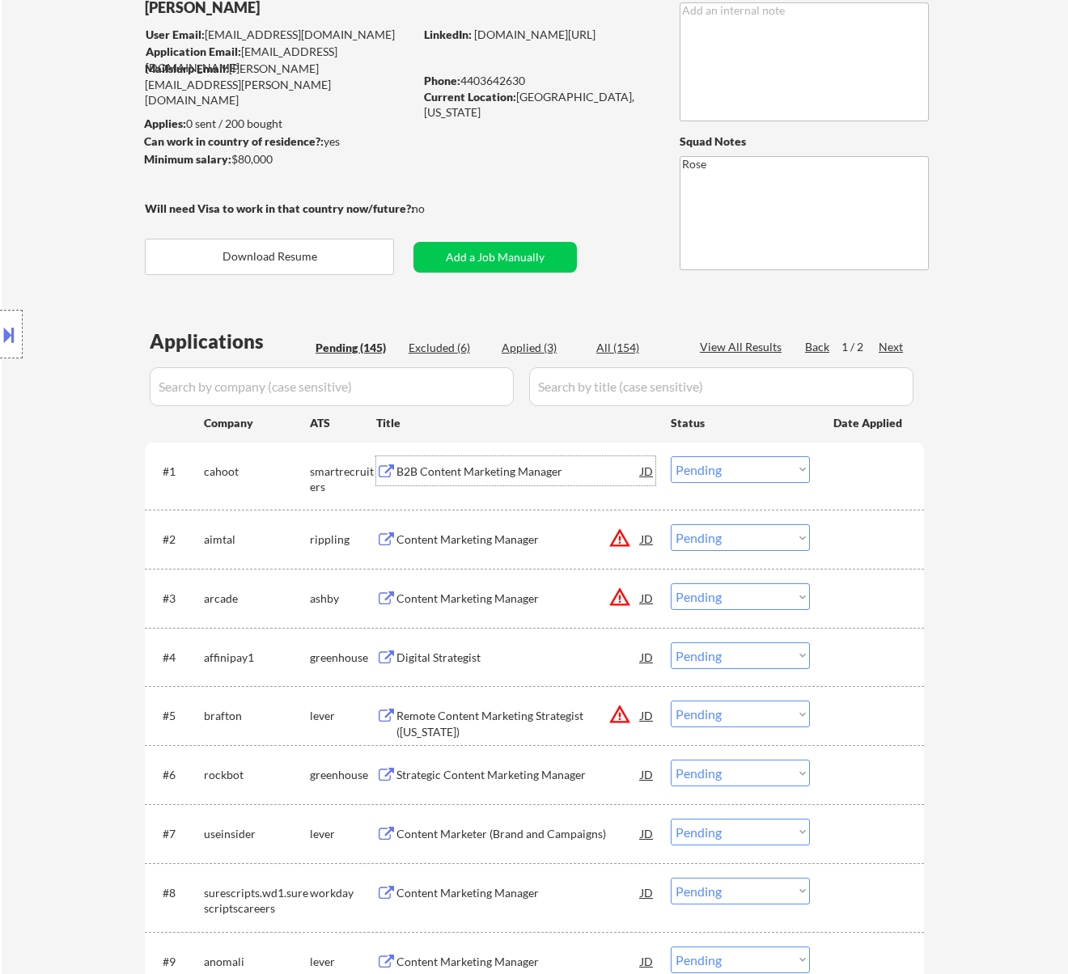
click at [733, 470] on select "Choose an option... Pending Applied Excluded (Questions) Excluded (Expired) Exc…" at bounding box center [740, 469] width 139 height 27
click at [671, 456] on select "Choose an option... Pending Applied Excluded (Questions) Excluded (Expired) Exc…" at bounding box center [740, 469] width 139 height 27
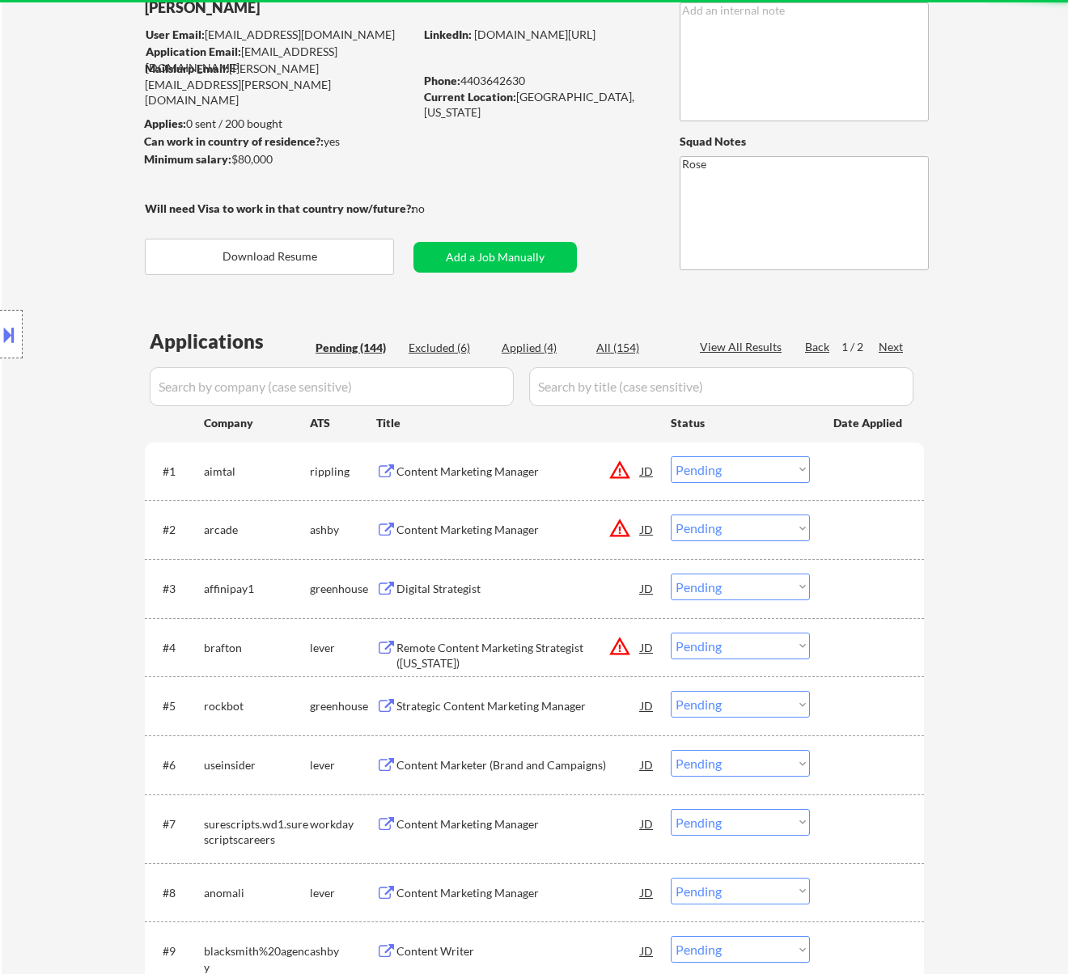
click at [503, 473] on div "Content Marketing Manager" at bounding box center [519, 472] width 244 height 16
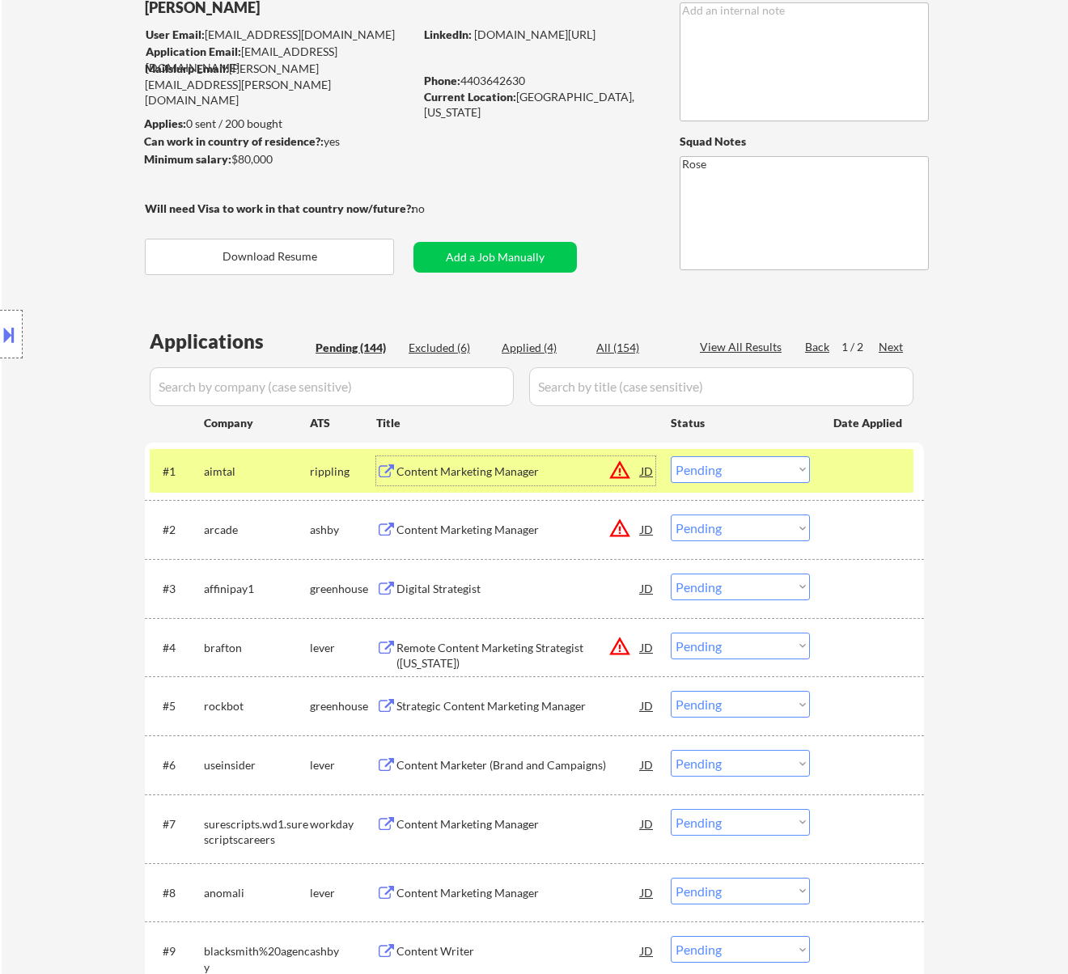
click at [18, 335] on div at bounding box center [11, 334] width 23 height 49
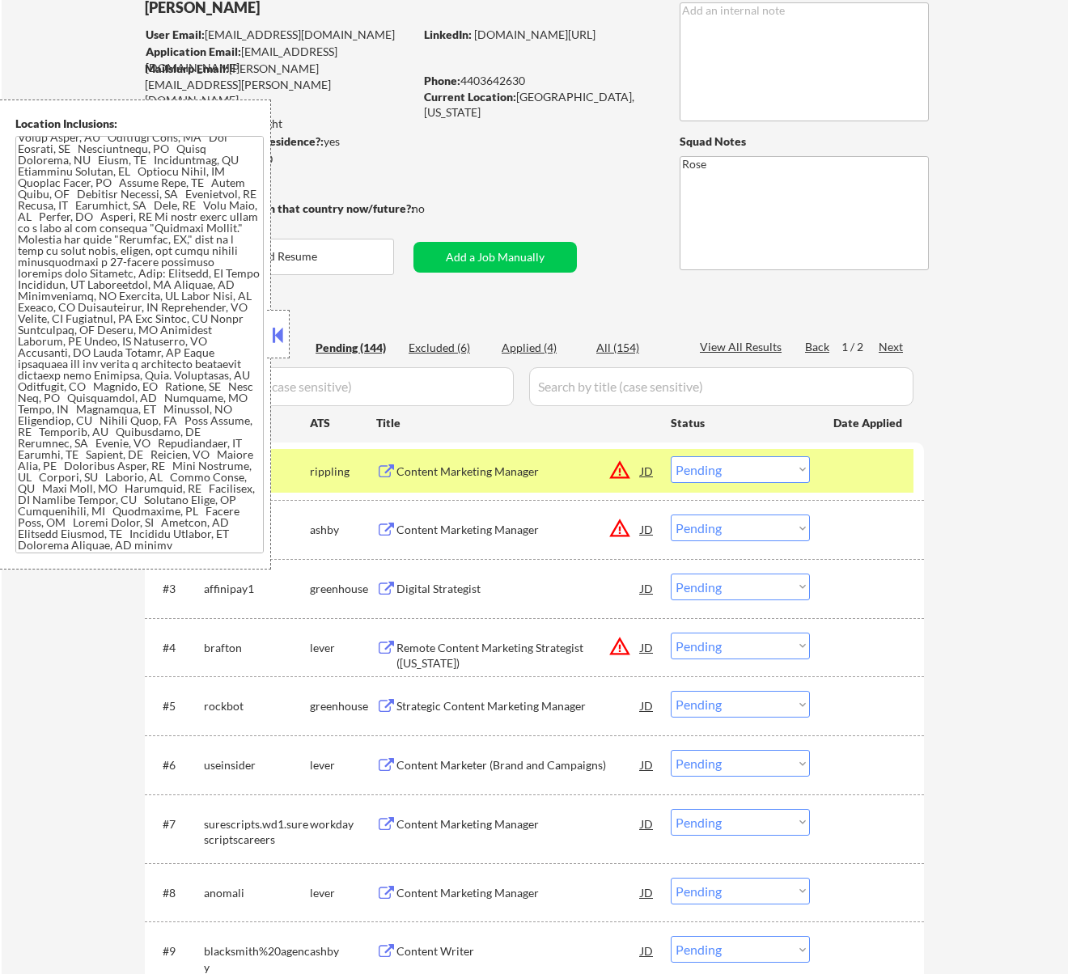
scroll to position [143, 0]
click at [274, 330] on button at bounding box center [278, 335] width 18 height 24
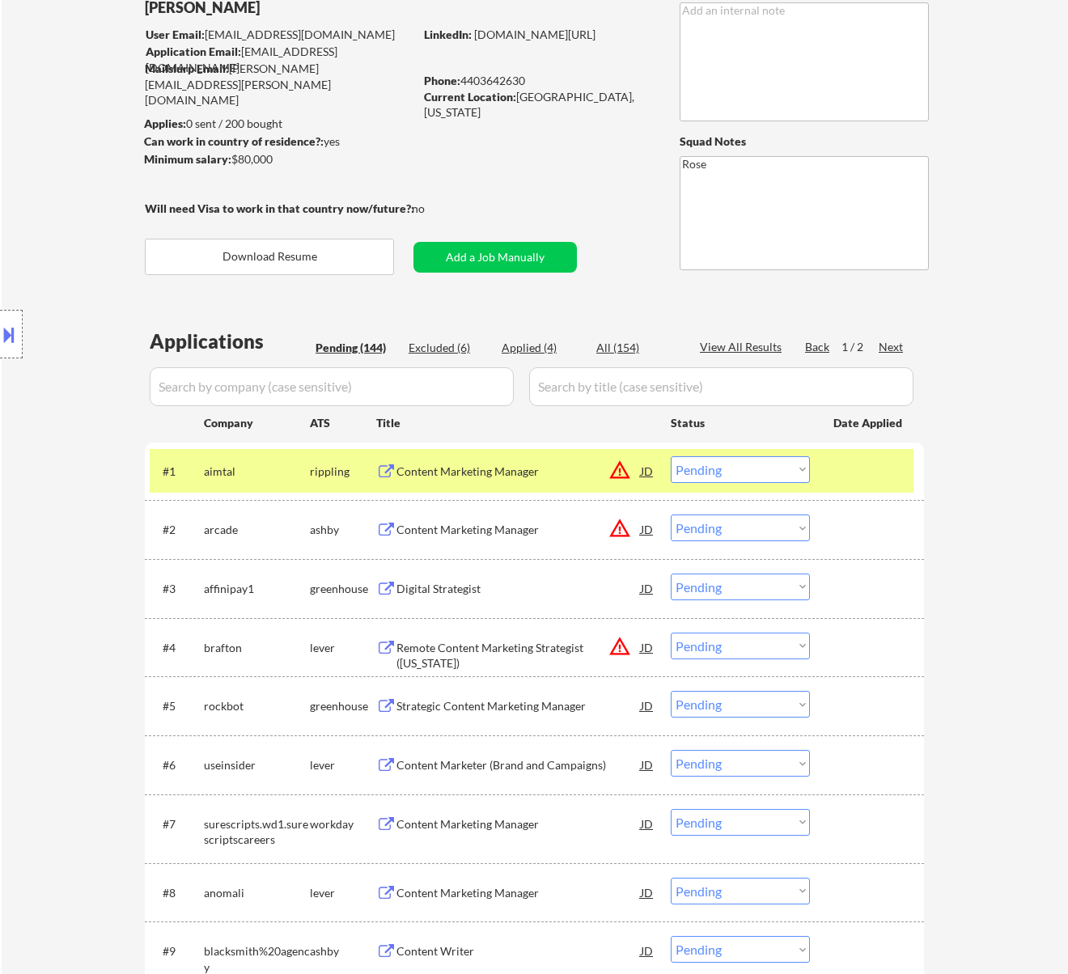
click at [738, 471] on select "Choose an option... Pending Applied Excluded (Questions) Excluded (Expired) Exc…" at bounding box center [740, 469] width 139 height 27
click at [671, 456] on select "Choose an option... Pending Applied Excluded (Questions) Excluded (Expired) Exc…" at bounding box center [740, 469] width 139 height 27
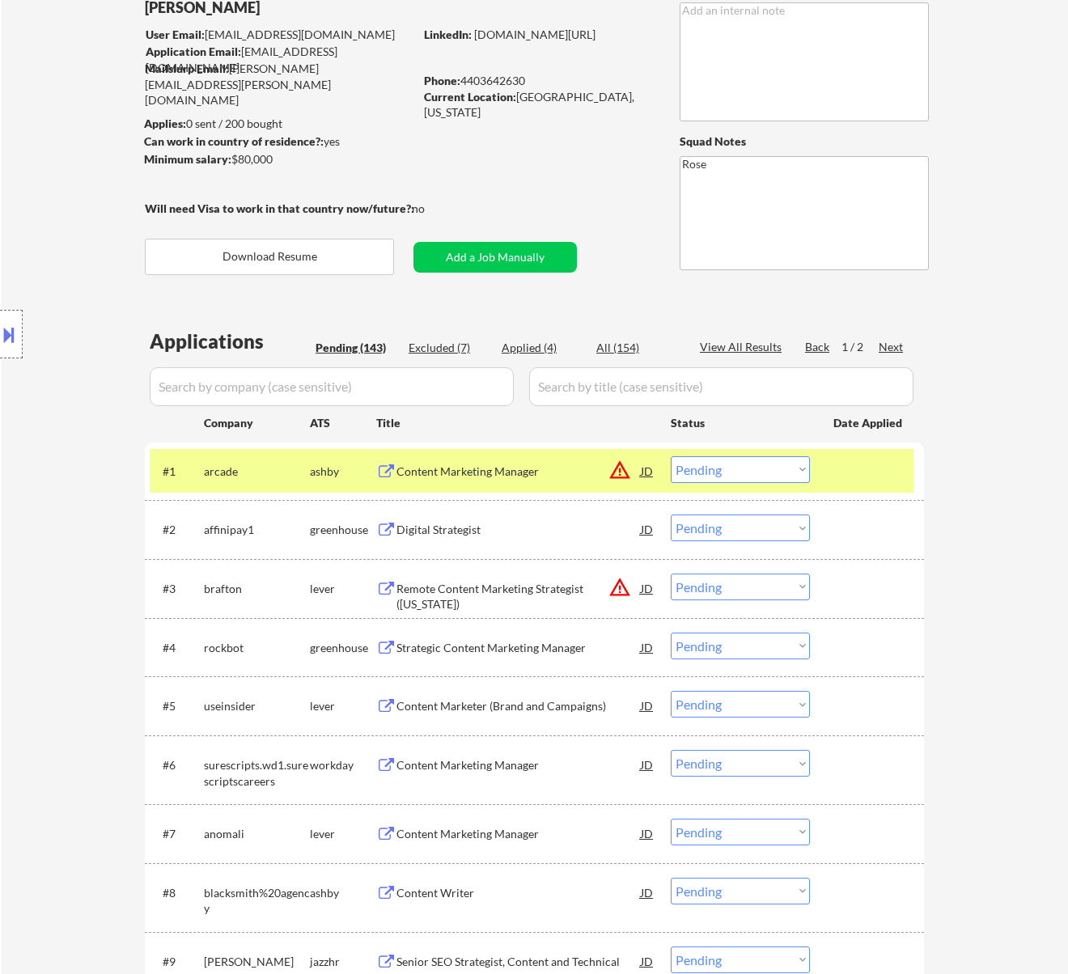
click at [564, 474] on div "Content Marketing Manager" at bounding box center [519, 472] width 244 height 16
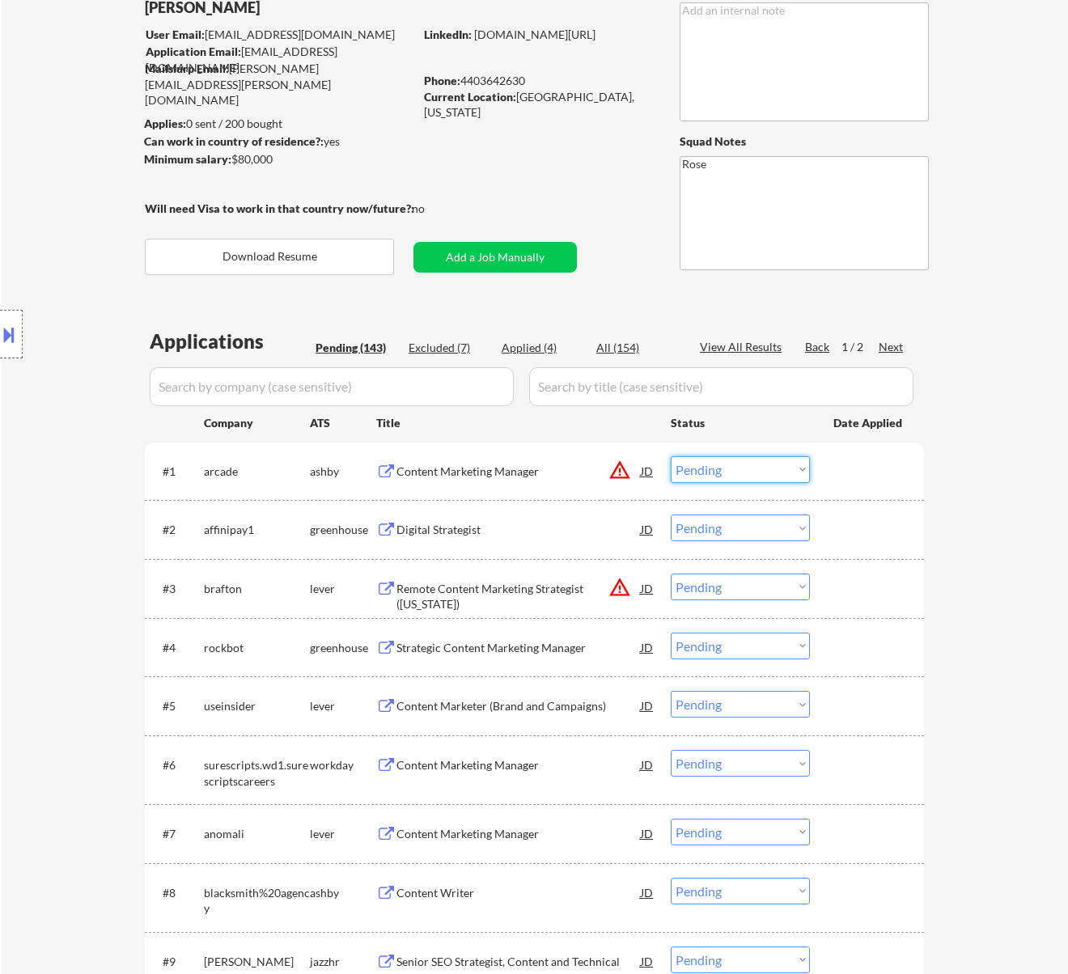
drag, startPoint x: 785, startPoint y: 471, endPoint x: 784, endPoint y: 479, distance: 8.1
click at [785, 471] on select "Choose an option... Pending Applied Excluded (Questions) Excluded (Expired) Exc…" at bounding box center [740, 469] width 139 height 27
click at [671, 456] on select "Choose an option... Pending Applied Excluded (Questions) Excluded (Expired) Exc…" at bounding box center [740, 469] width 139 height 27
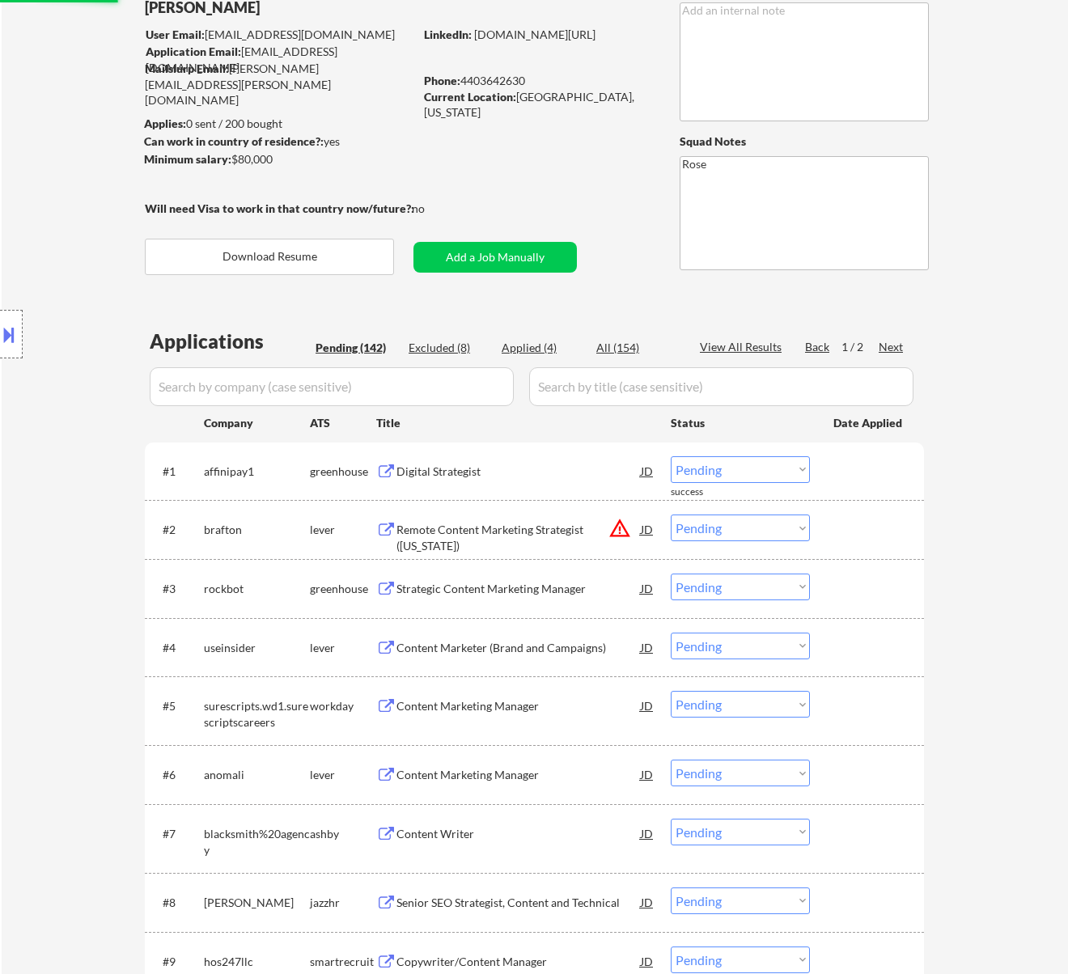
click at [538, 479] on div "Digital Strategist" at bounding box center [519, 470] width 244 height 29
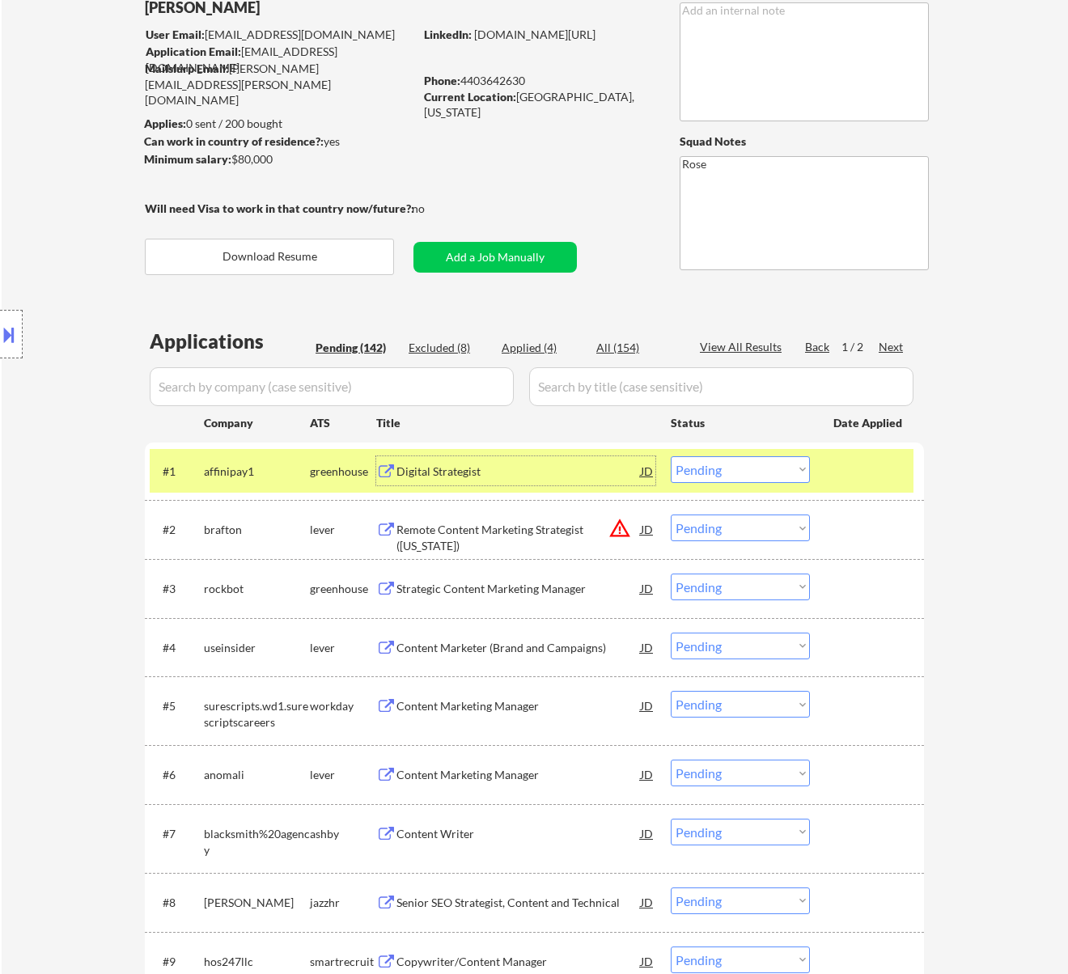
click at [715, 464] on select "Choose an option... Pending Applied Excluded (Questions) Excluded (Expired) Exc…" at bounding box center [740, 469] width 139 height 27
click at [671, 456] on select "Choose an option... Pending Applied Excluded (Questions) Excluded (Expired) Exc…" at bounding box center [740, 469] width 139 height 27
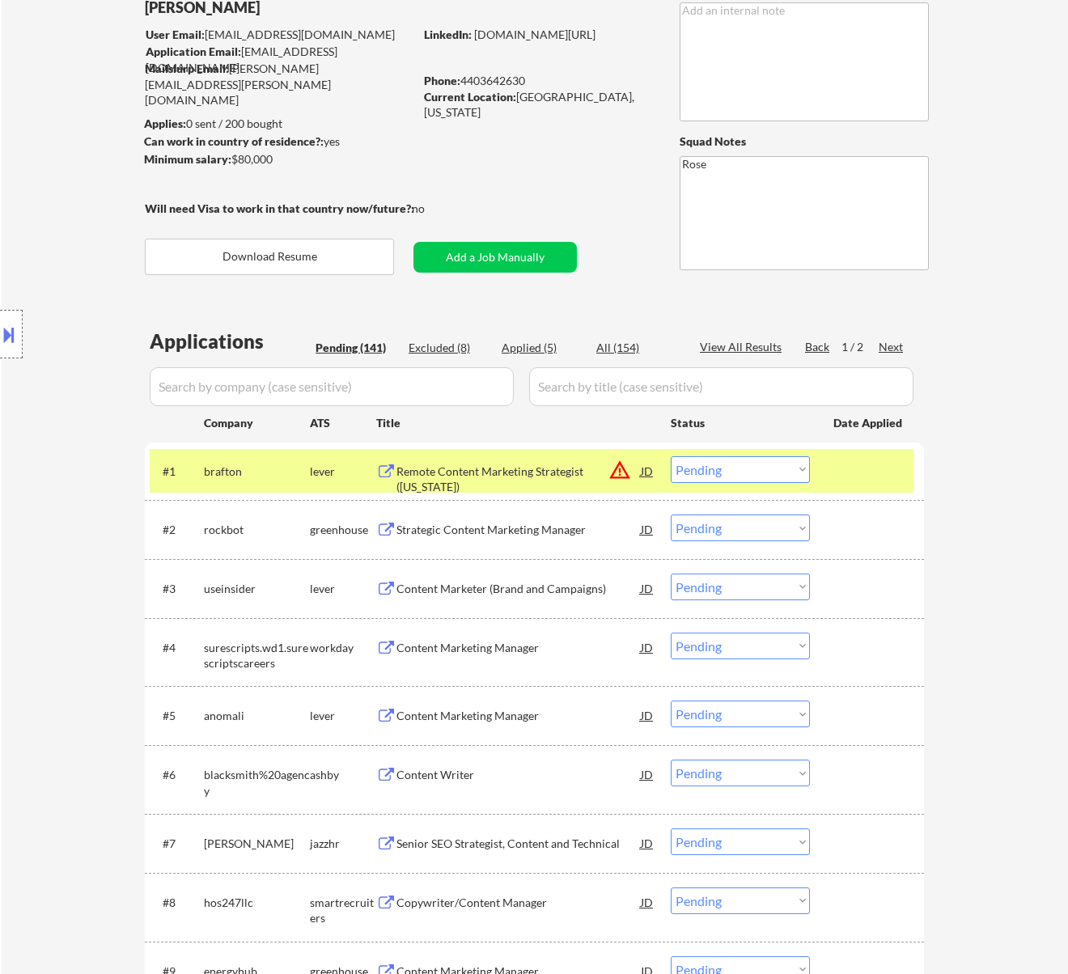
click at [533, 473] on div "Remote Content Marketing Strategist ([US_STATE])" at bounding box center [519, 480] width 244 height 32
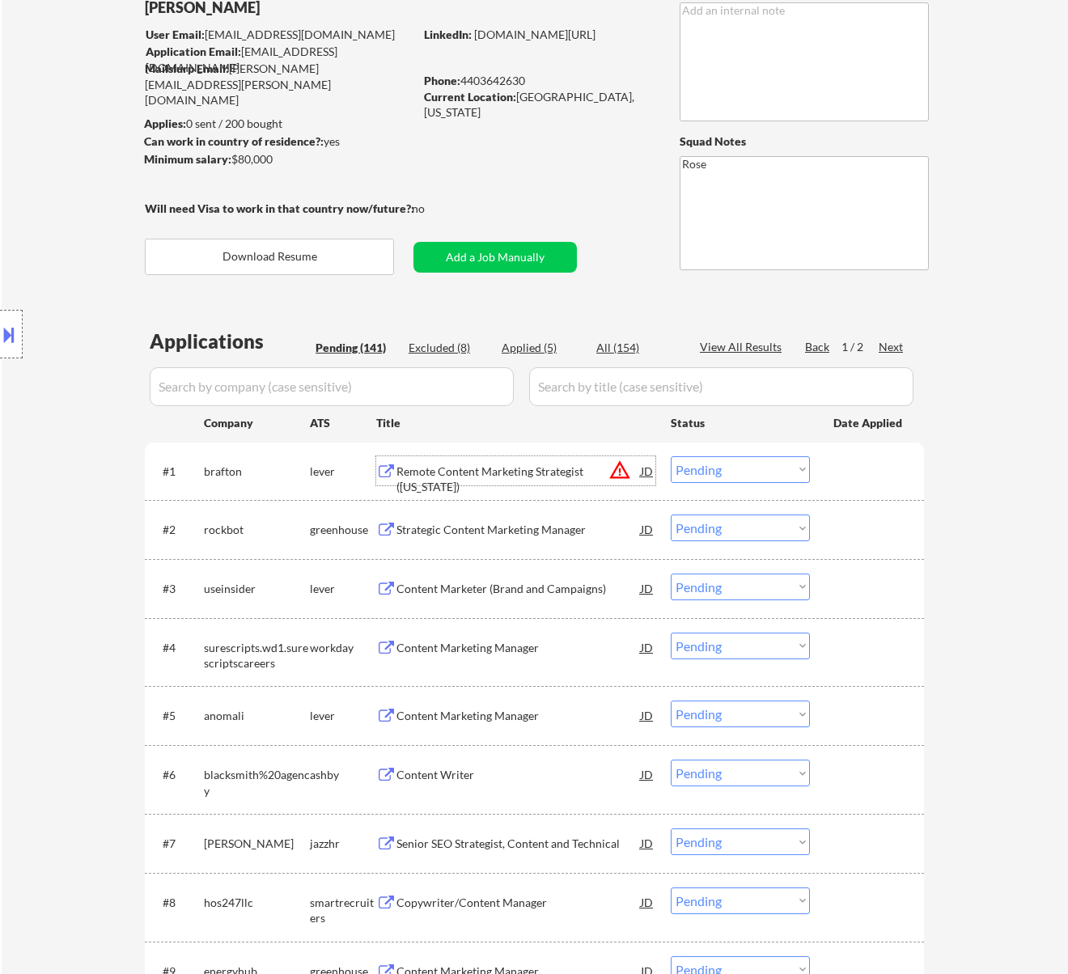
click at [736, 470] on select "Choose an option... Pending Applied Excluded (Questions) Excluded (Expired) Exc…" at bounding box center [740, 469] width 139 height 27
click at [671, 456] on select "Choose an option... Pending Applied Excluded (Questions) Excluded (Expired) Exc…" at bounding box center [740, 469] width 139 height 27
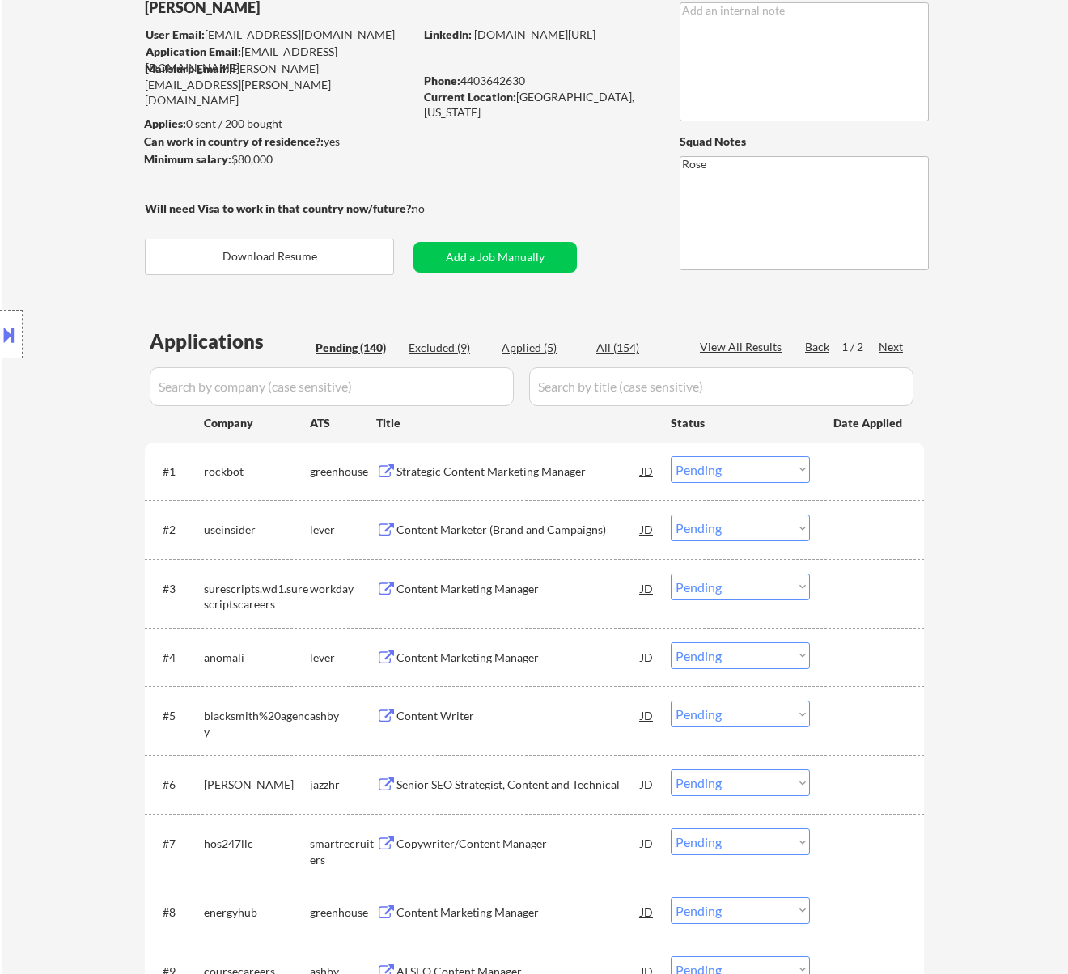
click at [509, 470] on div "Strategic Content Marketing Manager" at bounding box center [519, 472] width 244 height 16
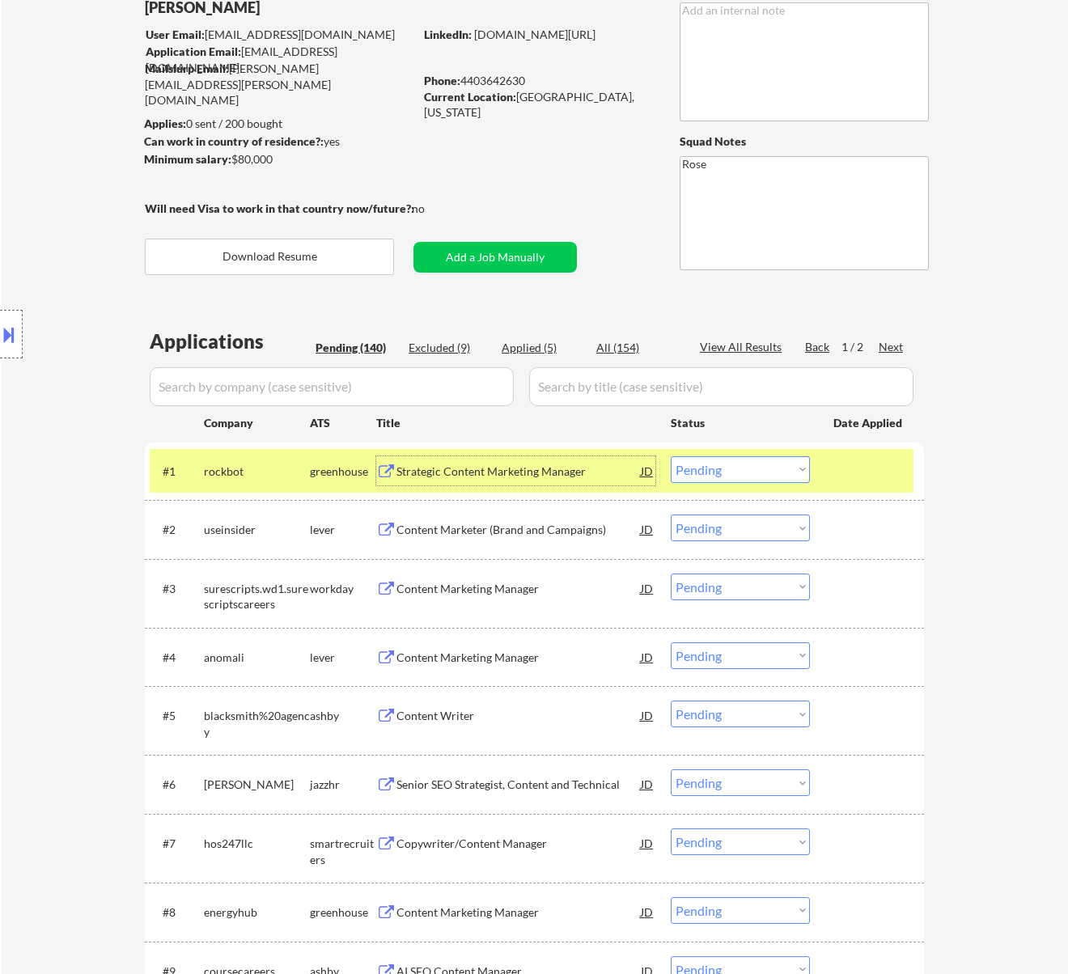
drag, startPoint x: 699, startPoint y: 461, endPoint x: 707, endPoint y: 479, distance: 19.2
click at [699, 461] on select "Choose an option... Pending Applied Excluded (Questions) Excluded (Expired) Exc…" at bounding box center [740, 469] width 139 height 27
click at [671, 456] on select "Choose an option... Pending Applied Excluded (Questions) Excluded (Expired) Exc…" at bounding box center [740, 469] width 139 height 27
select select ""pending""
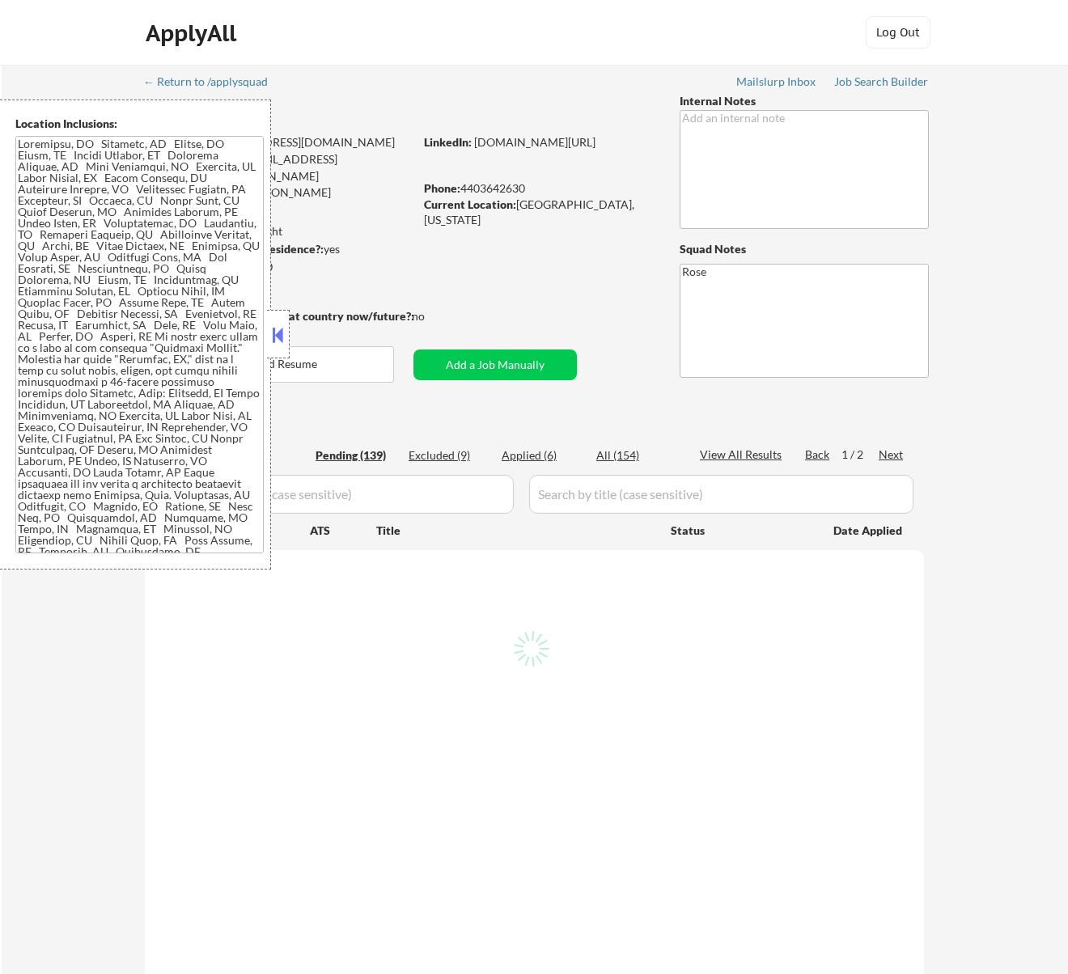
click at [282, 334] on button at bounding box center [278, 335] width 18 height 24
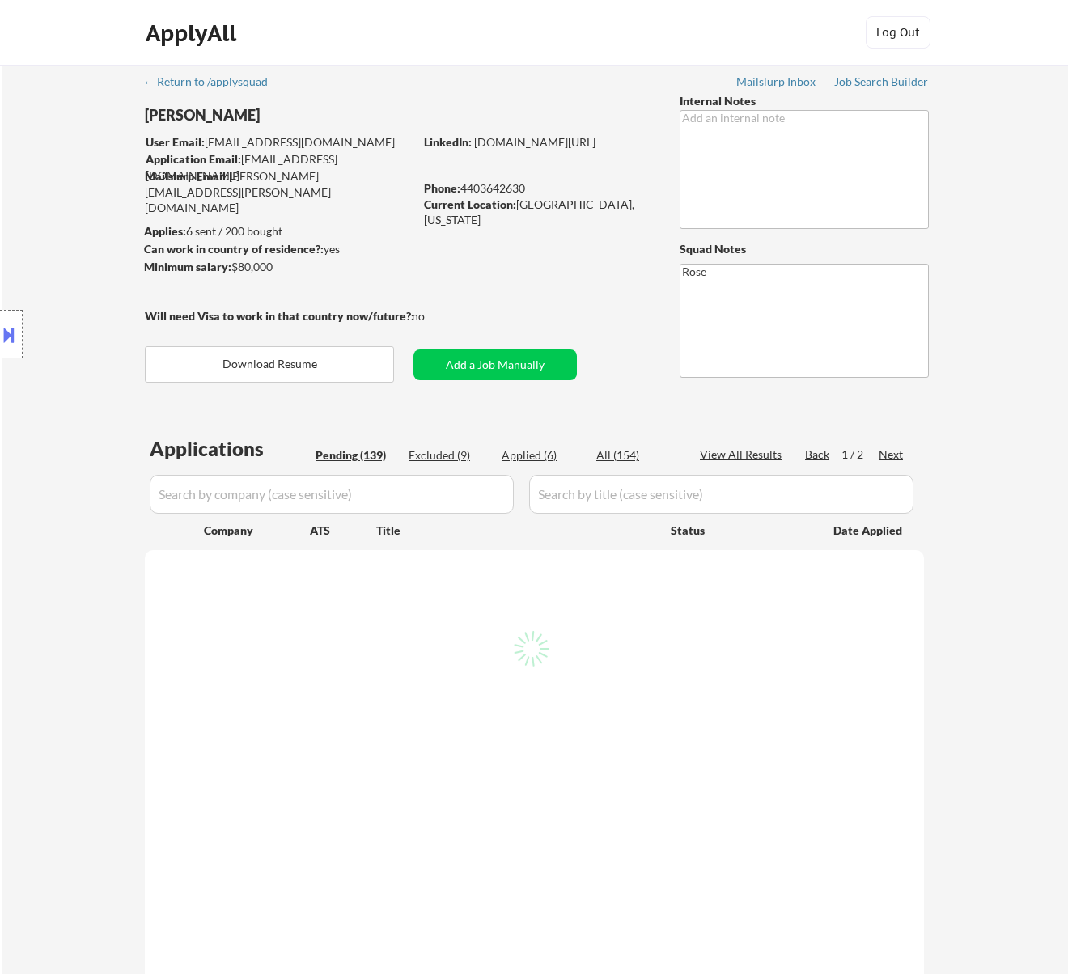
select select ""pending""
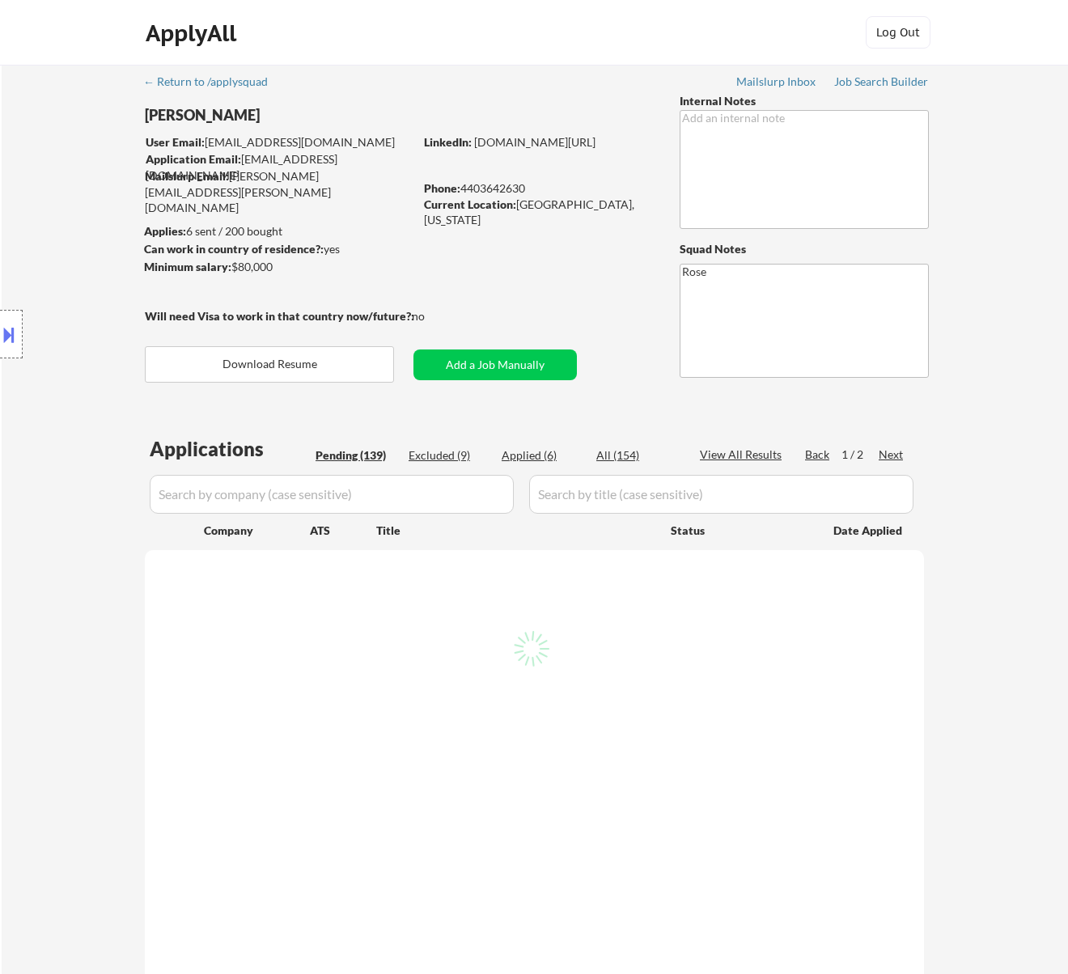
select select ""pending""
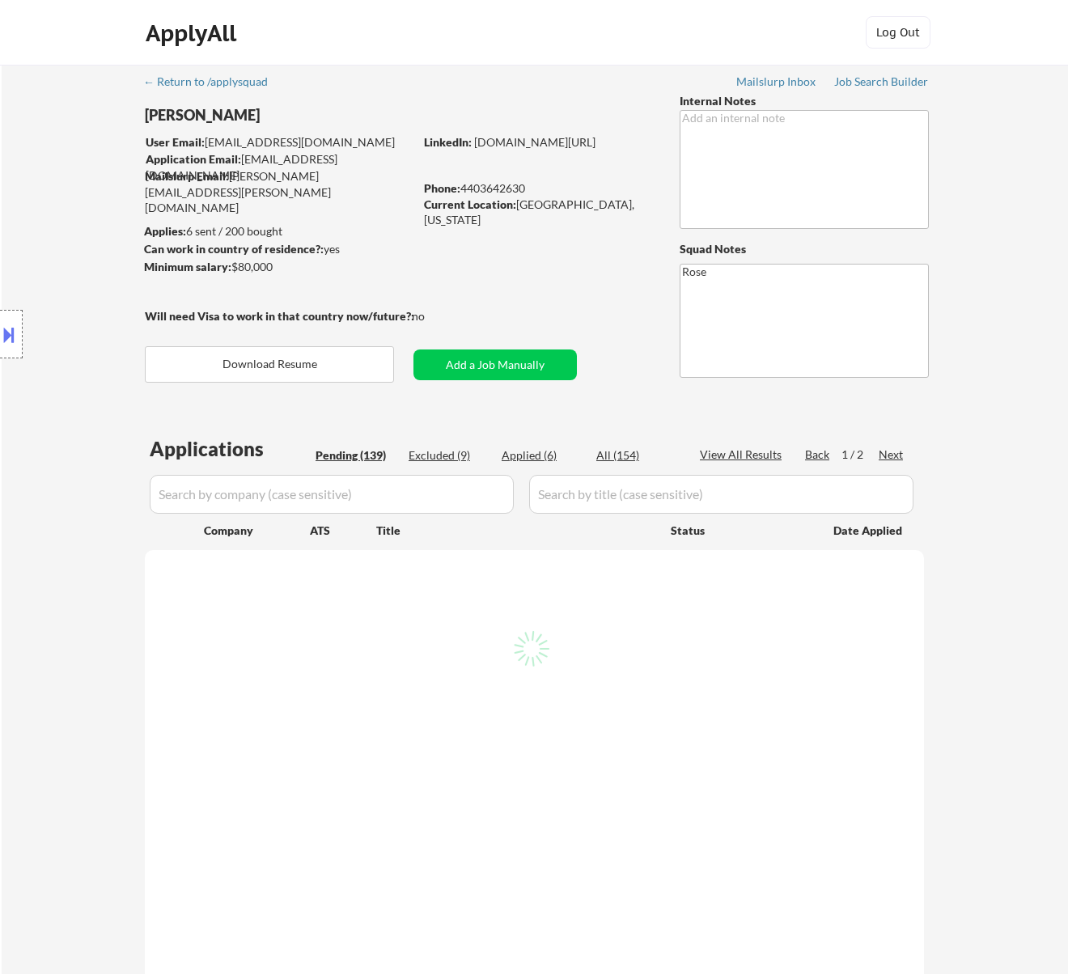
select select ""pending""
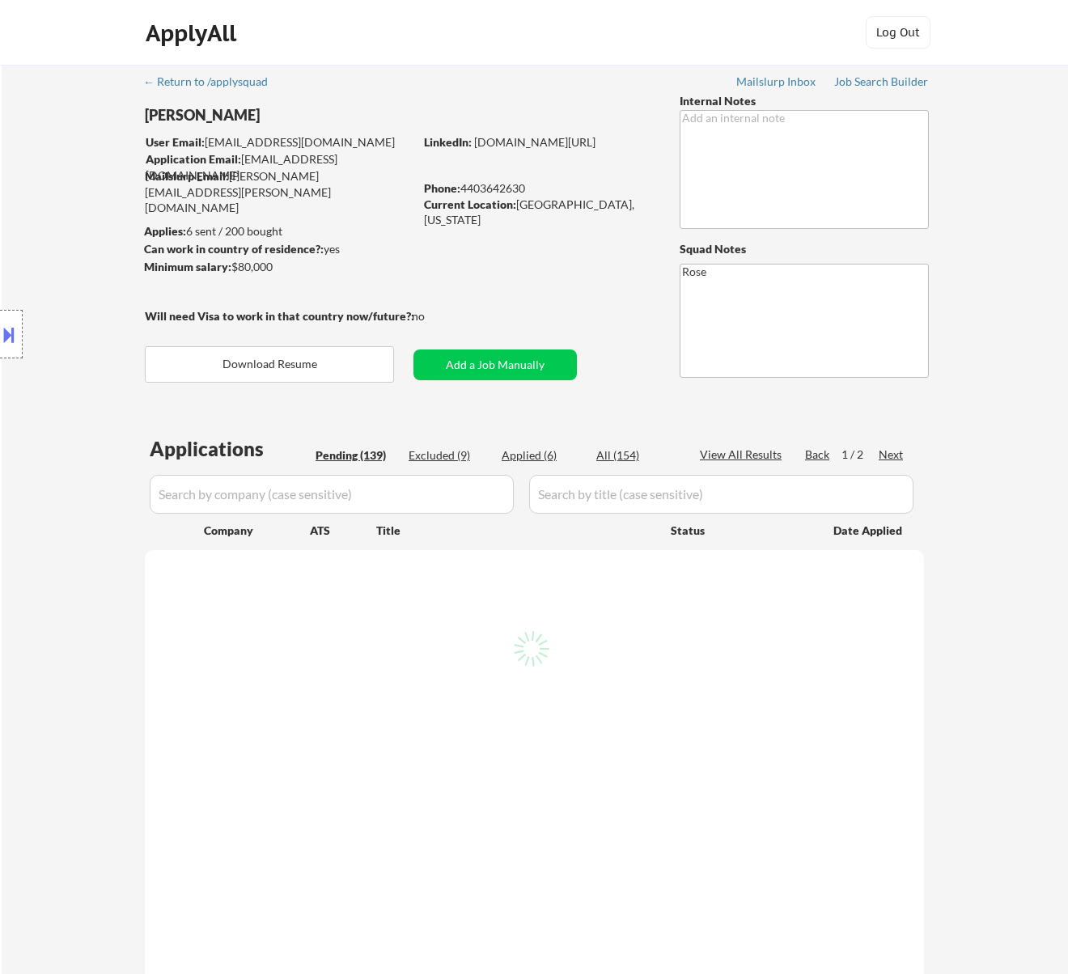
select select ""pending""
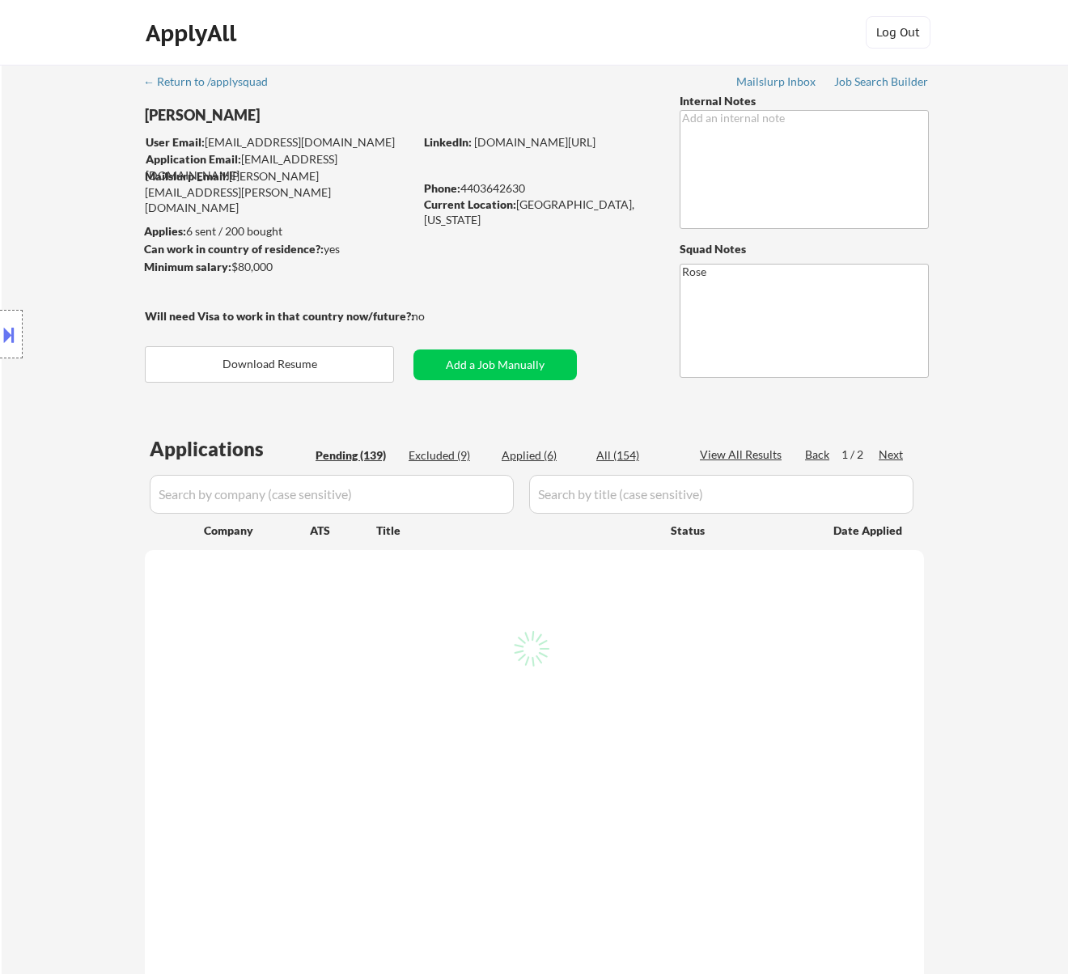
select select ""pending""
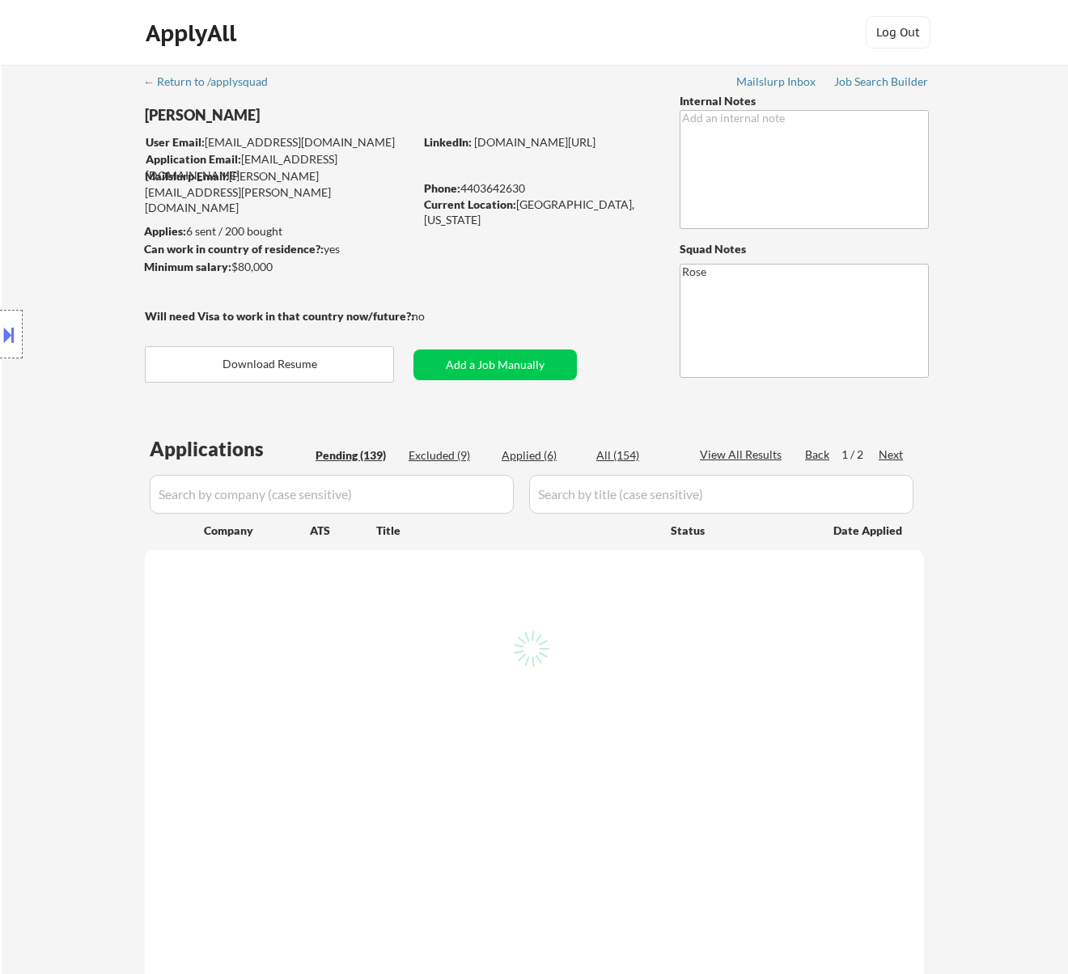
select select ""pending""
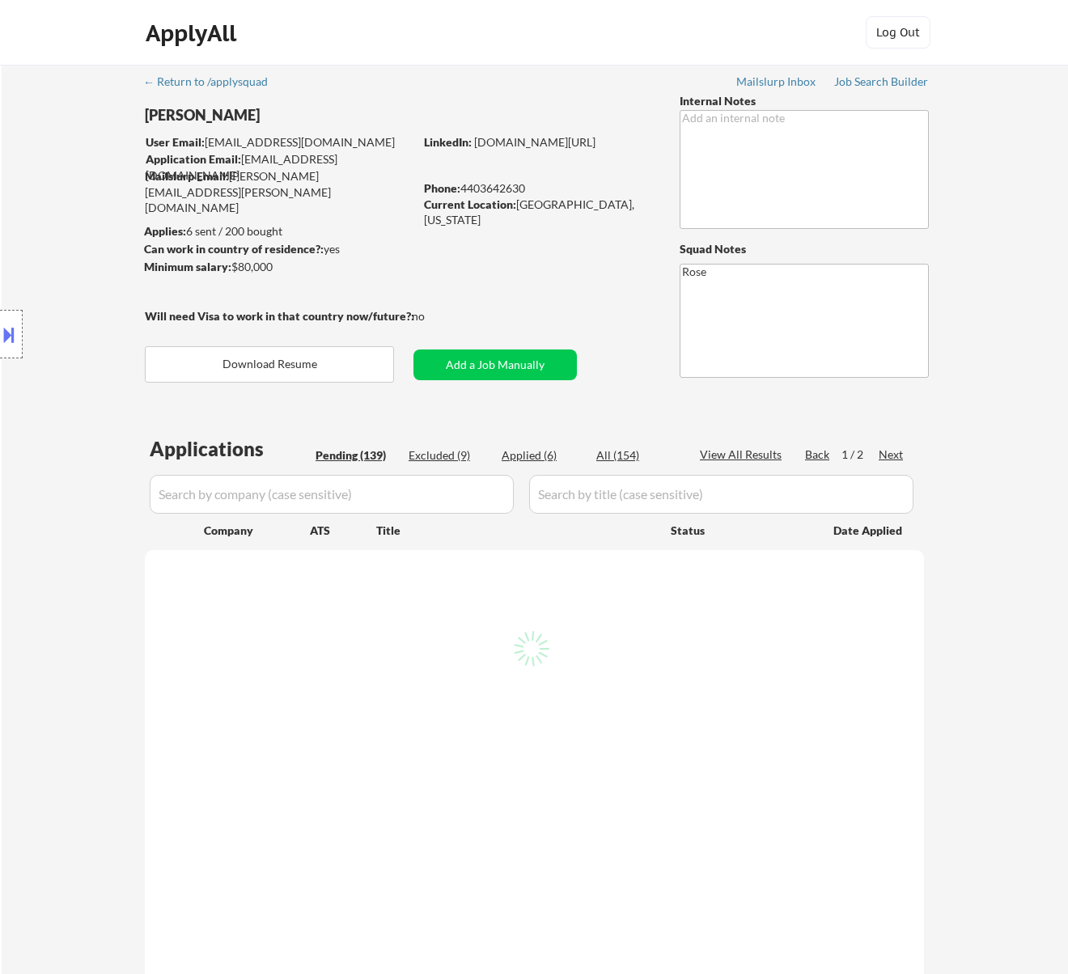
select select ""pending""
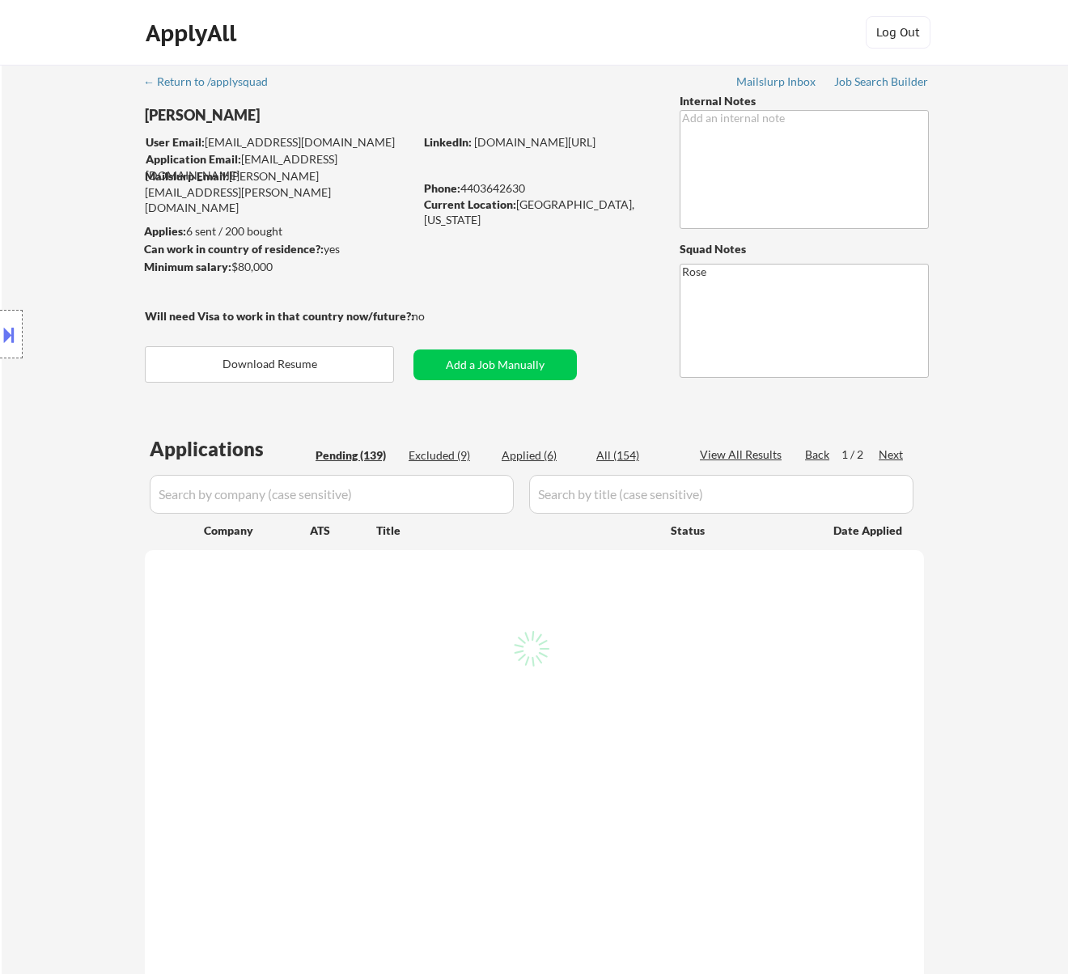
select select ""pending""
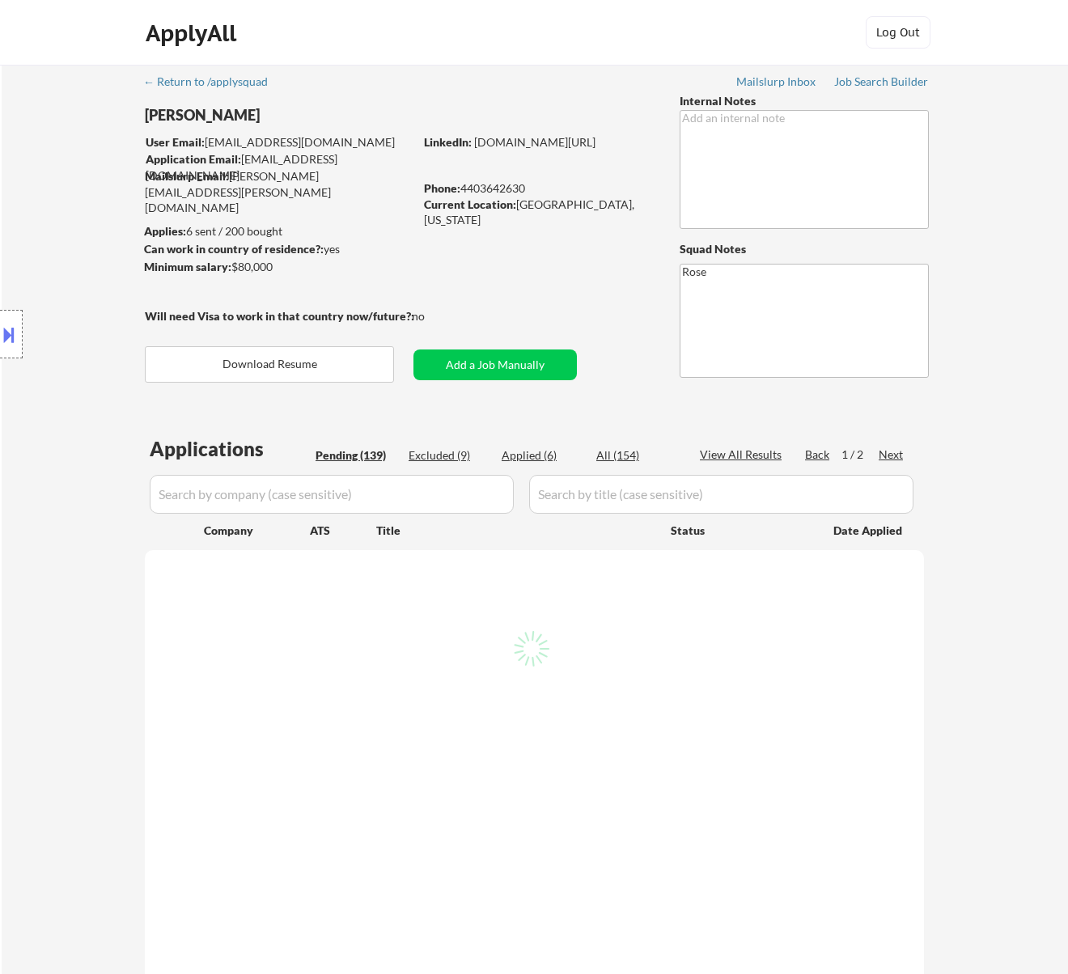
select select ""pending""
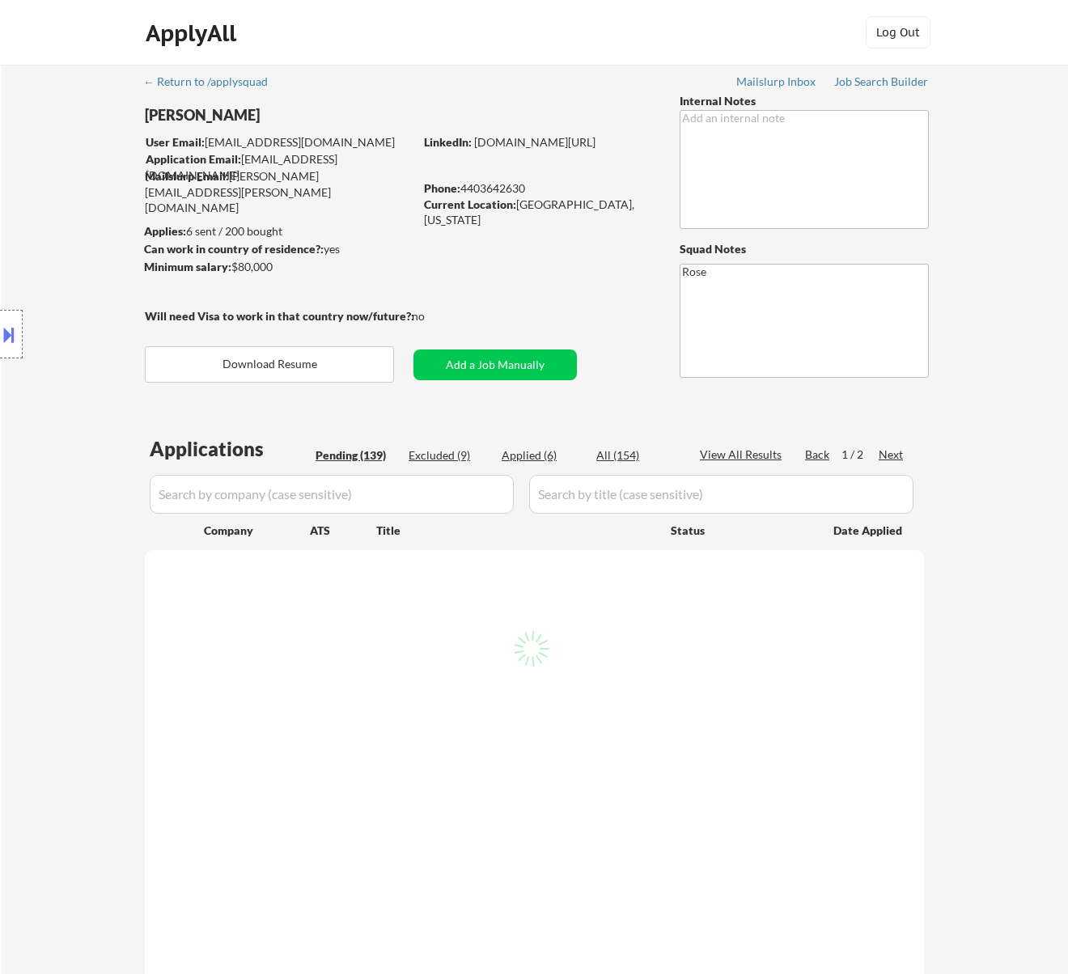
select select ""pending""
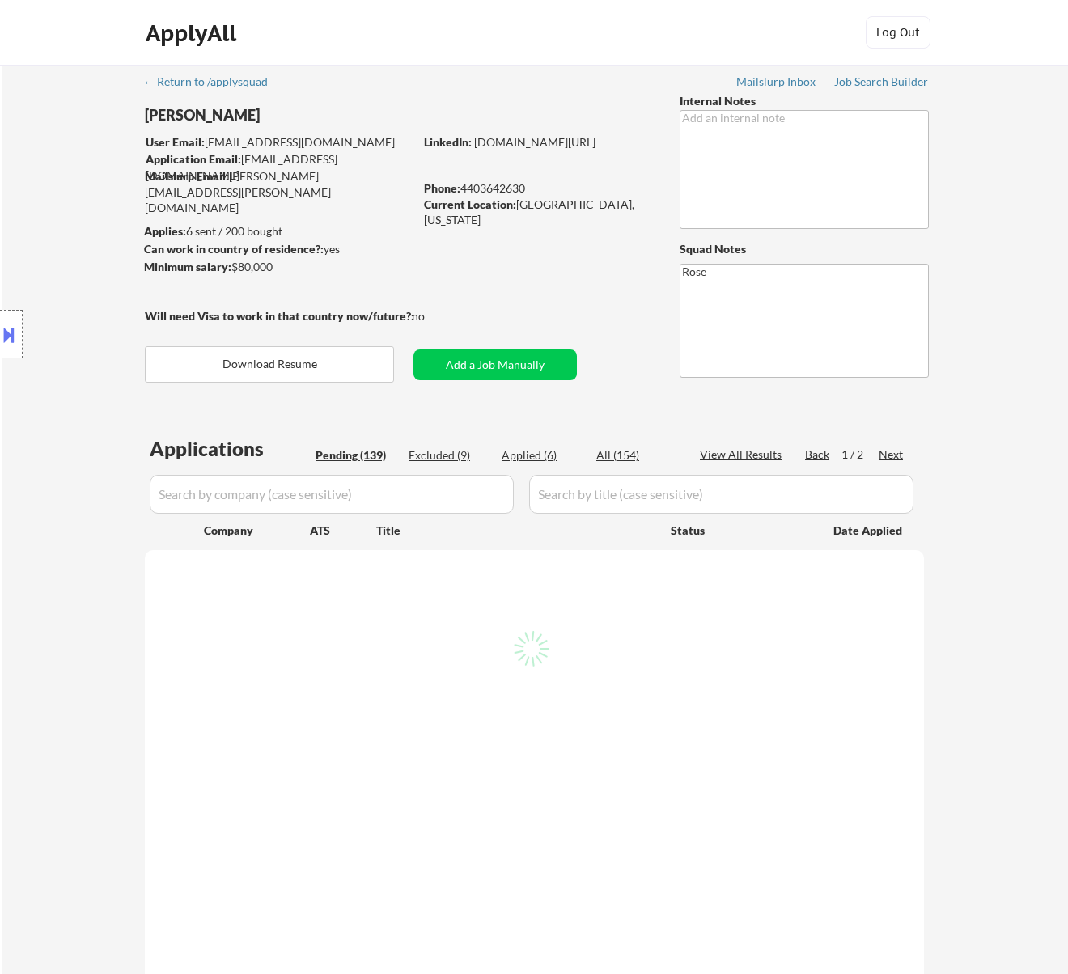
select select ""pending""
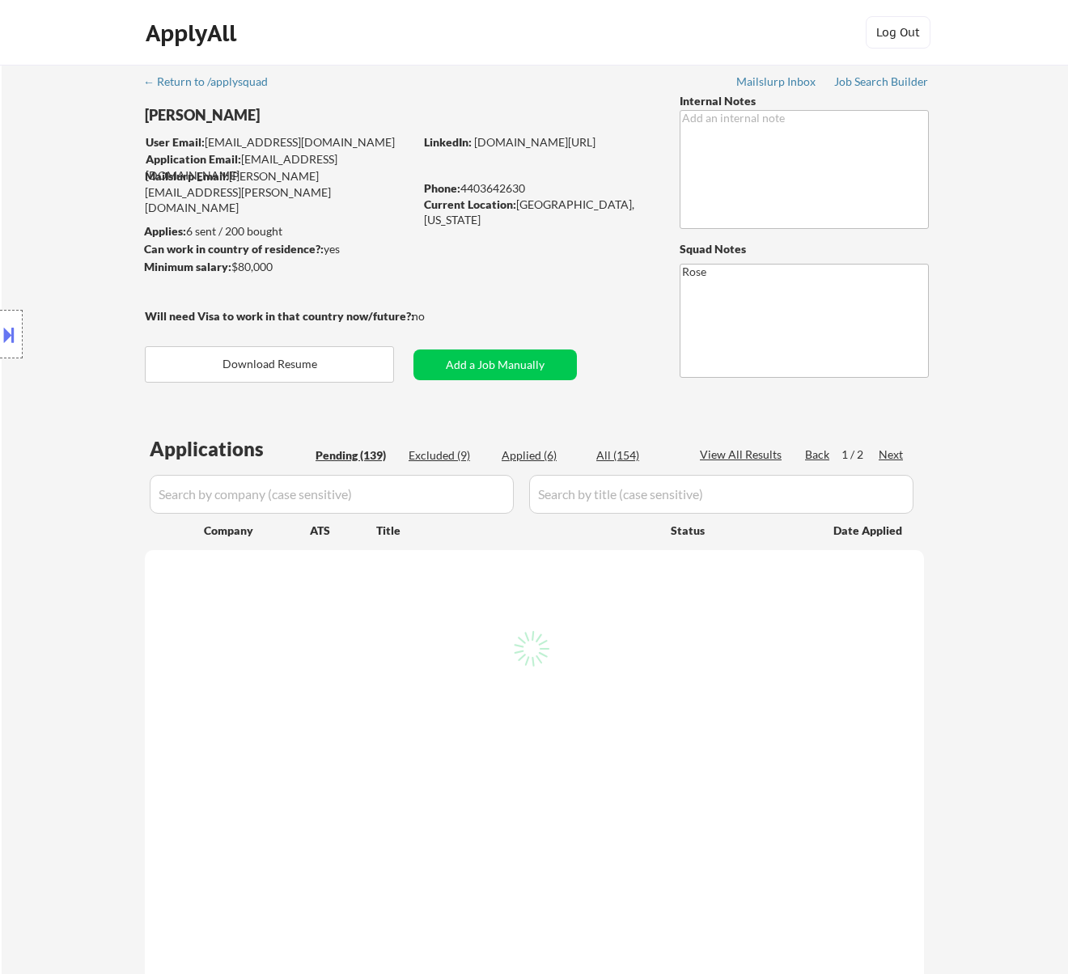
select select ""pending""
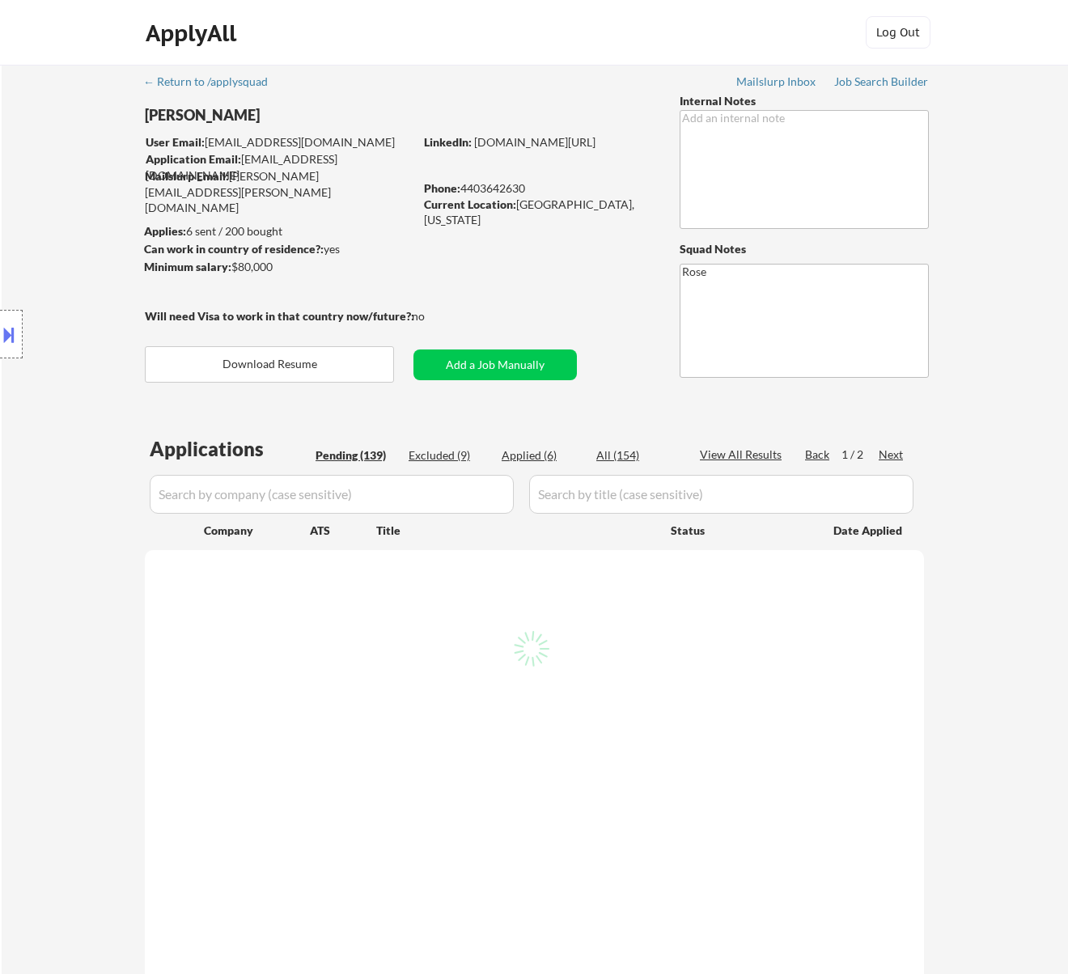
select select ""pending""
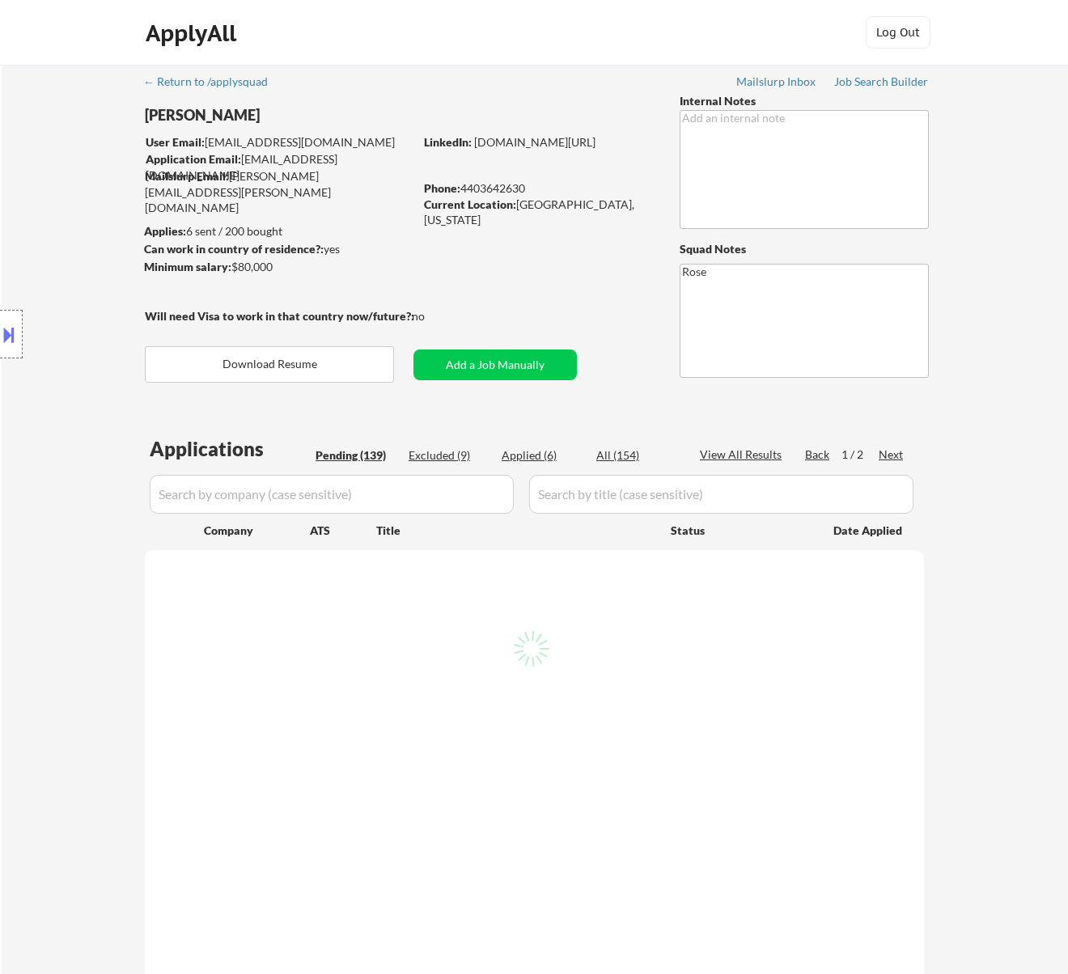
select select ""pending""
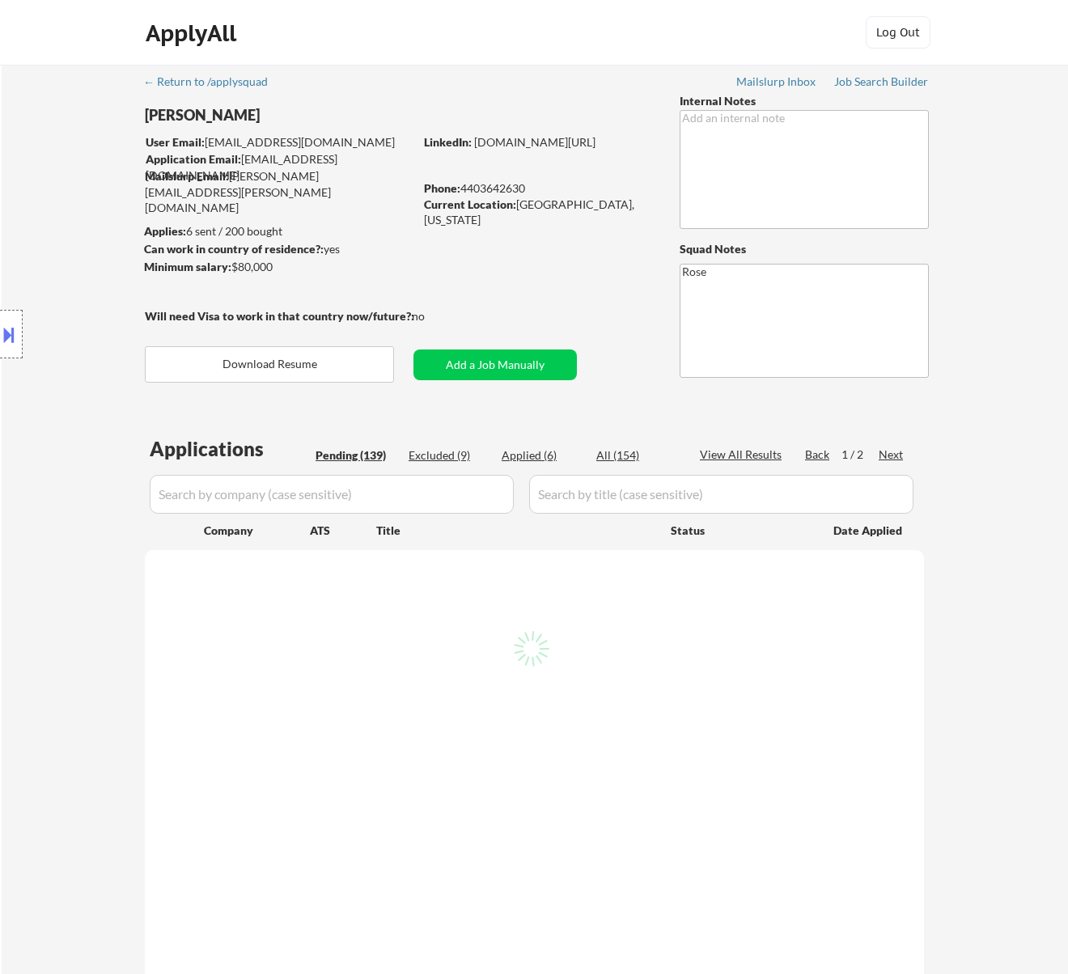
select select ""pending""
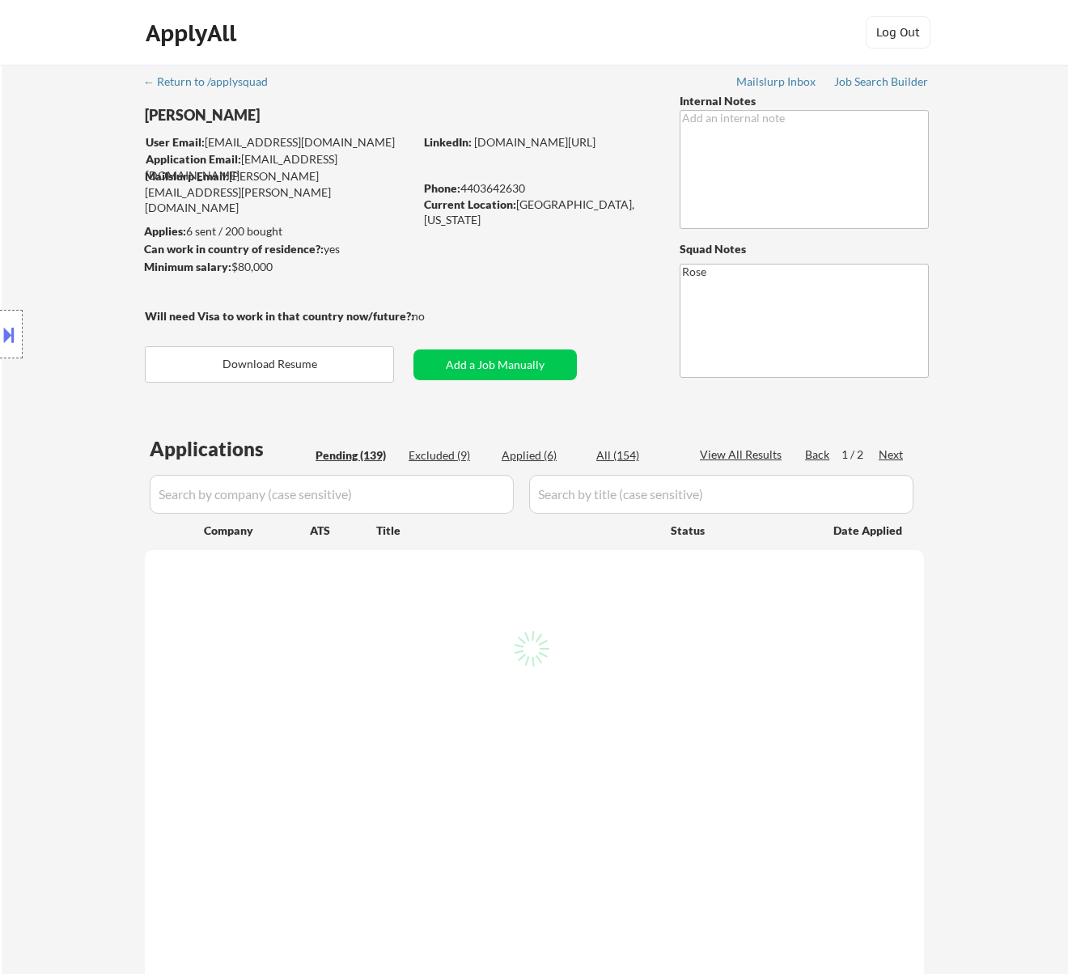
select select ""pending""
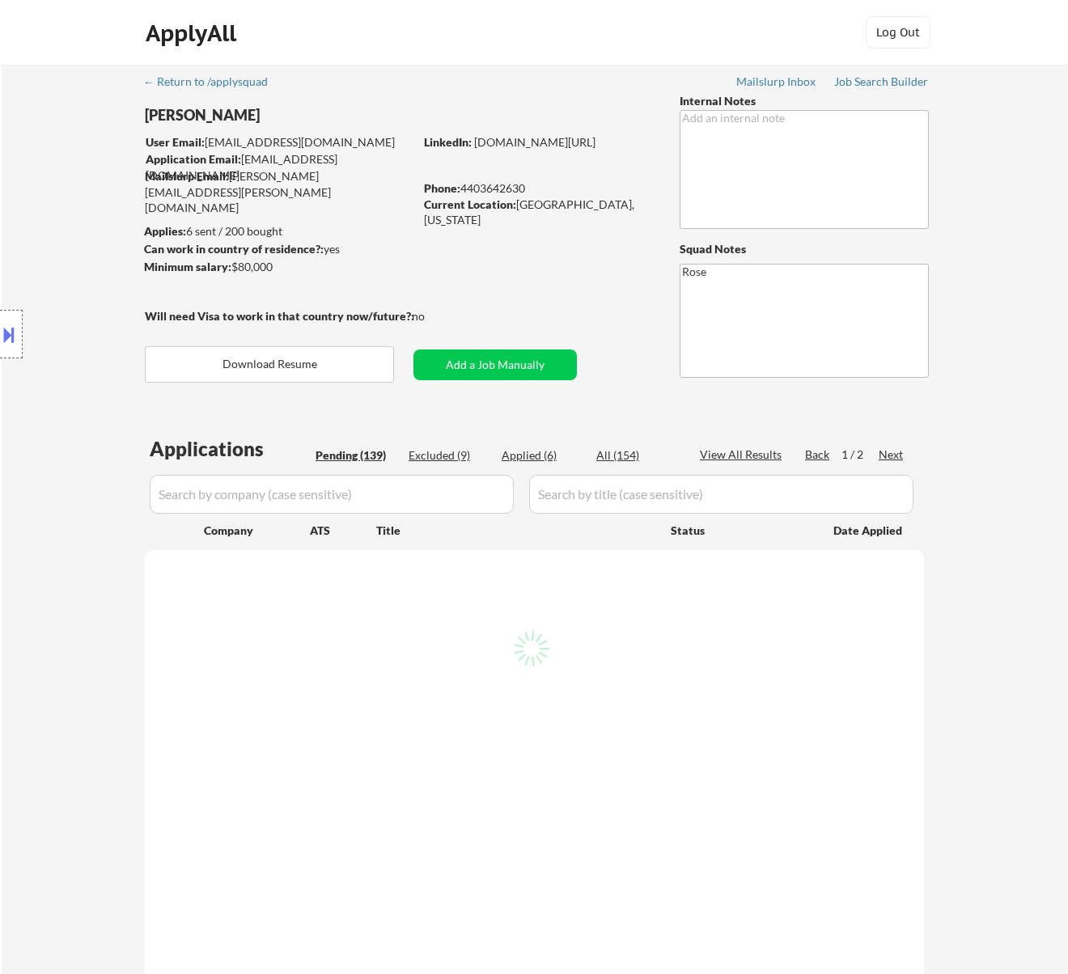
select select ""pending""
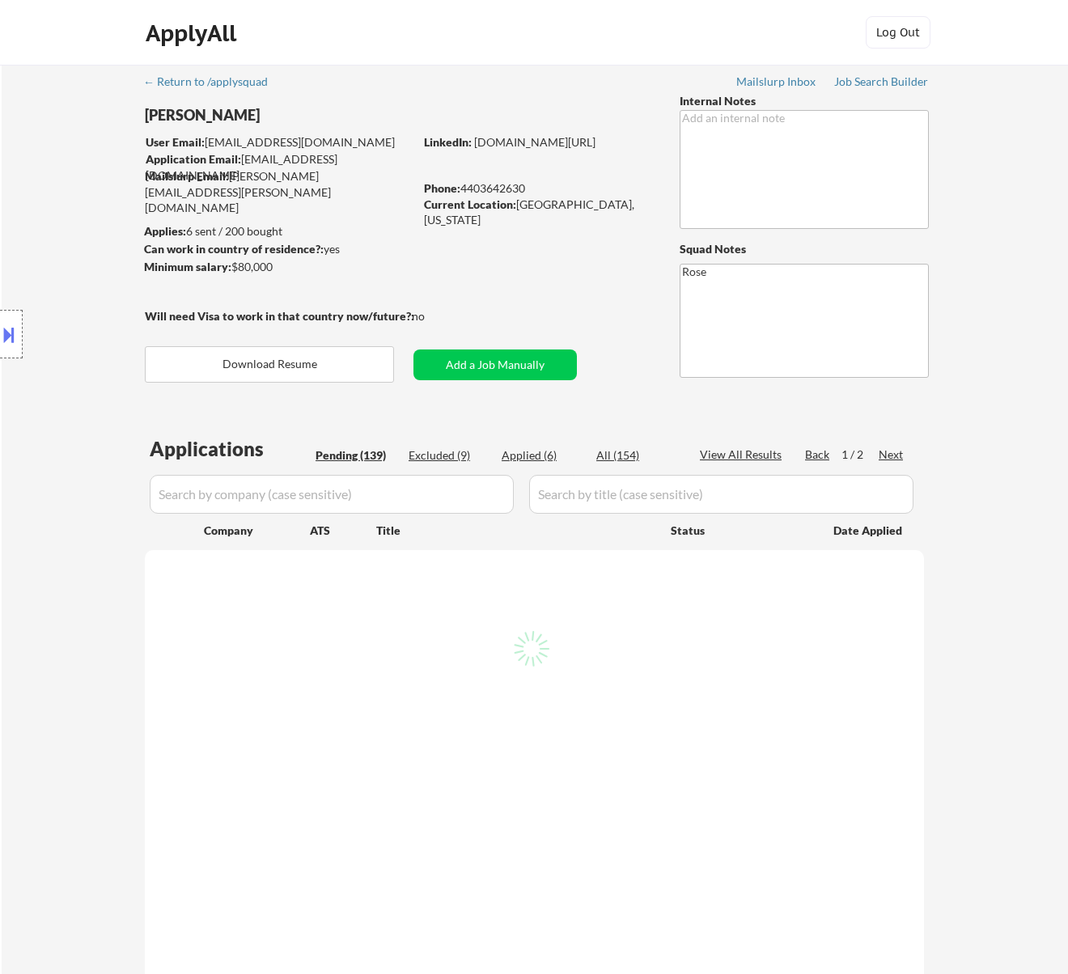
select select ""pending""
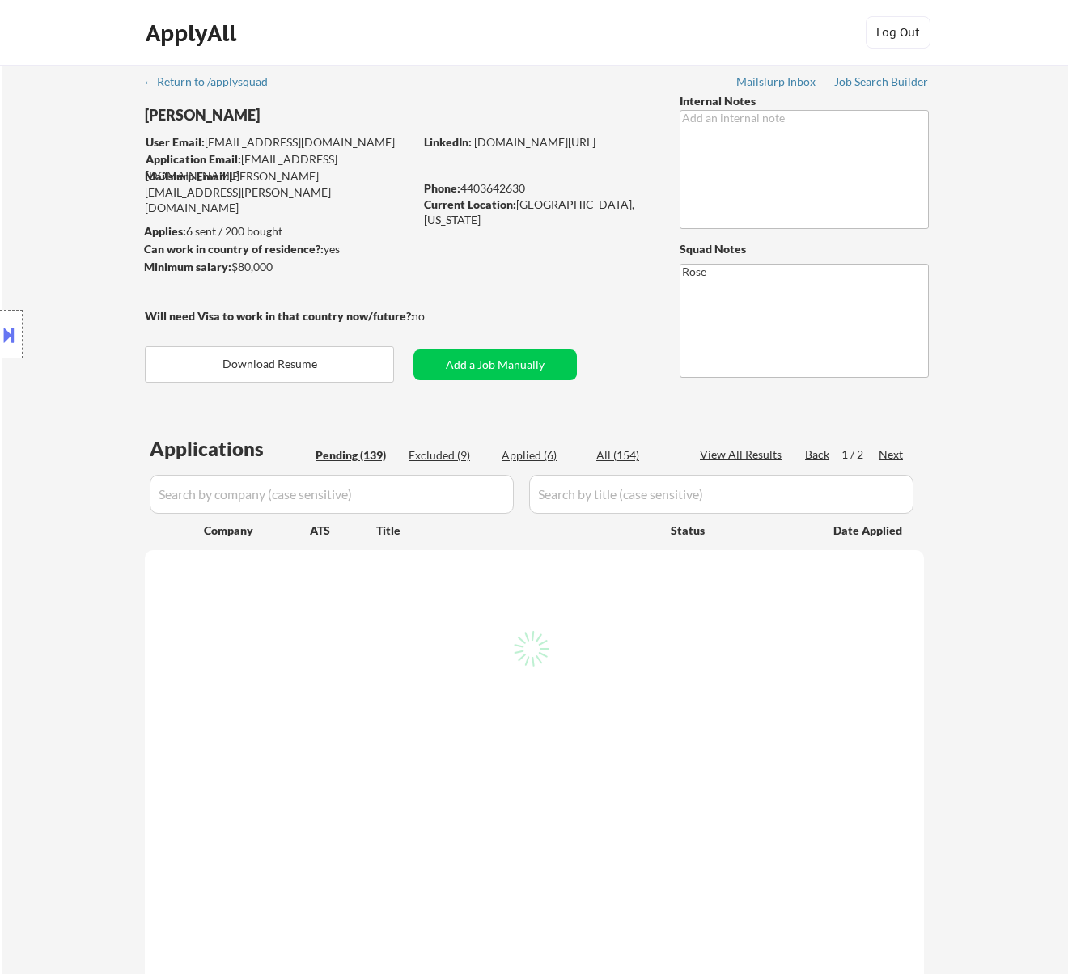
select select ""pending""
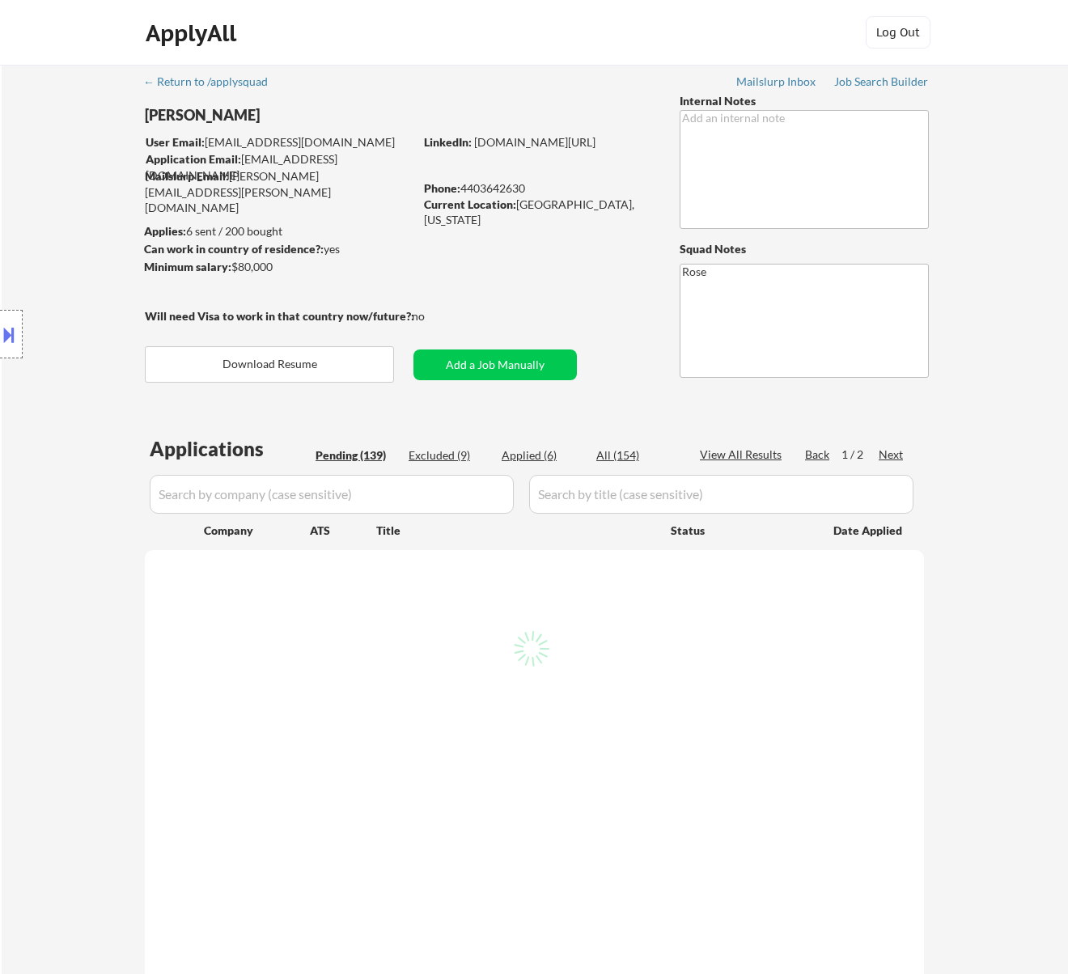
select select ""pending""
